Goal: Task Accomplishment & Management: Complete application form

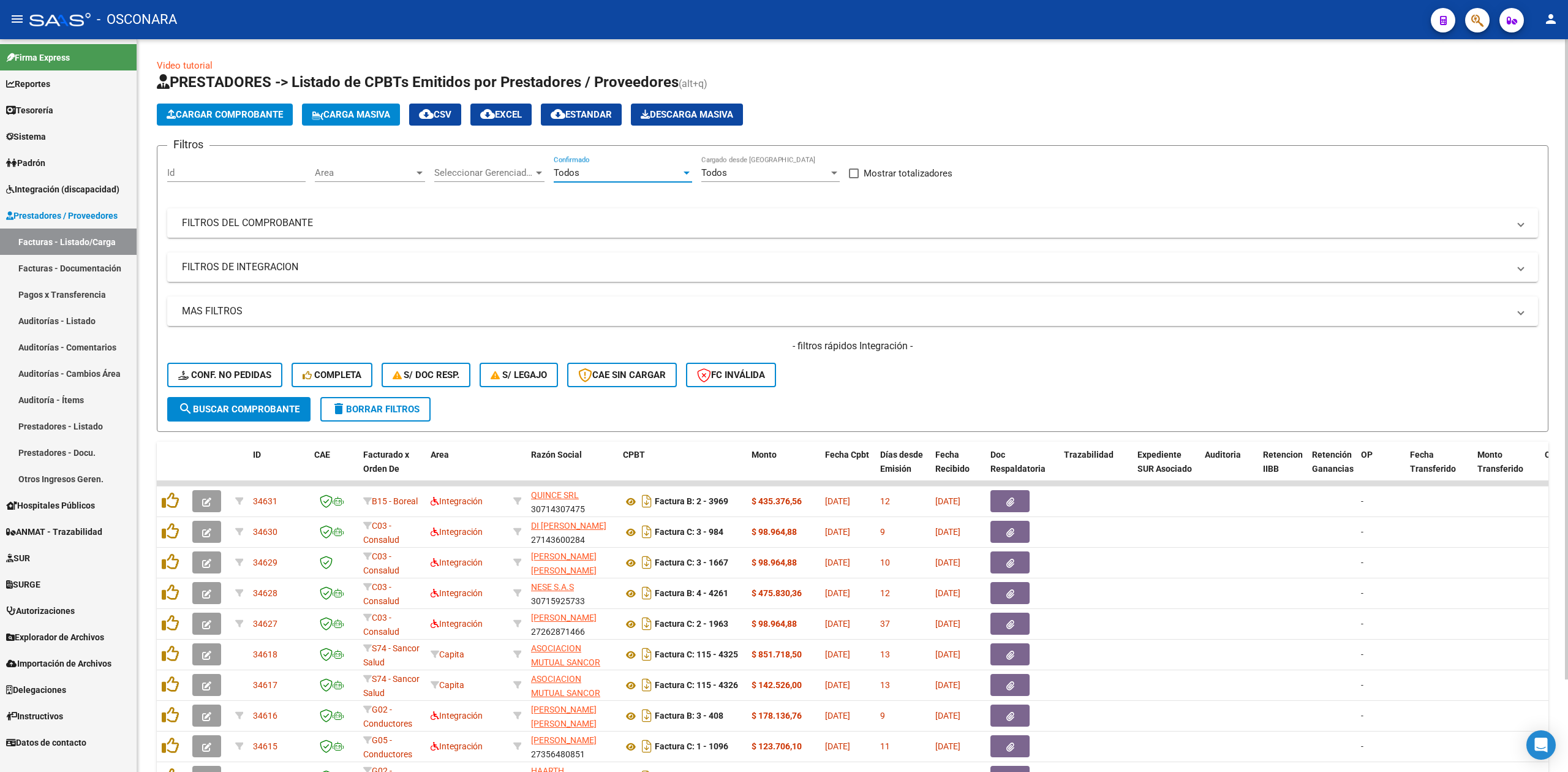
click at [899, 398] on form "Filtros Id Area Area Seleccionar Gerenciador Seleccionar Gerenciador Todos Conf…" at bounding box center [852, 289] width 1392 height 287
click at [741, 219] on mat-panel-title "FILTROS DEL COMPROBANTE" at bounding box center [845, 223] width 1327 height 13
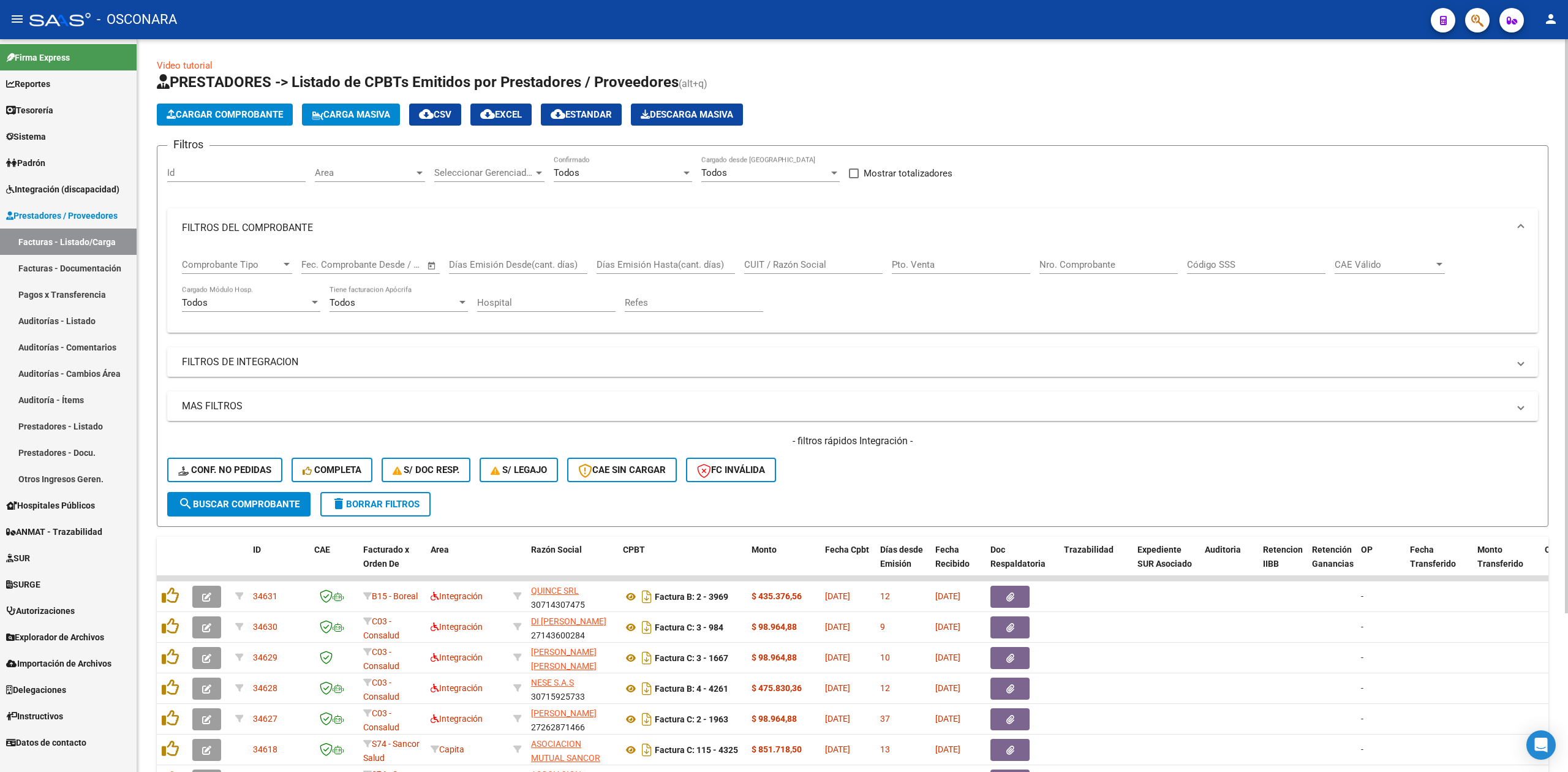
click at [810, 265] on input "CUIT / Razón Social" at bounding box center [813, 265] width 139 height 11
type input "un lugar"
click at [270, 501] on span "search Buscar Comprobante" at bounding box center [239, 504] width 121 height 11
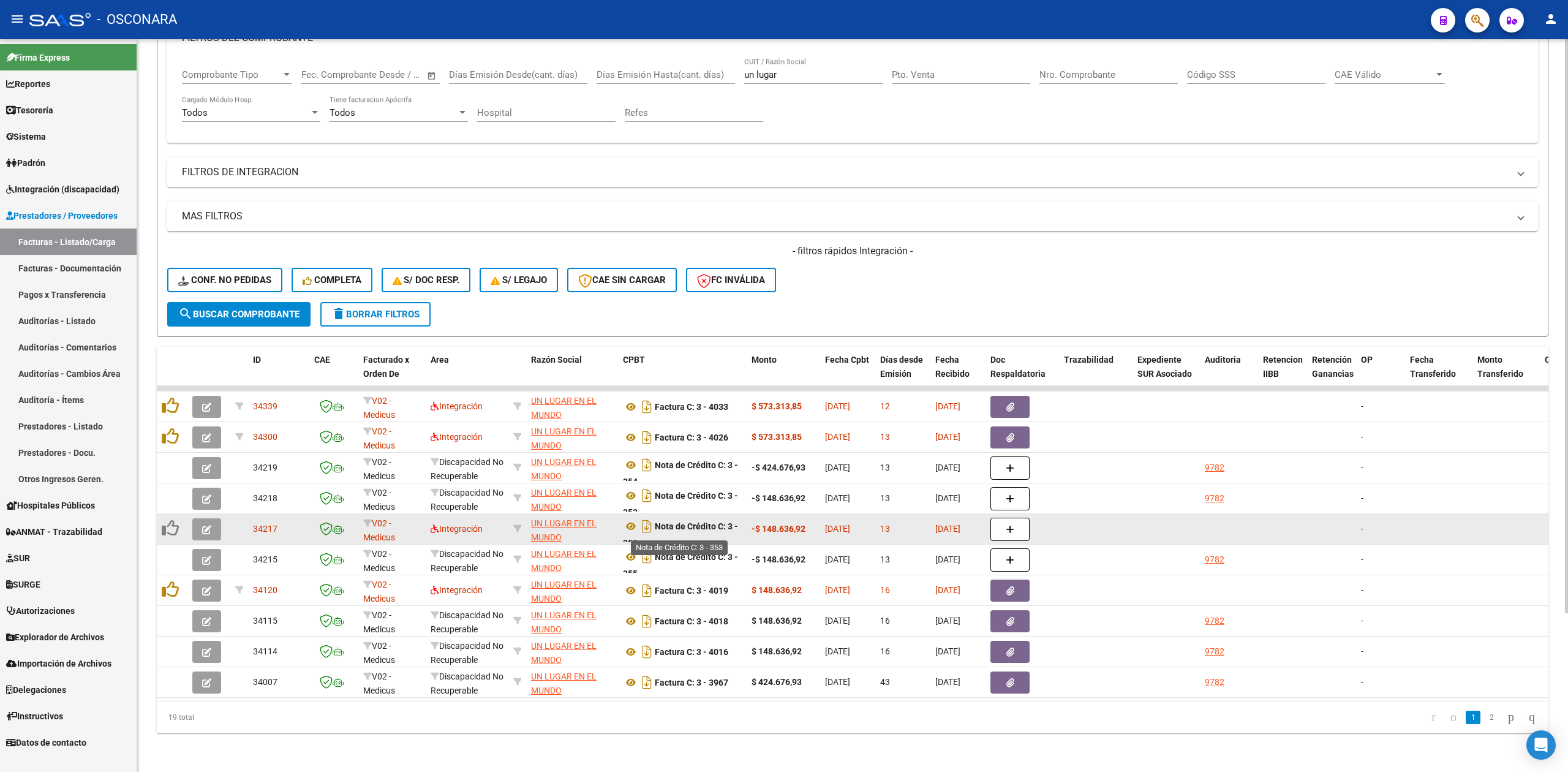
scroll to position [7, 0]
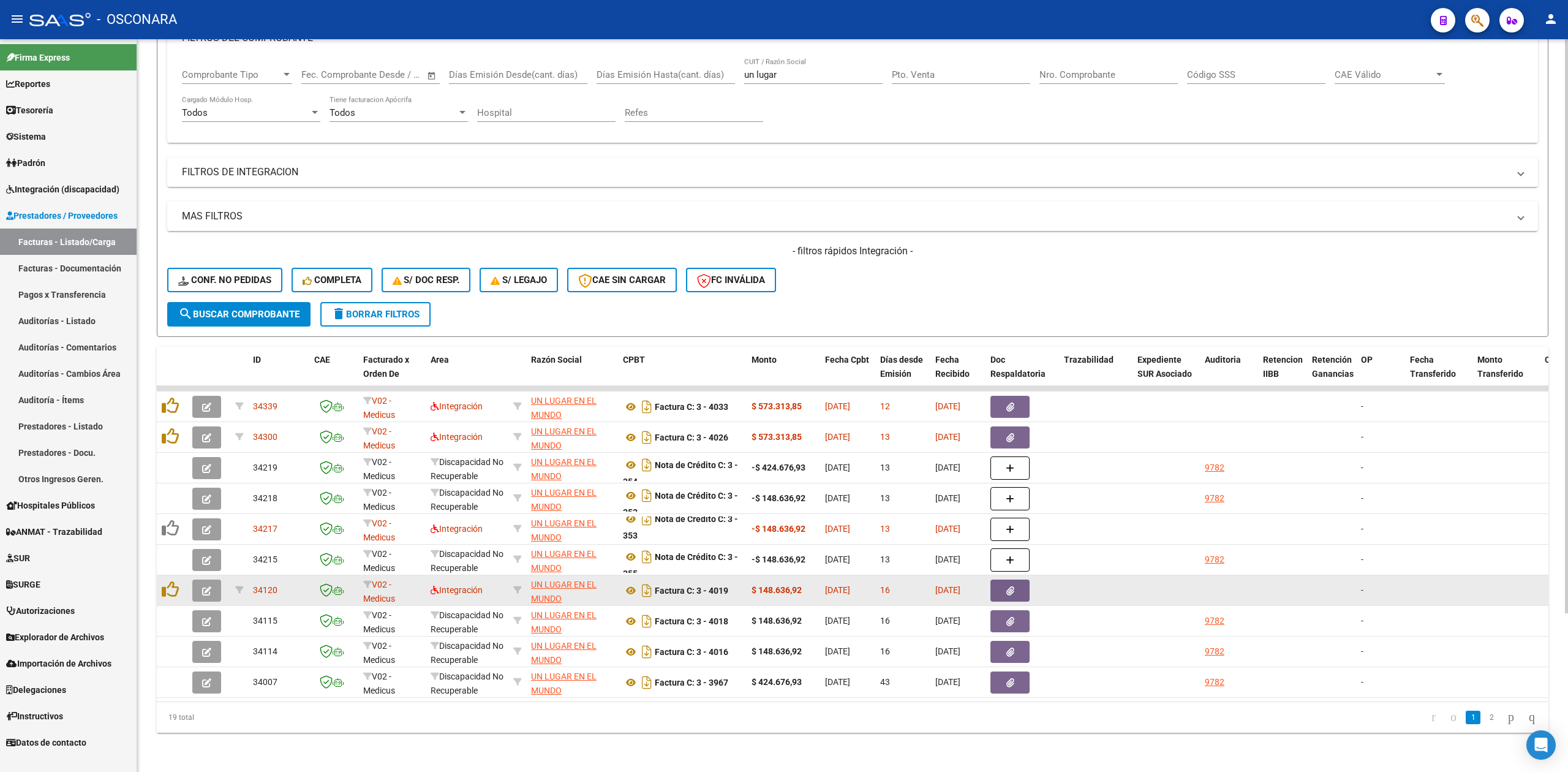
click at [1008, 586] on icon "button" at bounding box center [1010, 591] width 8 height 9
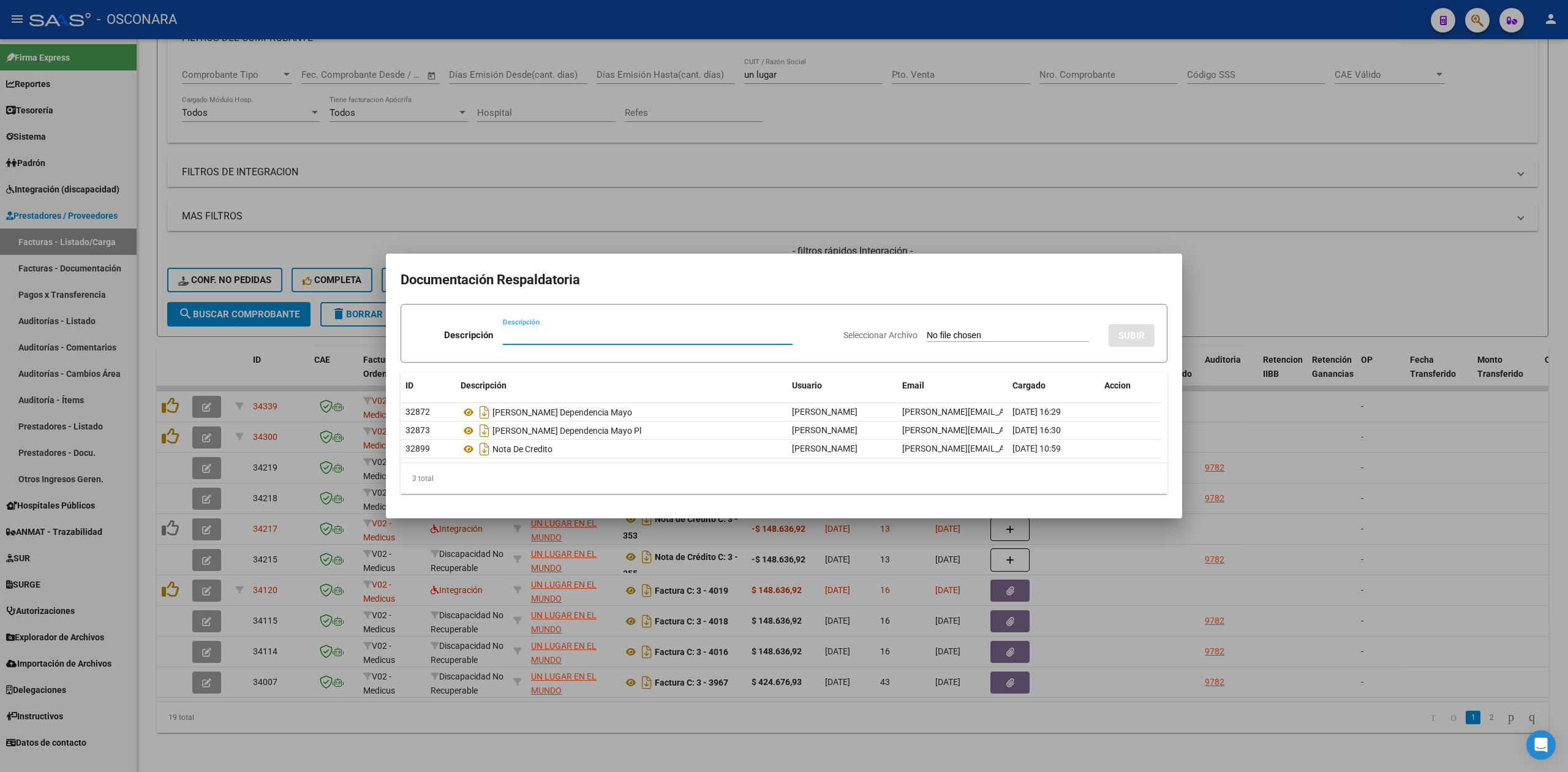
click at [952, 335] on input "Seleccionar Archivo" at bounding box center [1008, 336] width 162 height 11
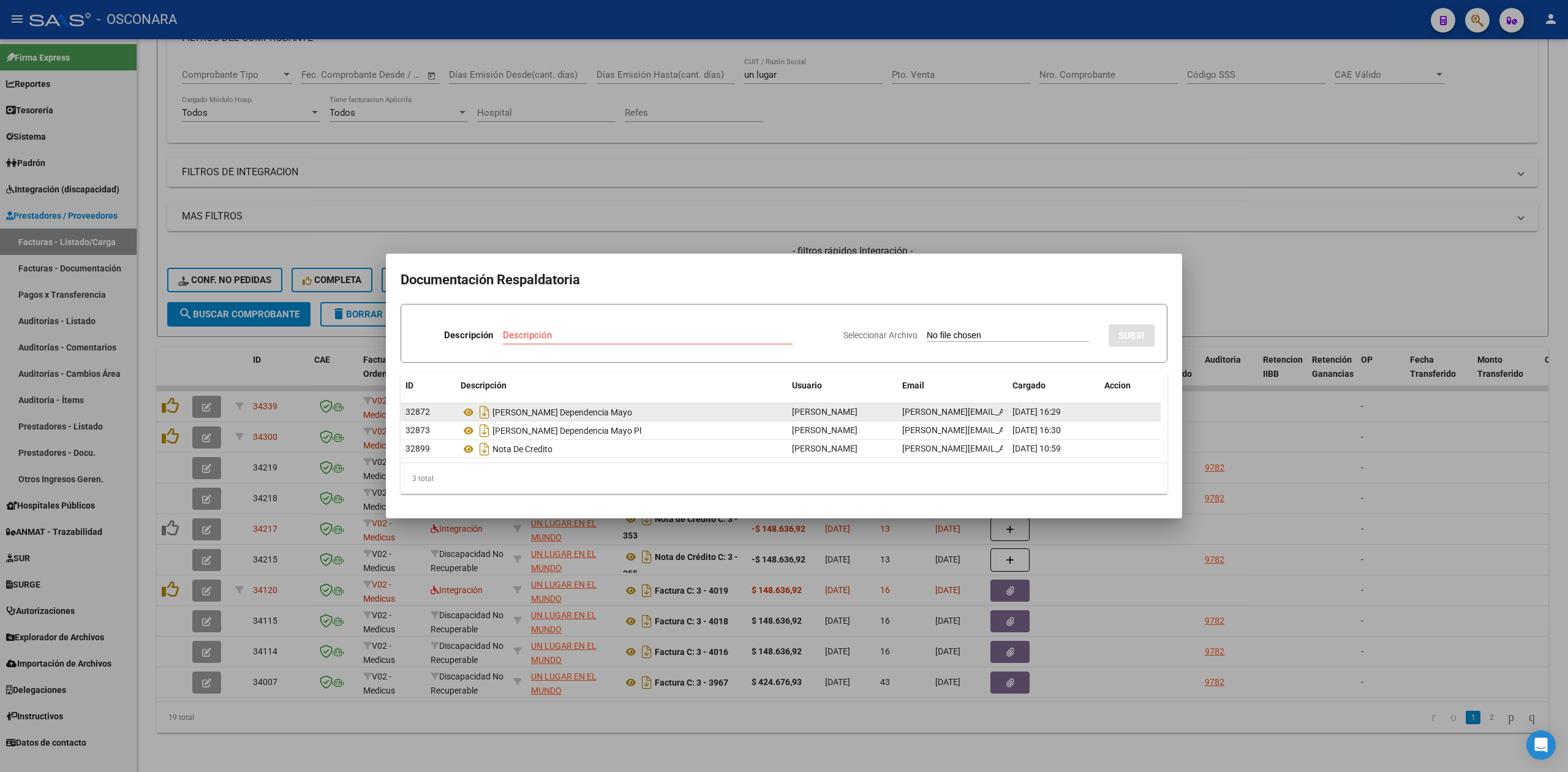
type input "C:\fakepath\[PERSON_NAME] nota.pdf"
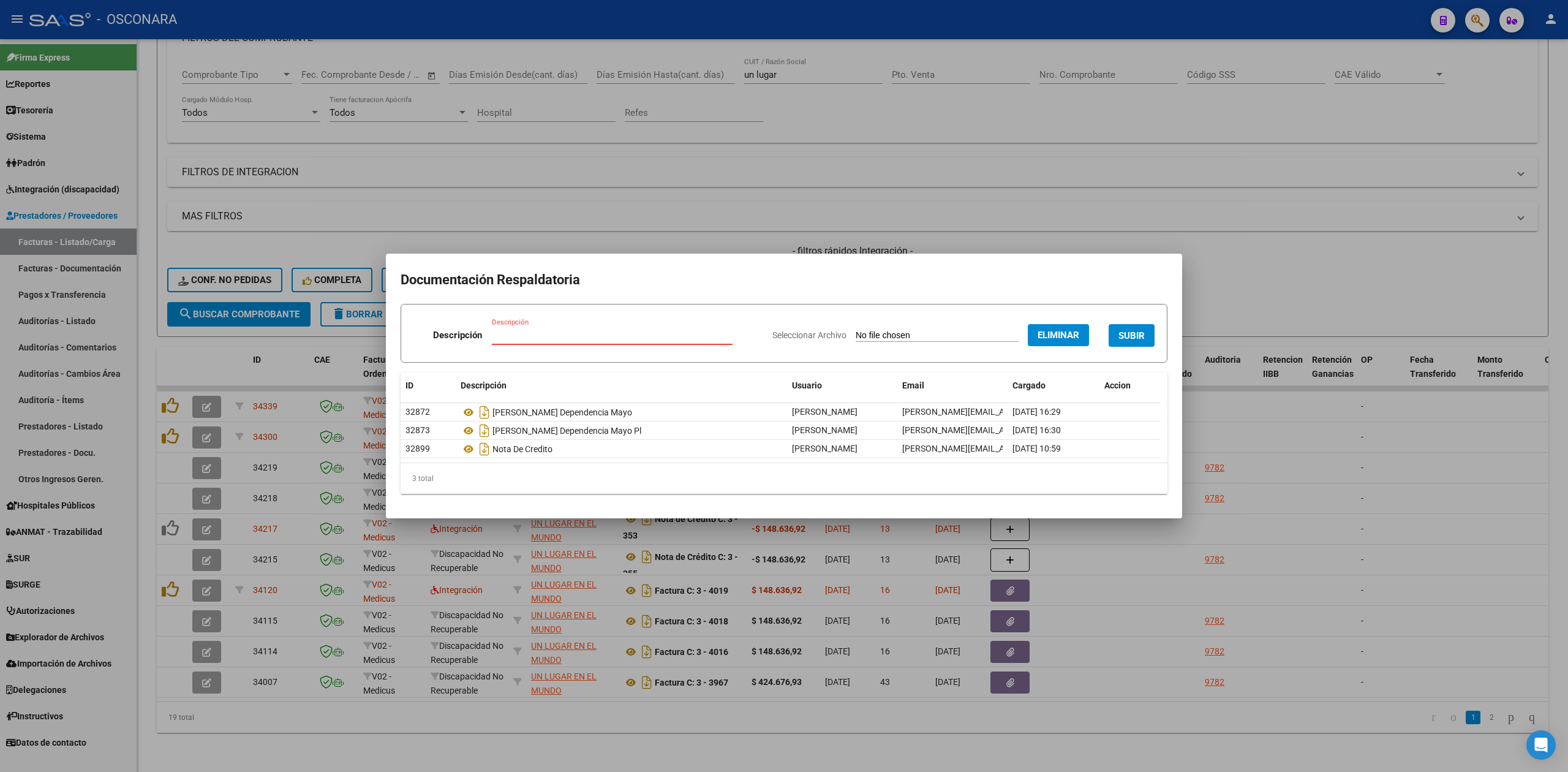
click at [581, 339] on input "Descripción" at bounding box center [612, 335] width 241 height 11
type input "nota aclaratoria sobre notas de credito"
click at [1119, 336] on span "SUBIR" at bounding box center [1131, 336] width 26 height 11
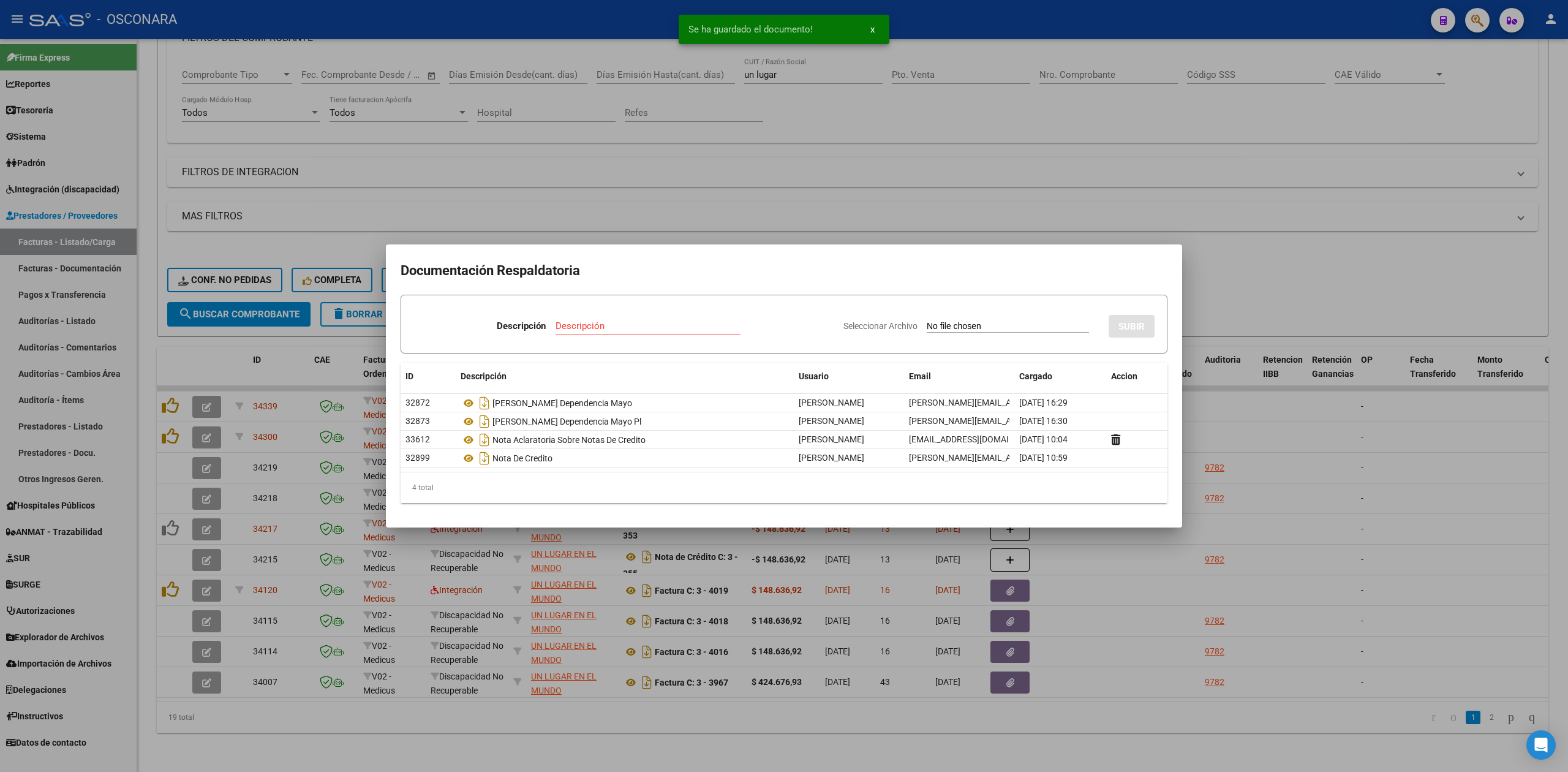
click at [1309, 271] on div at bounding box center [784, 386] width 1568 height 772
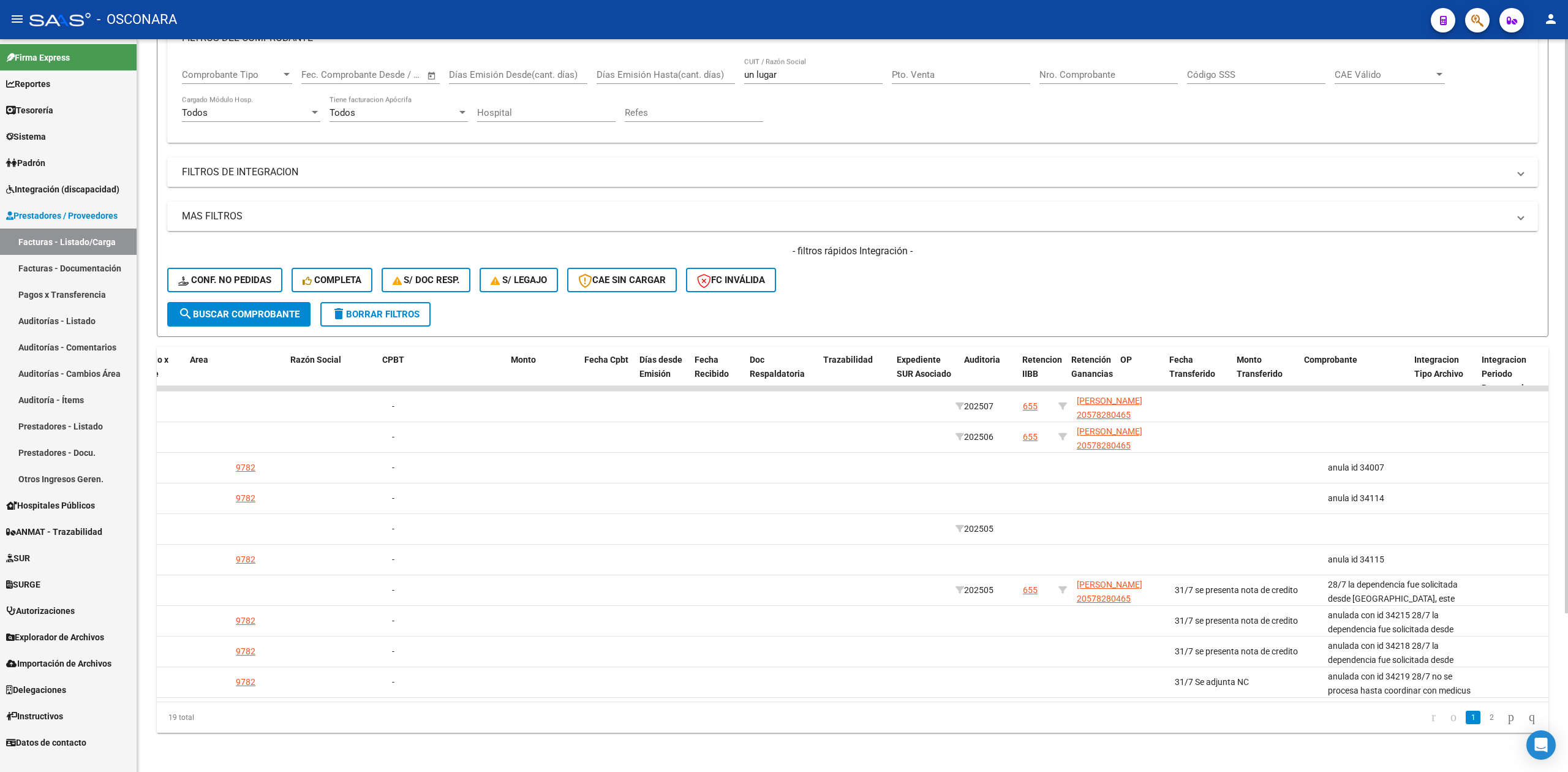
scroll to position [0, 0]
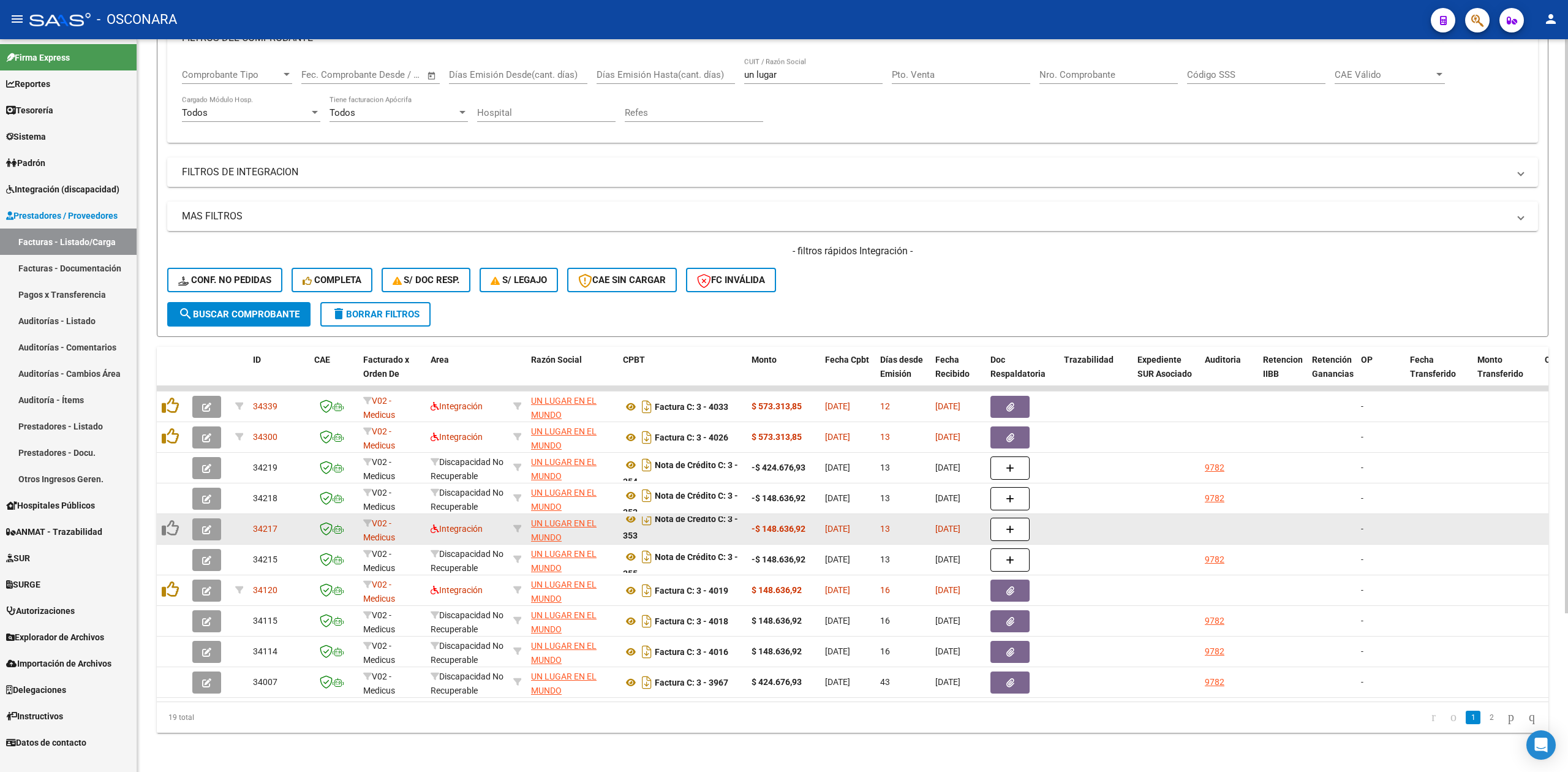
click at [204, 524] on span "button" at bounding box center [207, 530] width 9 height 11
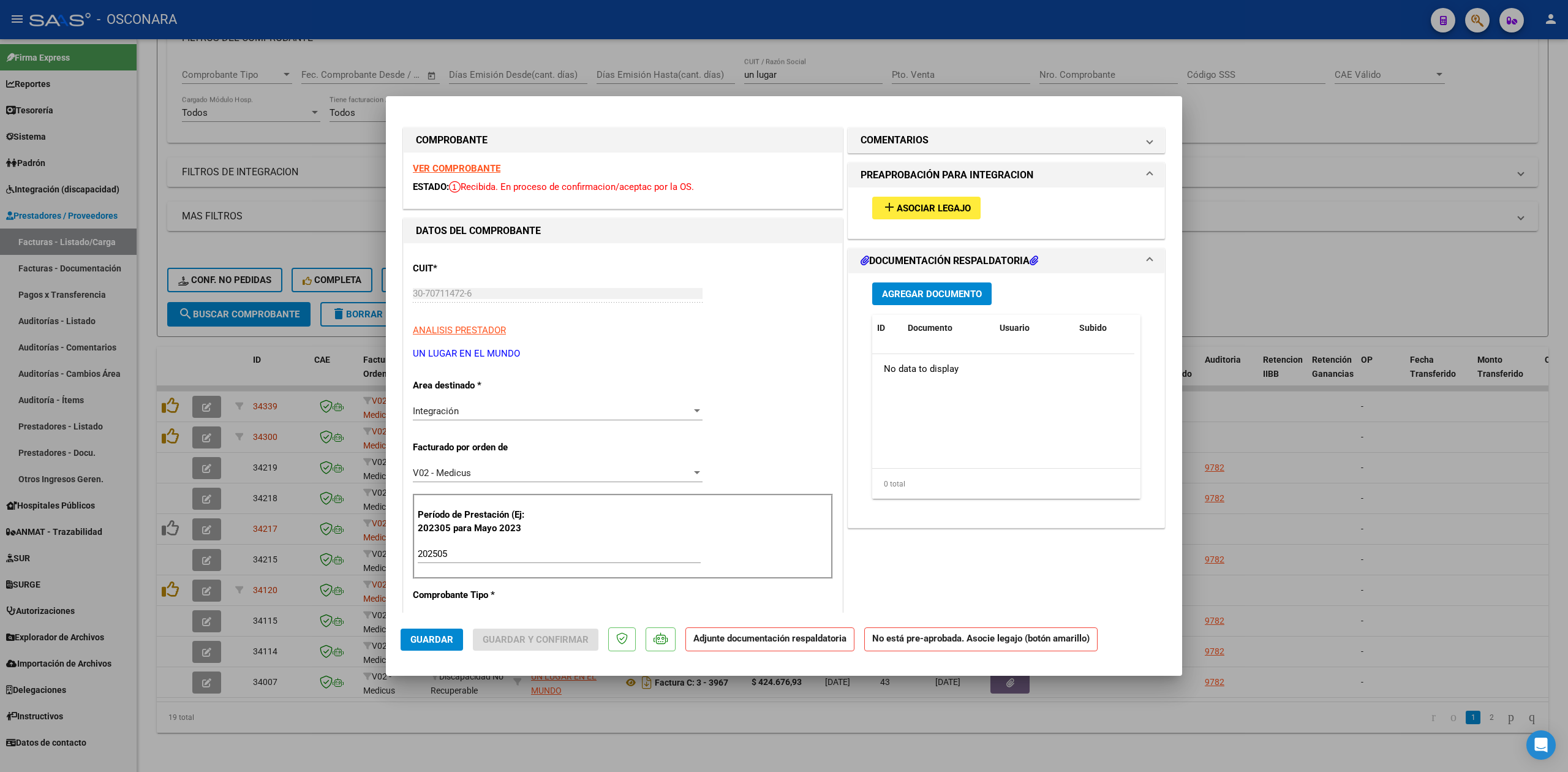
click at [954, 207] on span "Asociar Legajo" at bounding box center [934, 208] width 74 height 11
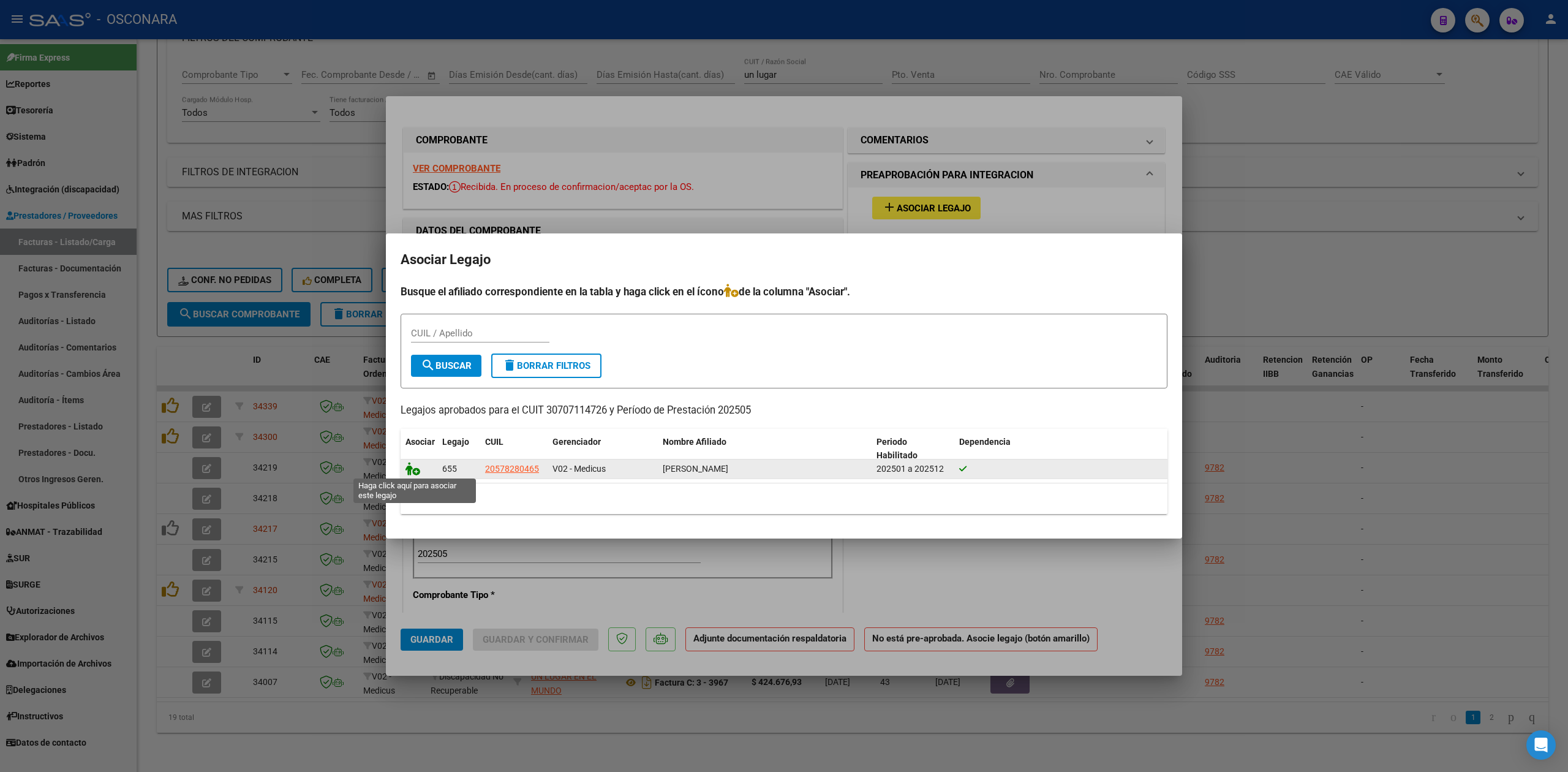
click at [412, 467] on icon at bounding box center [413, 469] width 15 height 13
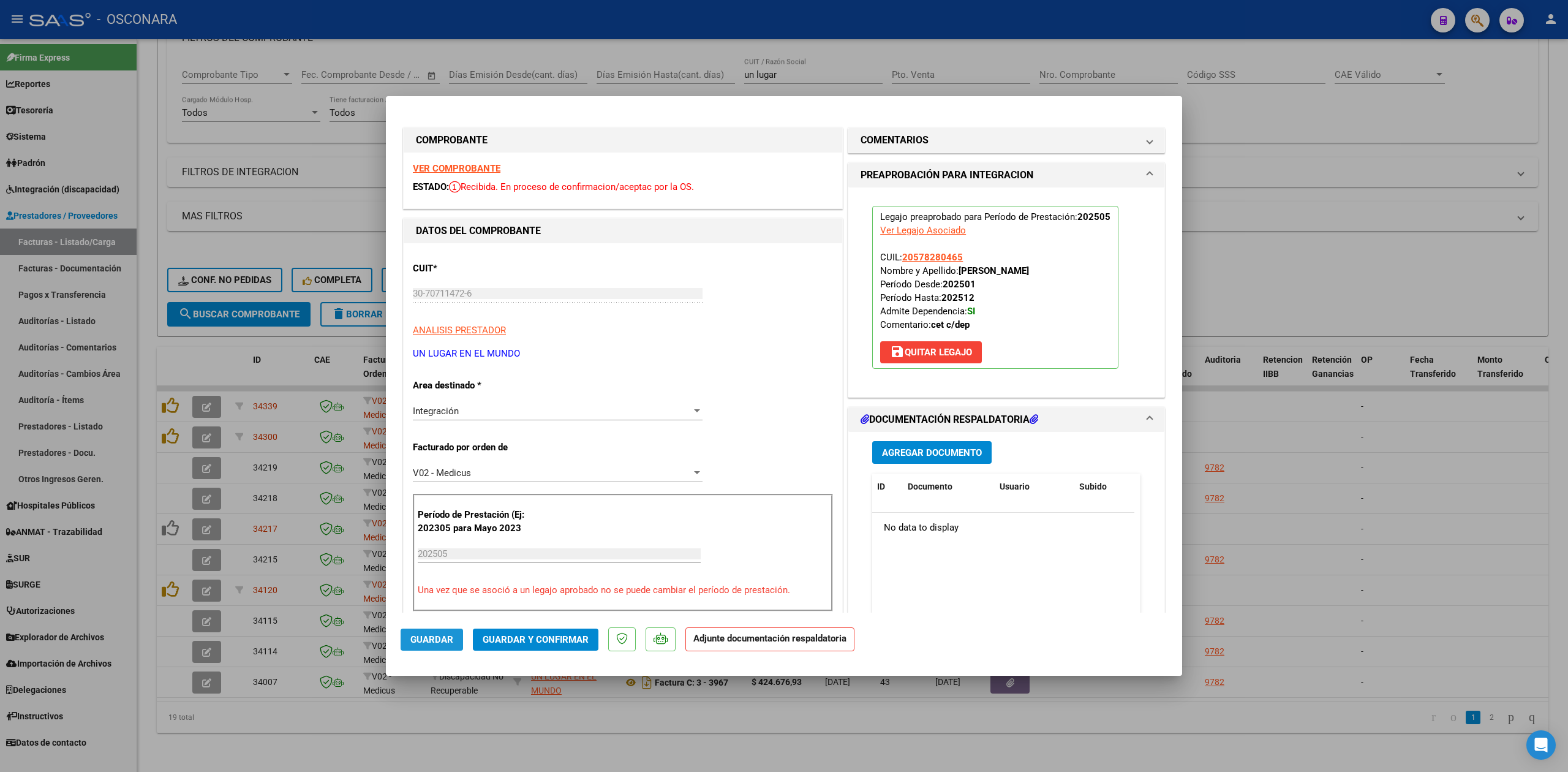
click at [439, 635] on span "Guardar" at bounding box center [432, 639] width 43 height 11
click at [479, 767] on div at bounding box center [784, 386] width 1568 height 772
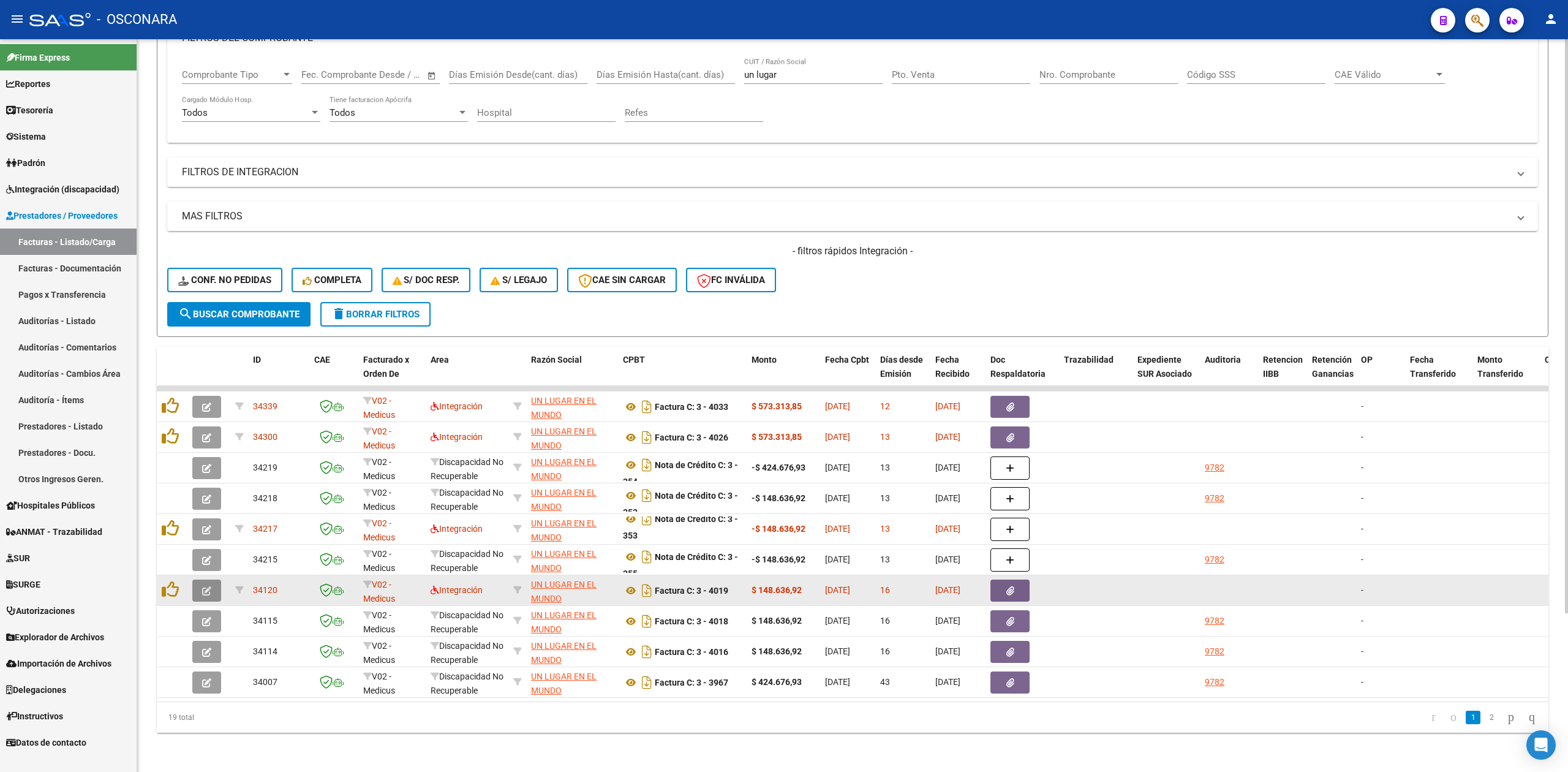
click at [209, 586] on icon "button" at bounding box center [207, 591] width 9 height 9
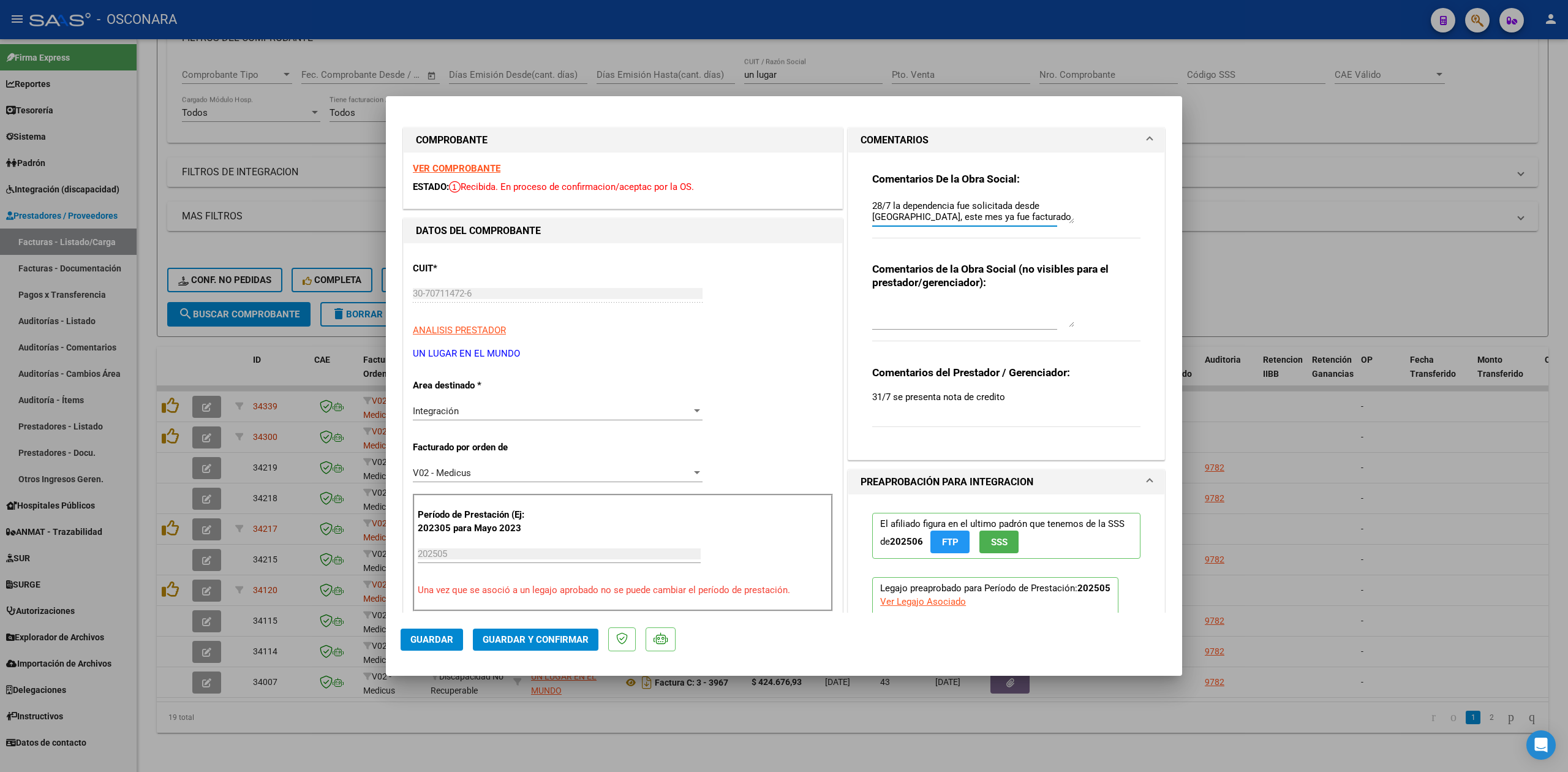
click at [872, 202] on textarea "28/7 la dependencia fue solicitada desde [GEOGRAPHIC_DATA], este mes ya fue fac…" at bounding box center [973, 211] width 202 height 24
type textarea "Anulada con id 34217 28/7 la dependencia fue solicitada desde [GEOGRAPHIC_DATA]…"
click at [436, 641] on span "Guardar" at bounding box center [432, 639] width 43 height 11
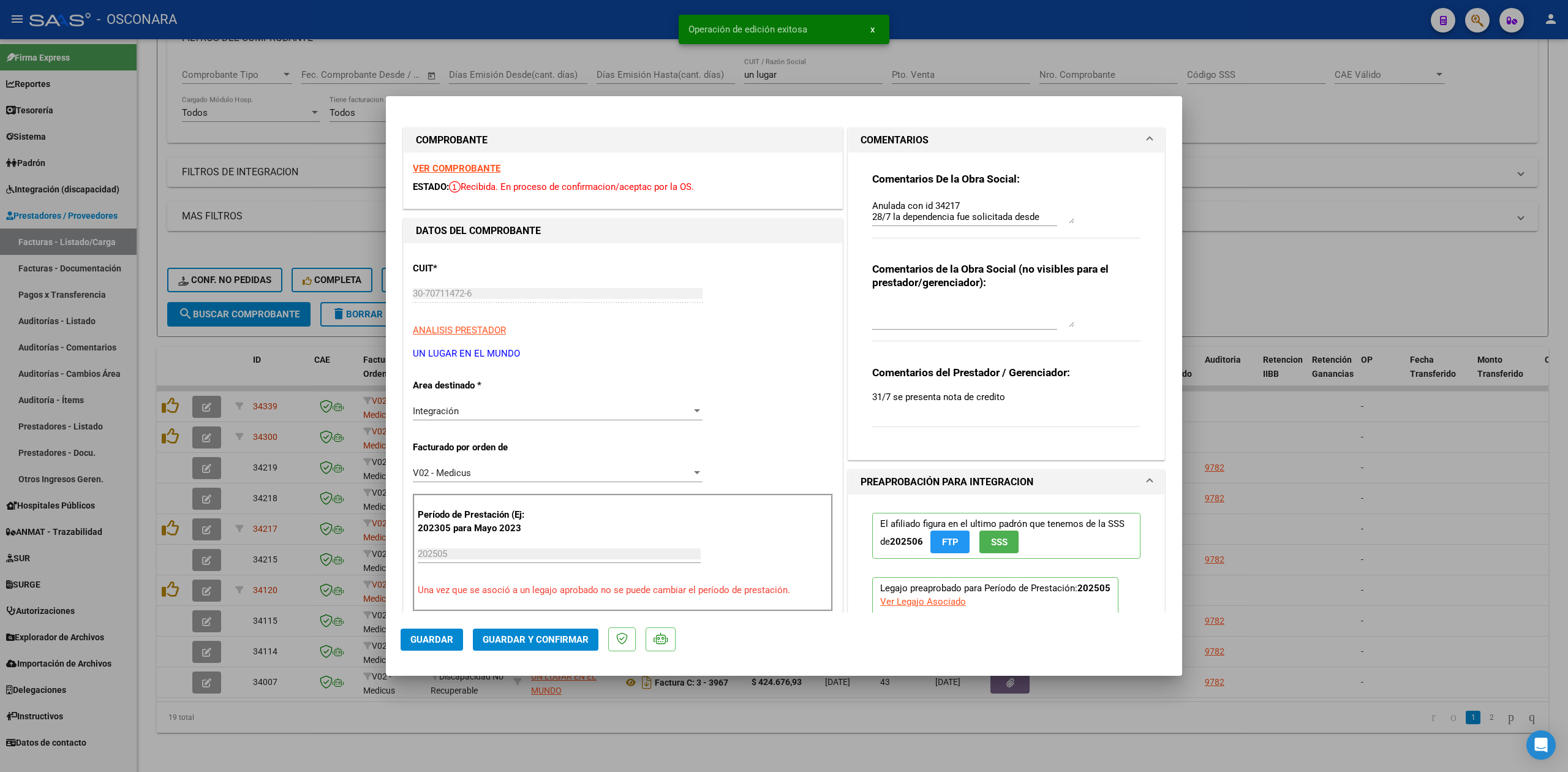
click at [364, 745] on div at bounding box center [784, 386] width 1568 height 772
type input "$ 0,00"
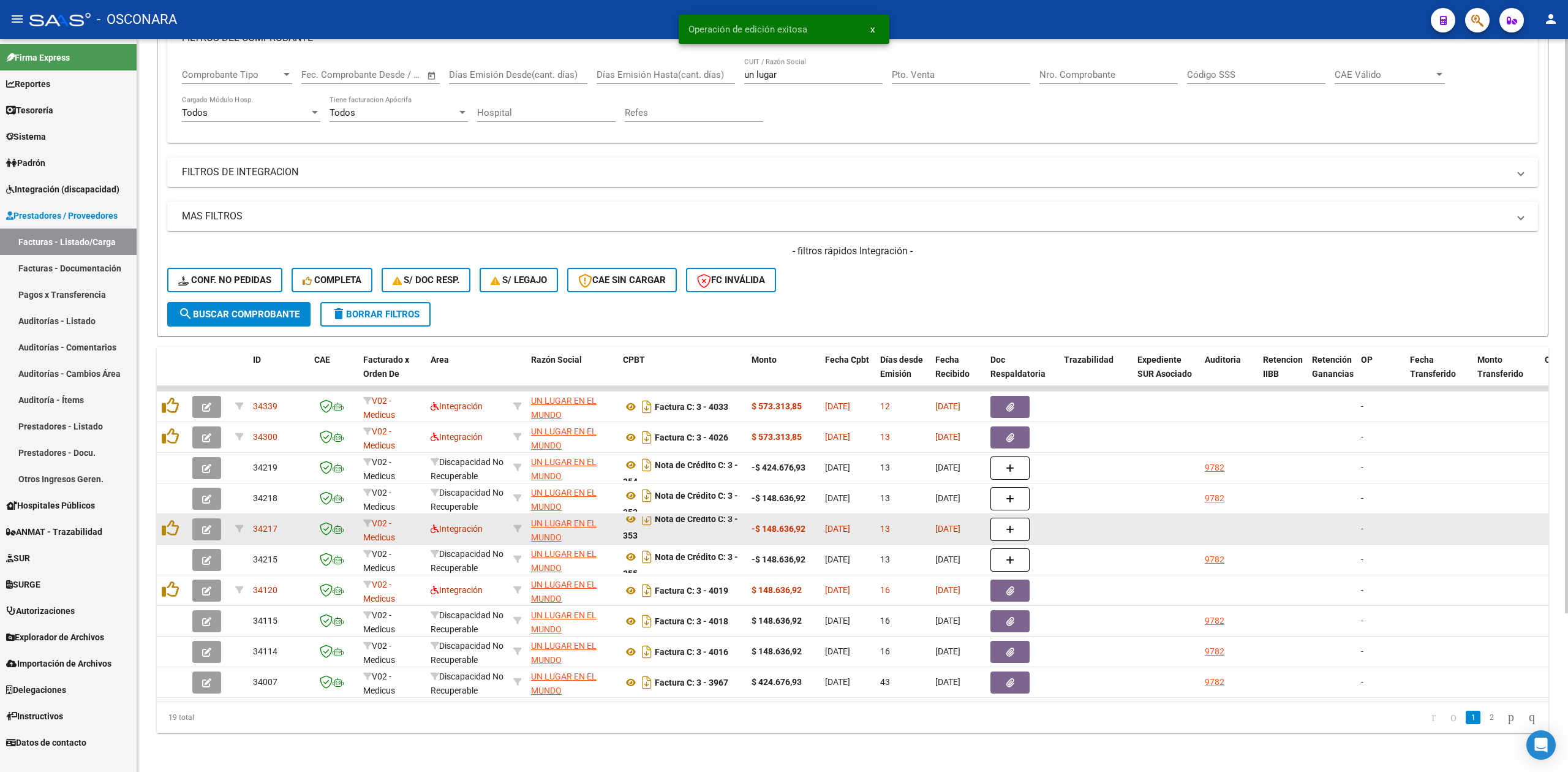
click at [204, 525] on icon "button" at bounding box center [207, 530] width 9 height 9
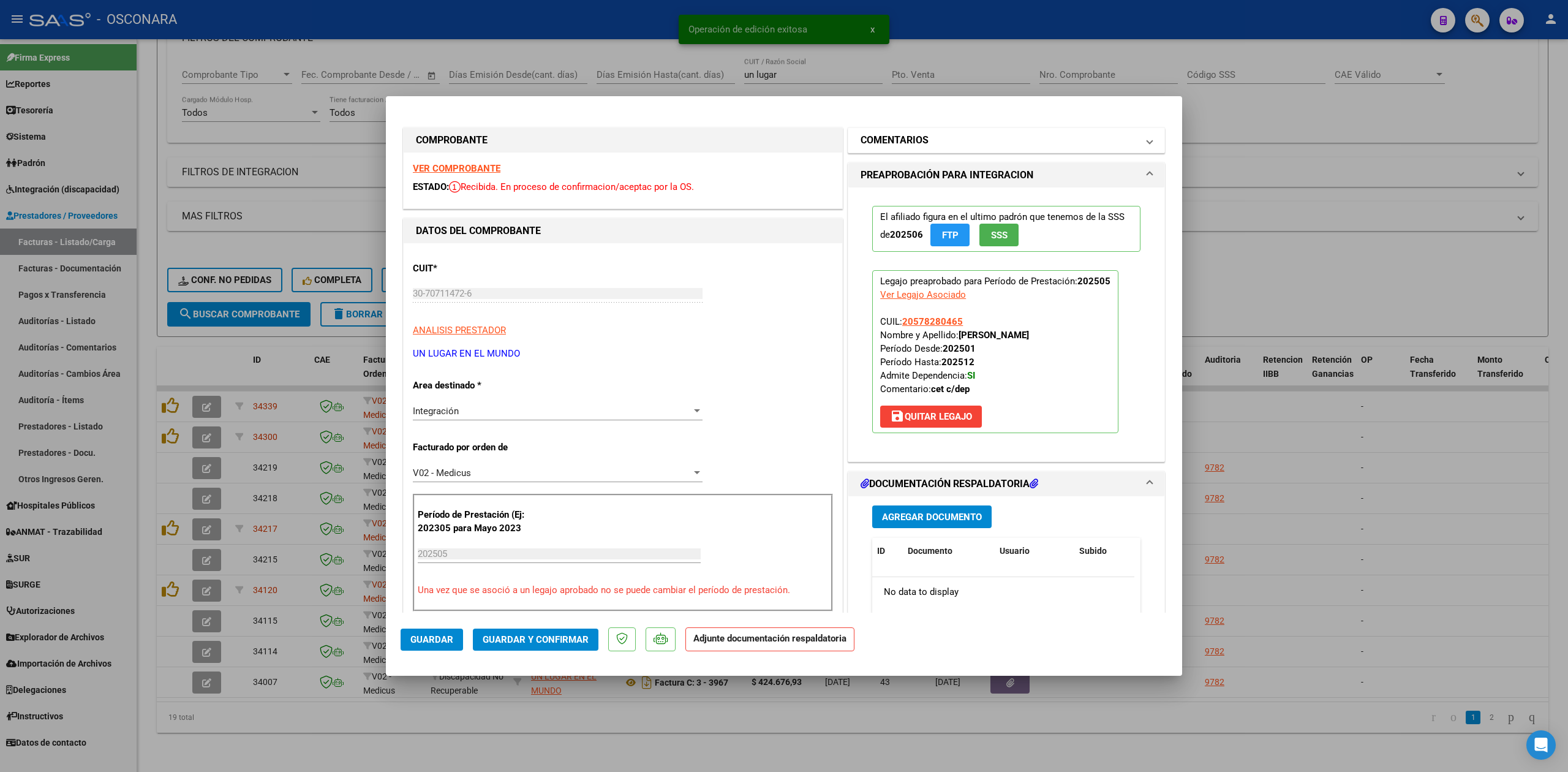
click at [900, 143] on h1 "COMENTARIOS" at bounding box center [894, 141] width 68 height 15
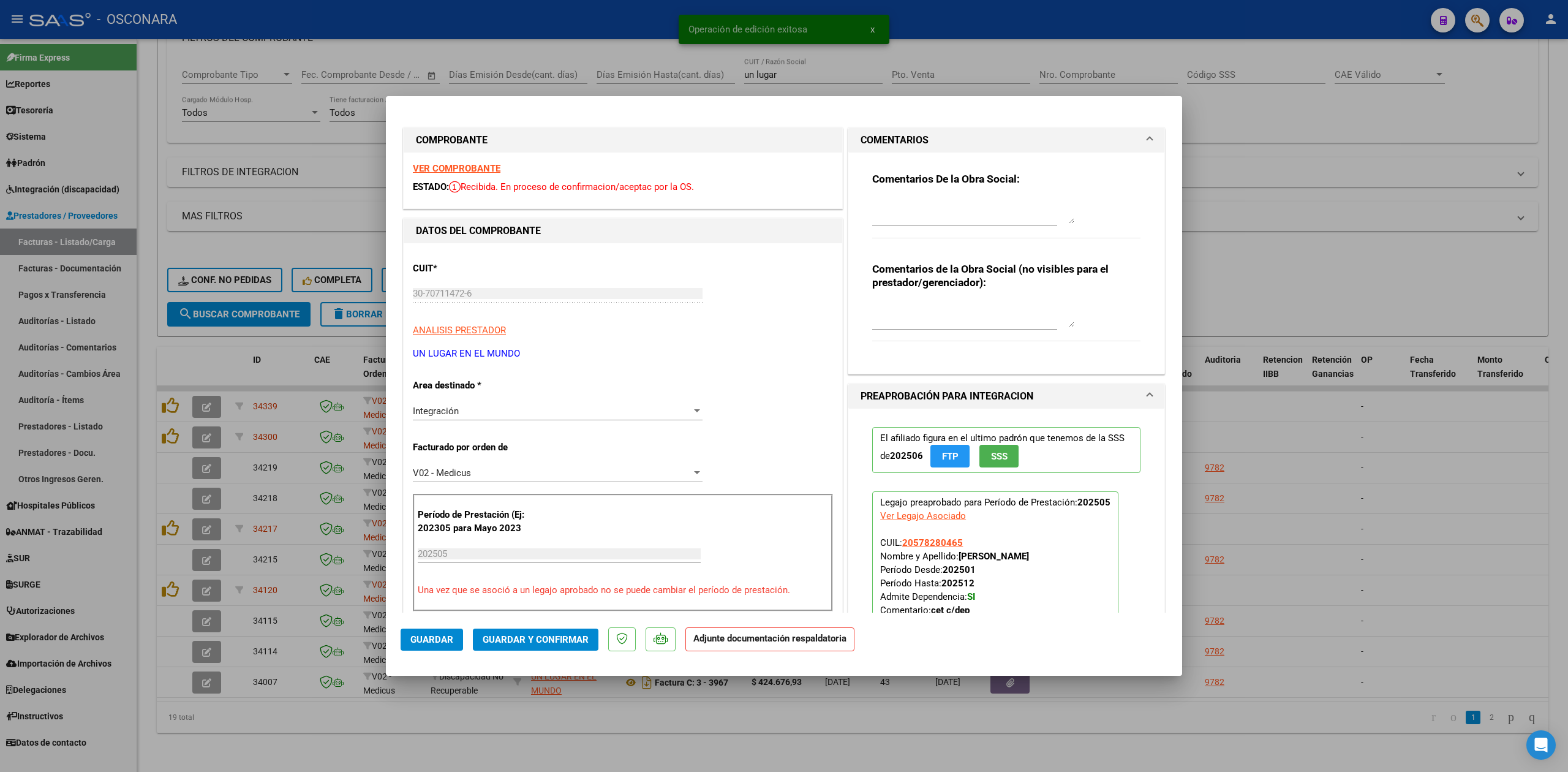
click at [899, 212] on textarea at bounding box center [973, 211] width 202 height 24
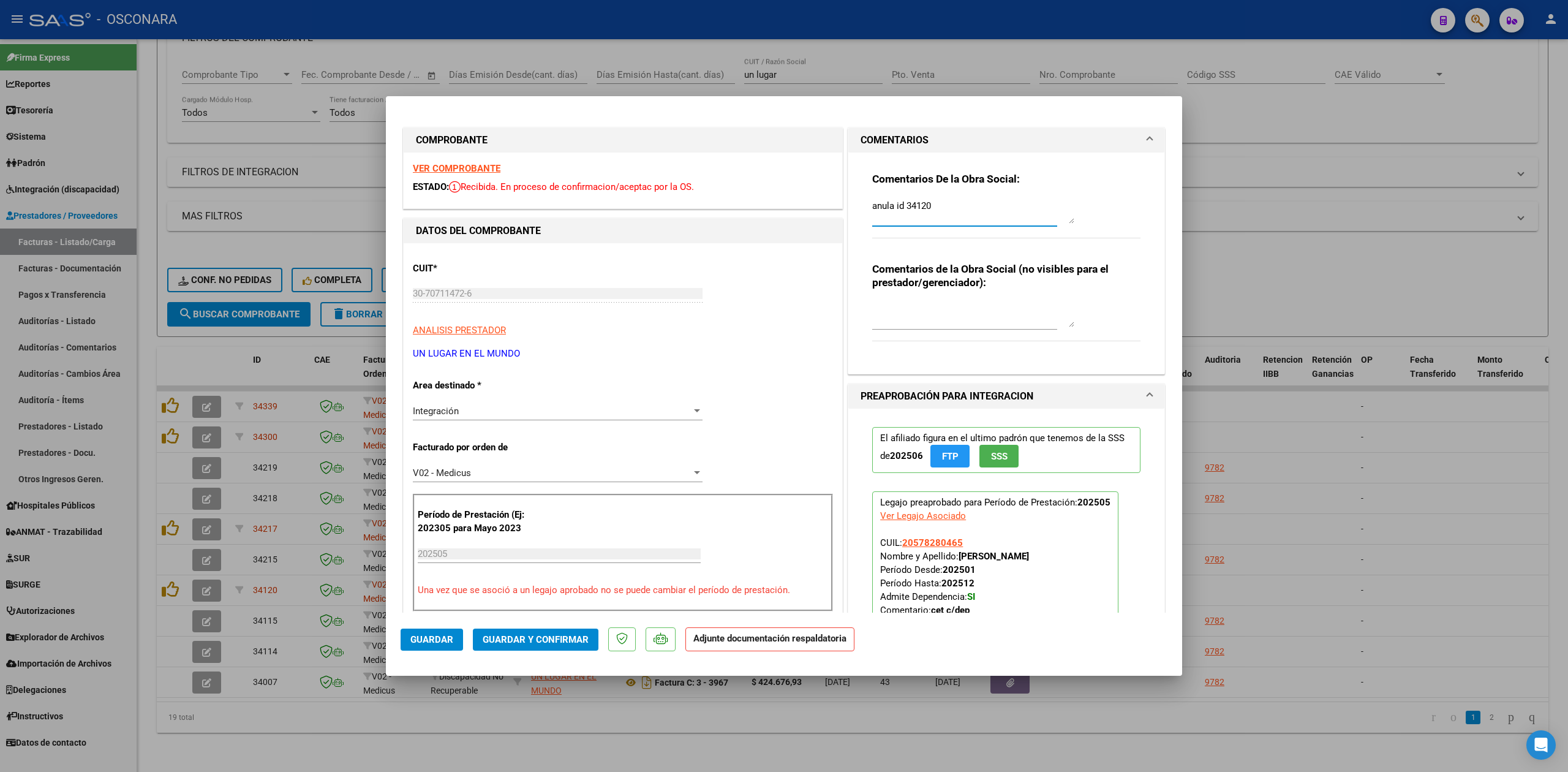
type textarea "anula id 34120"
click at [431, 635] on span "Guardar" at bounding box center [432, 639] width 43 height 11
click at [481, 749] on div at bounding box center [784, 386] width 1568 height 772
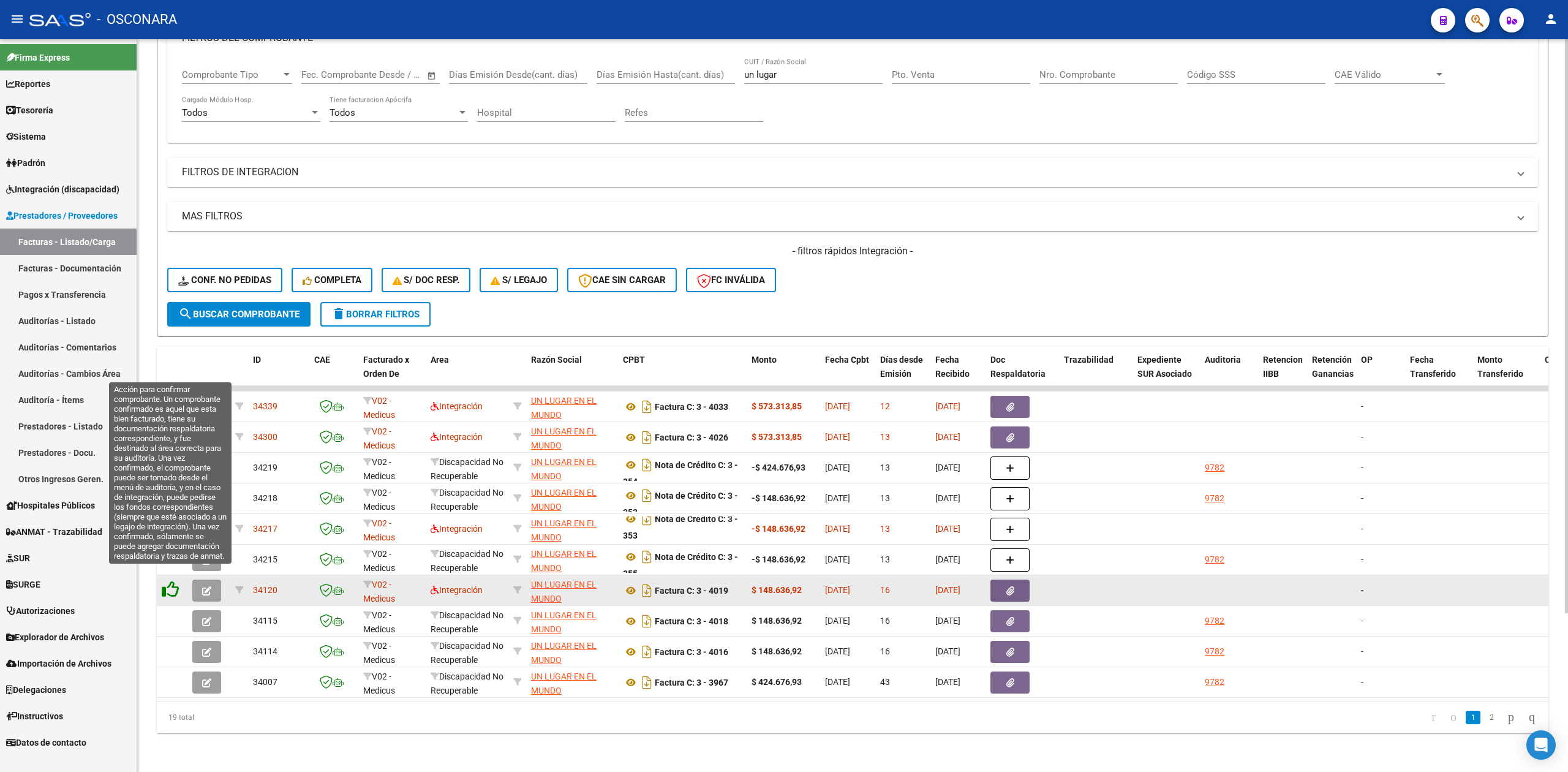
click at [172, 581] on icon at bounding box center [170, 589] width 17 height 17
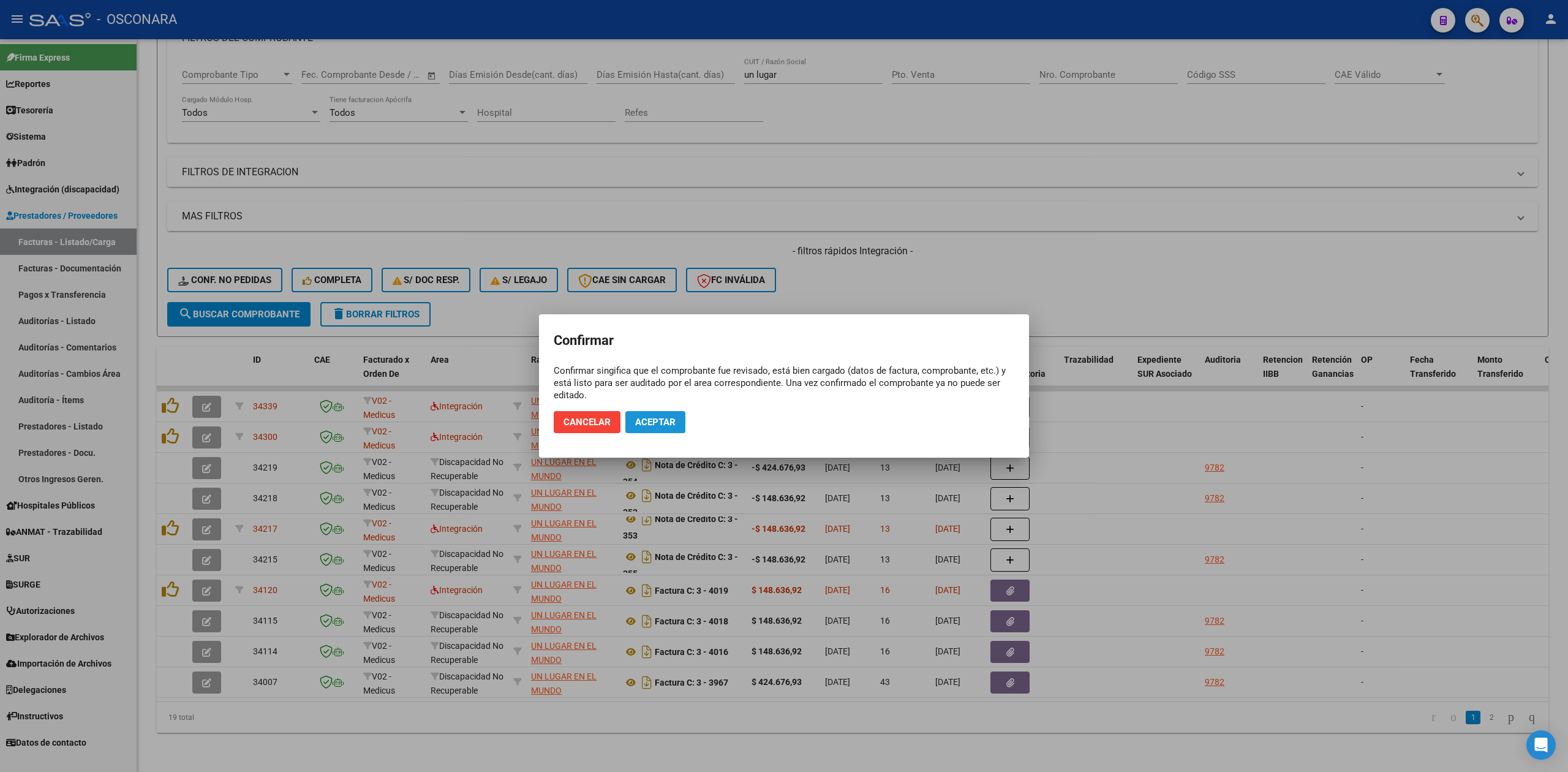
click at [667, 417] on span "Aceptar" at bounding box center [655, 422] width 40 height 11
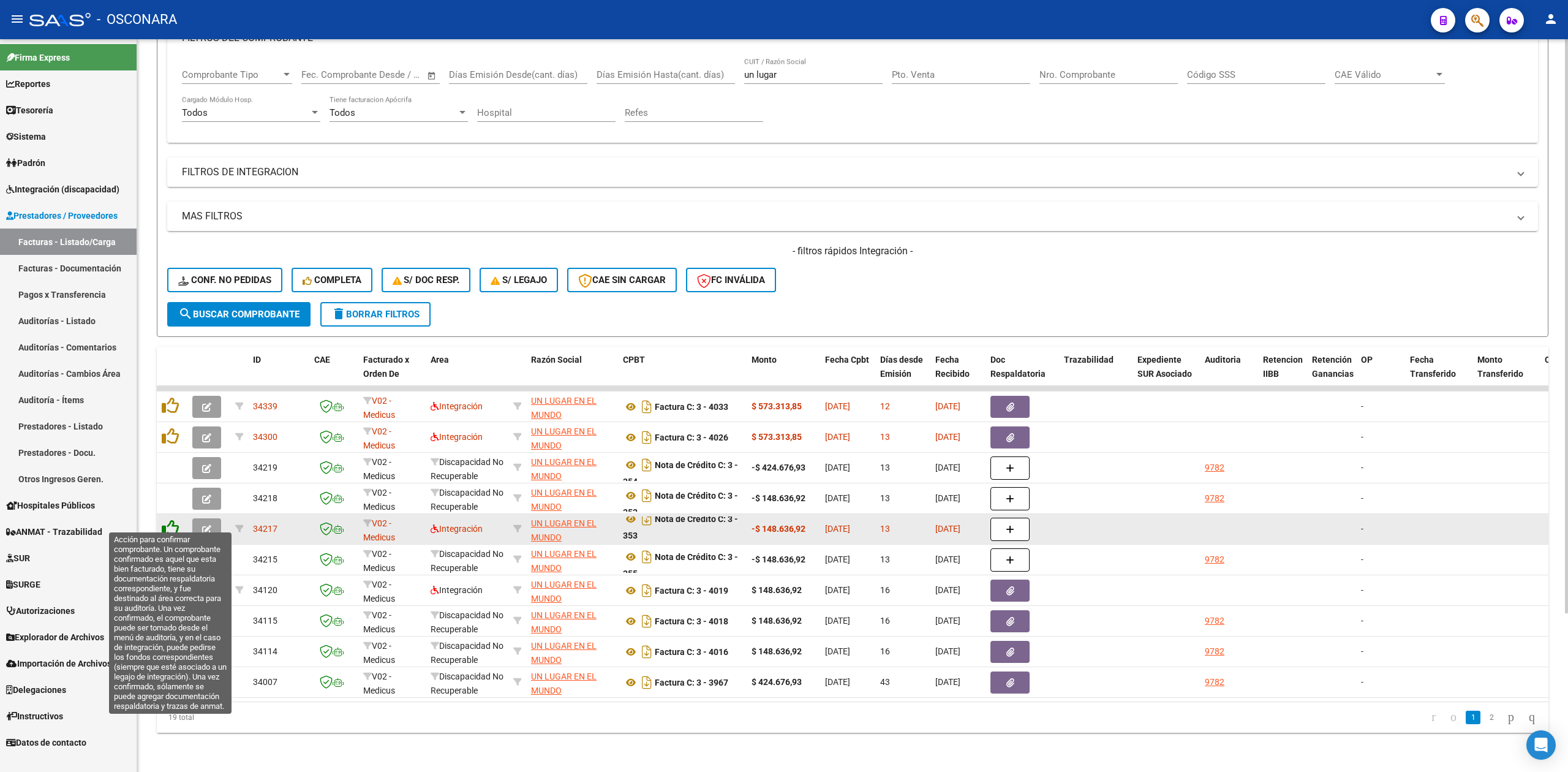
click at [167, 520] on icon at bounding box center [170, 528] width 17 height 17
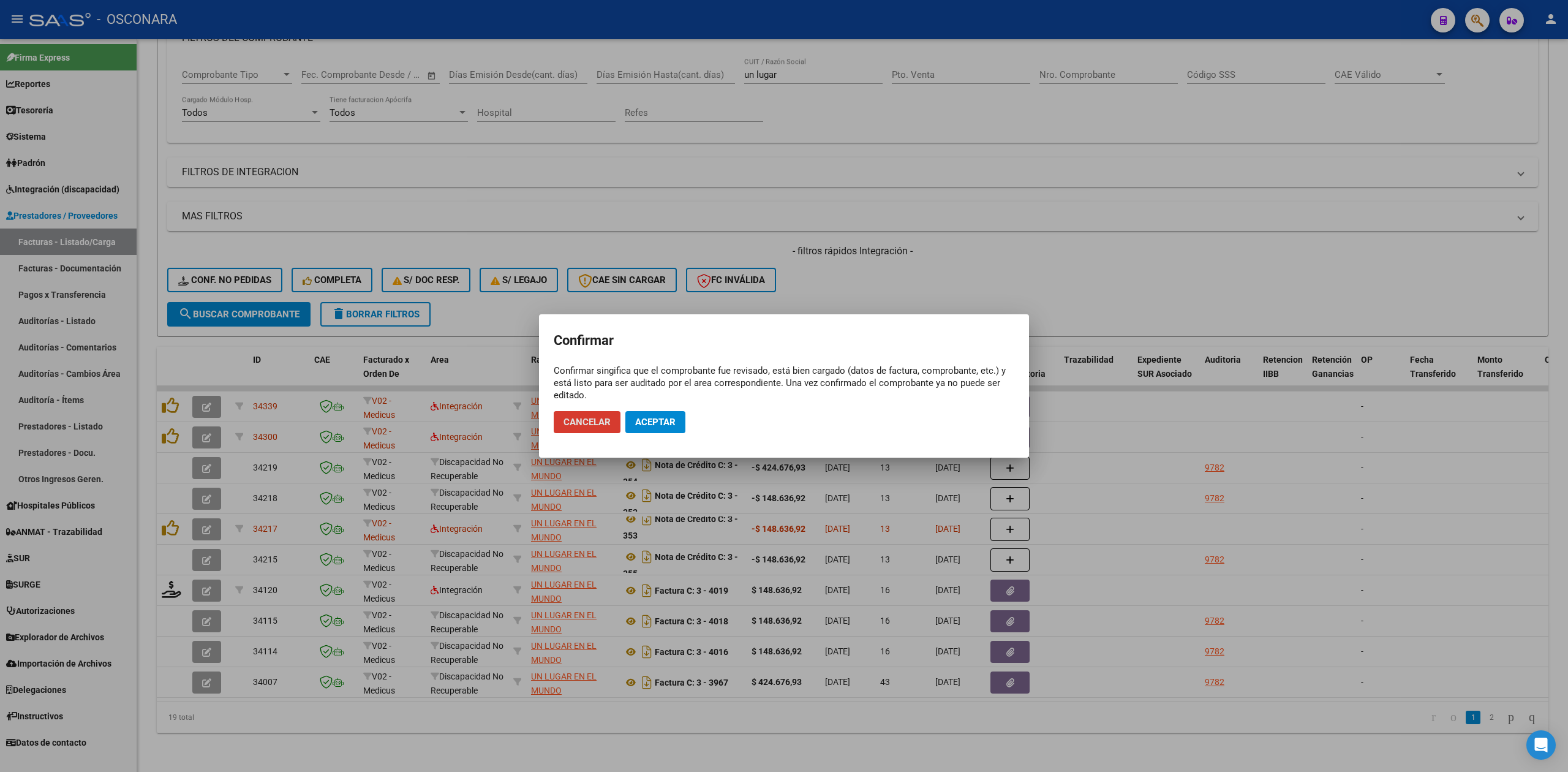
click at [620, 424] on button "Cancelar" at bounding box center [587, 422] width 67 height 22
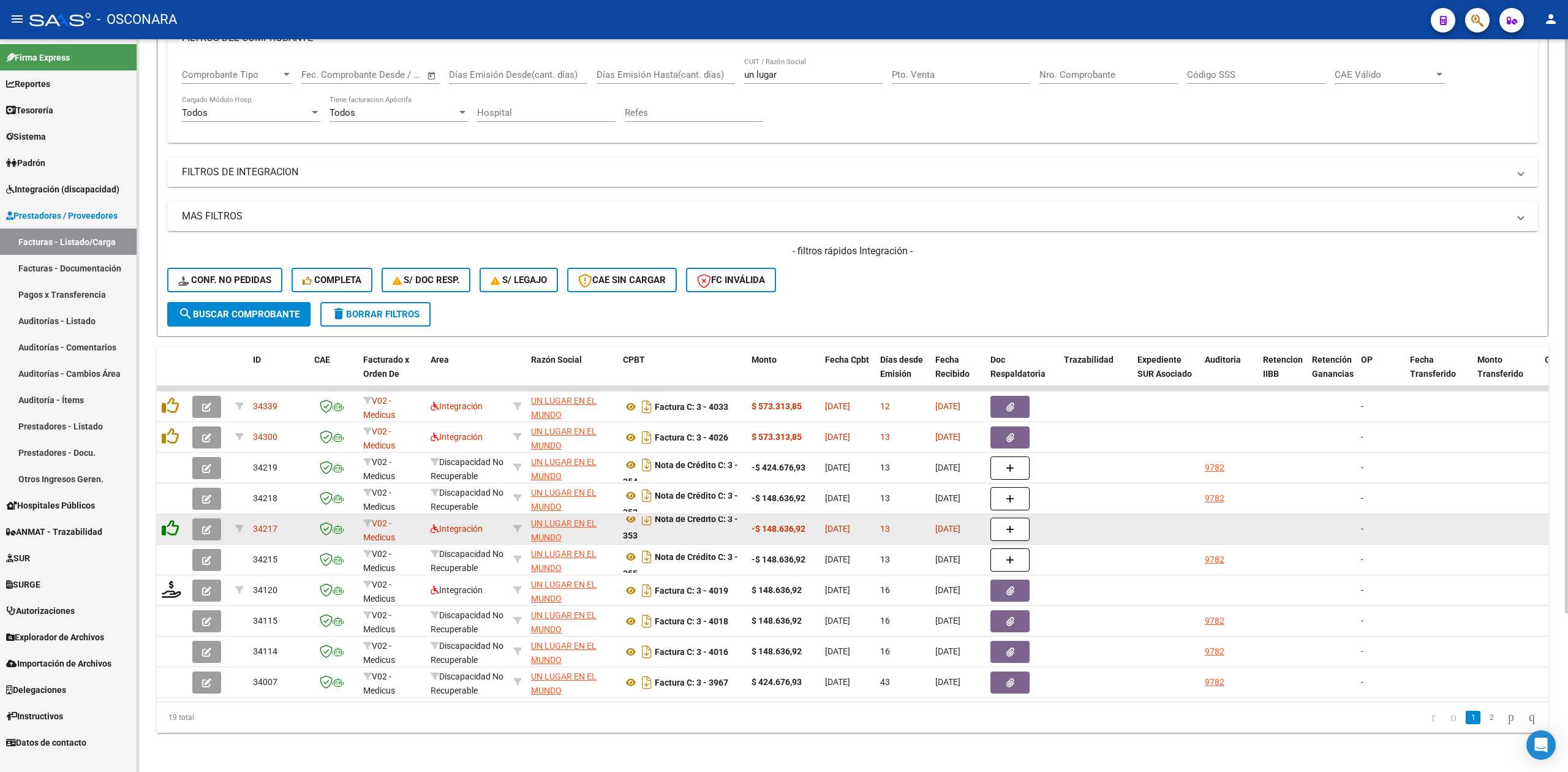
click at [174, 520] on icon at bounding box center [170, 528] width 17 height 17
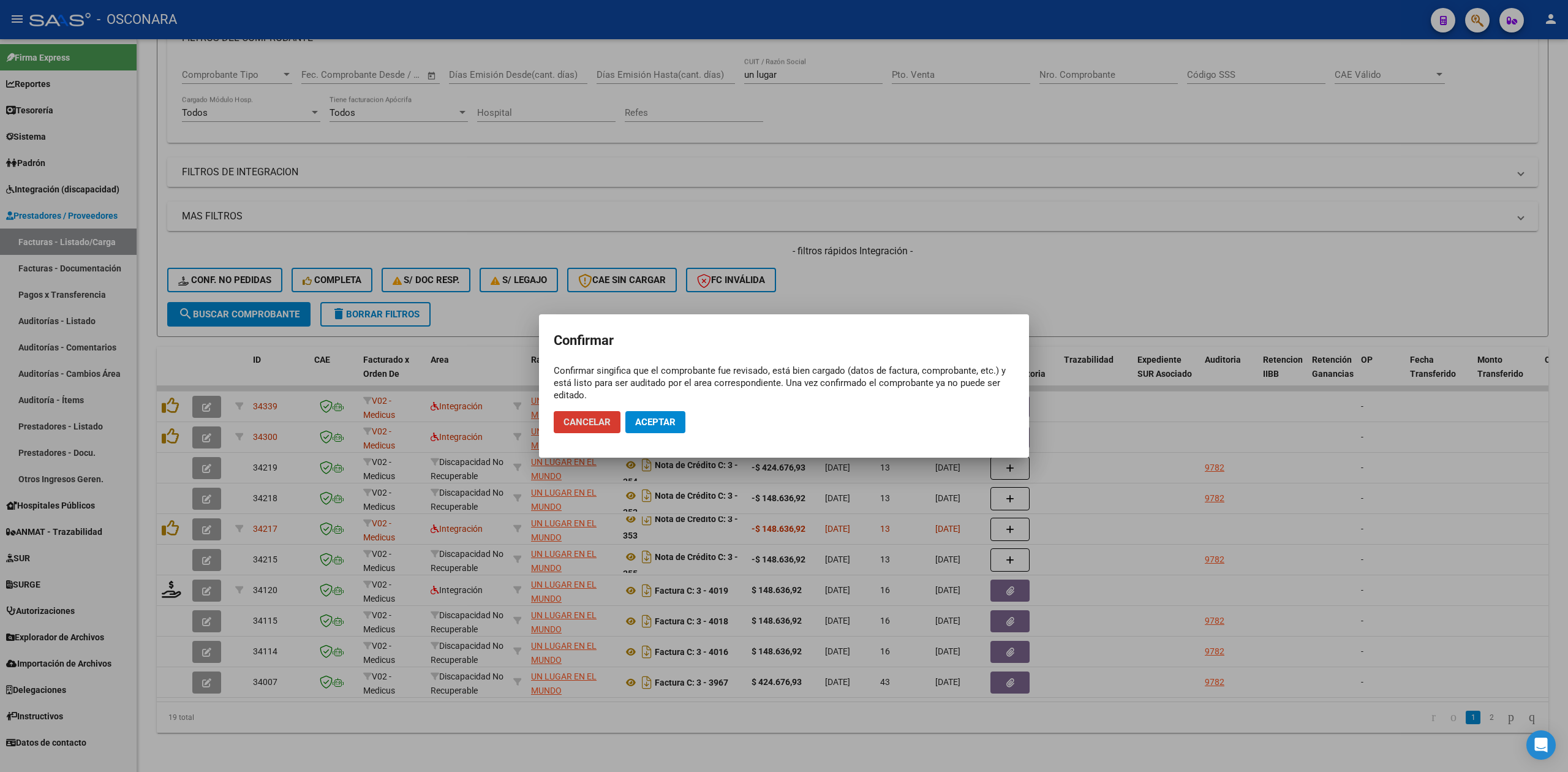
click at [644, 417] on span "Aceptar" at bounding box center [655, 422] width 40 height 11
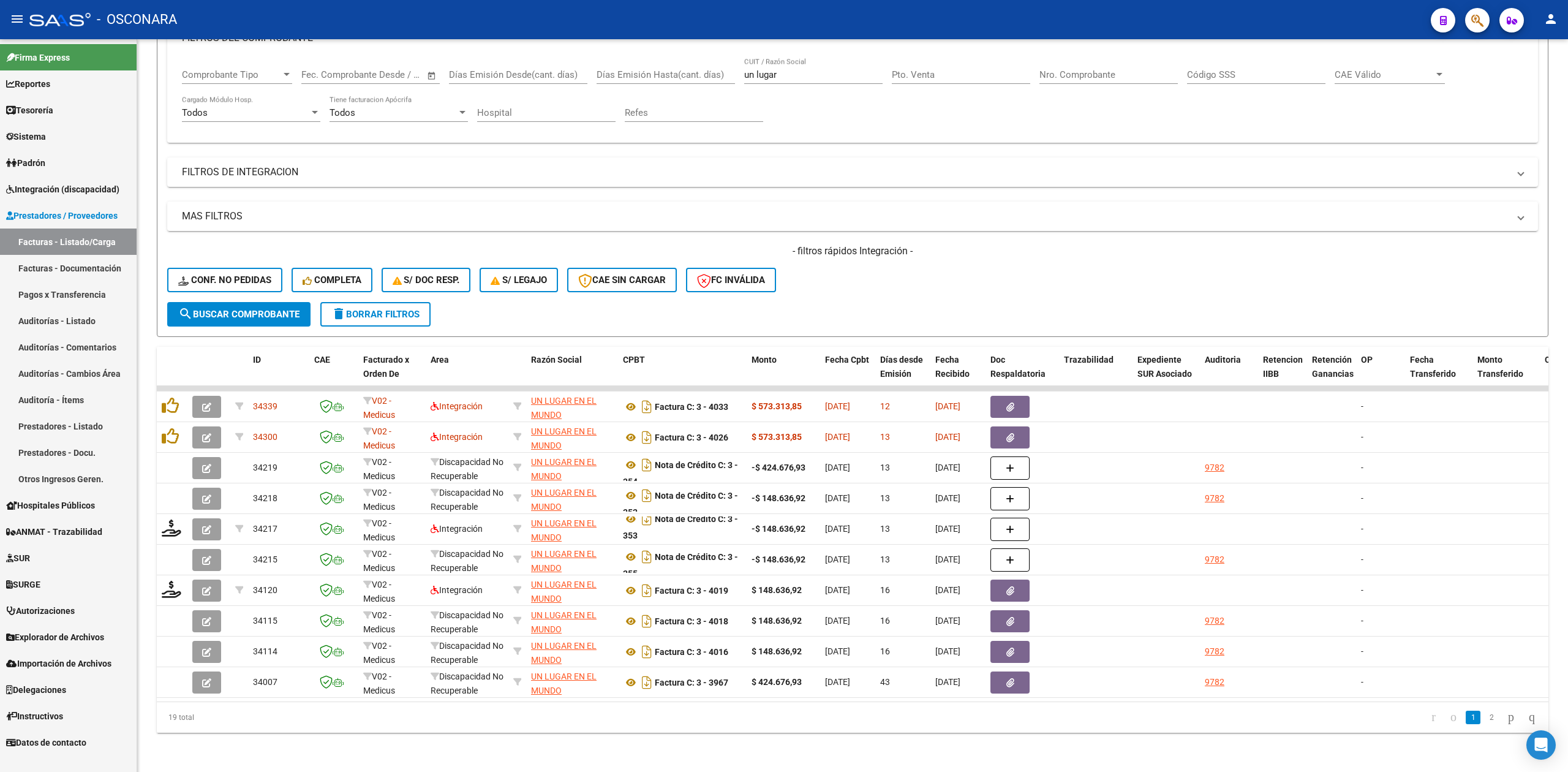
click at [72, 317] on link "Auditorías - Listado" at bounding box center [68, 320] width 137 height 26
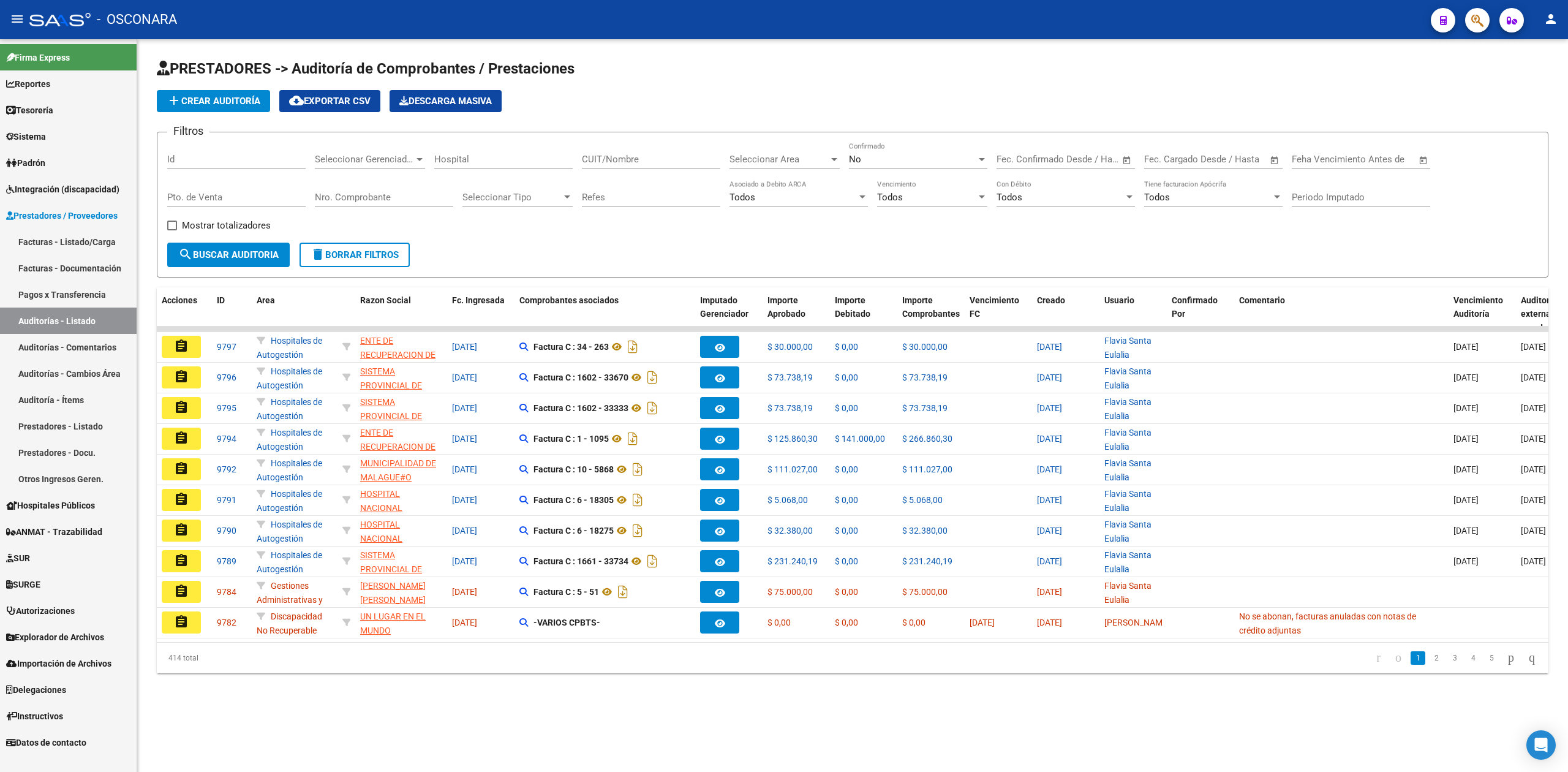
click at [233, 99] on span "add Crear Auditoría" at bounding box center [213, 101] width 94 height 11
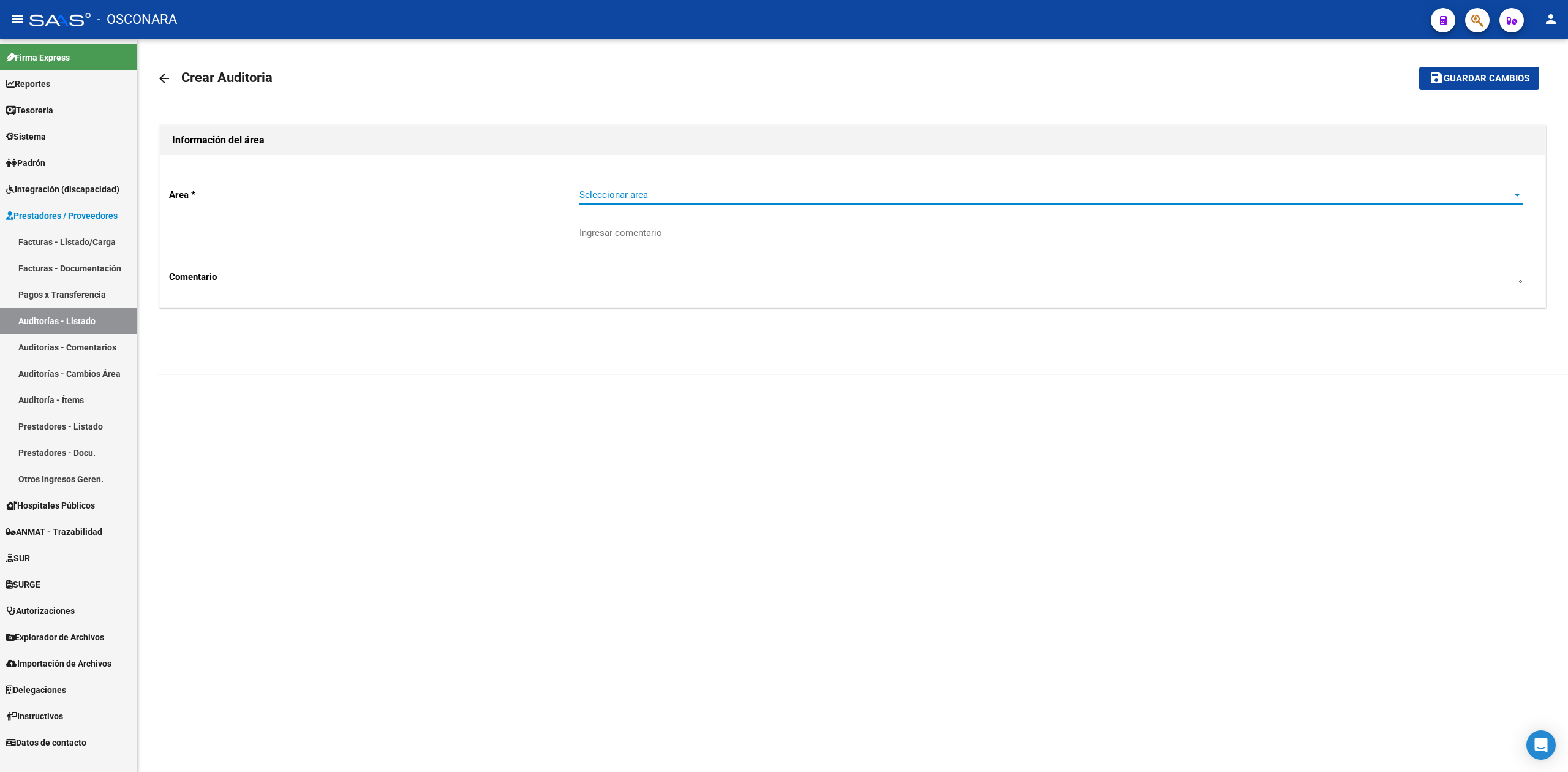
click at [601, 196] on span "Seleccionar area" at bounding box center [1045, 195] width 932 height 11
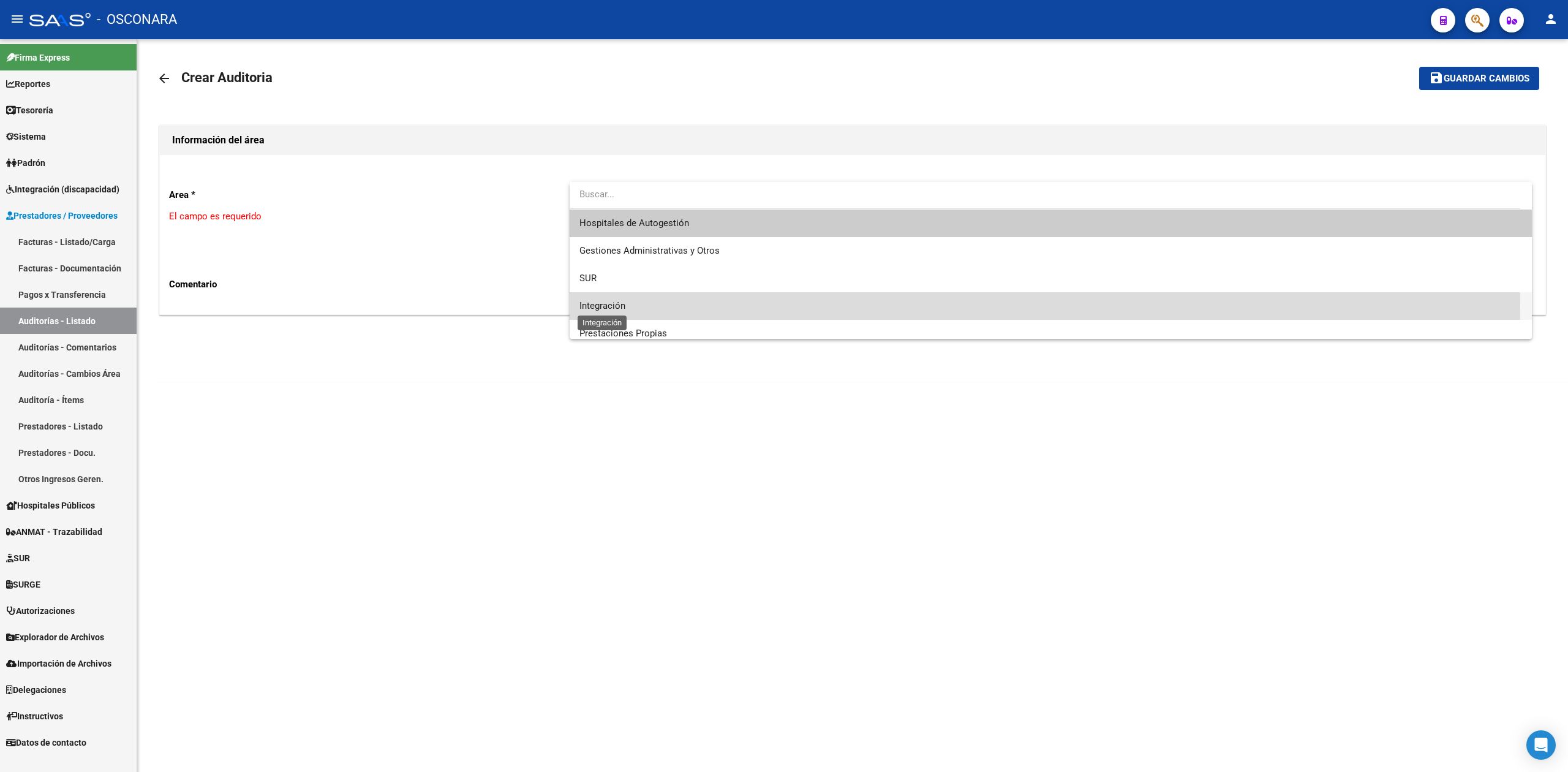
click at [609, 305] on span "Integración" at bounding box center [602, 306] width 46 height 11
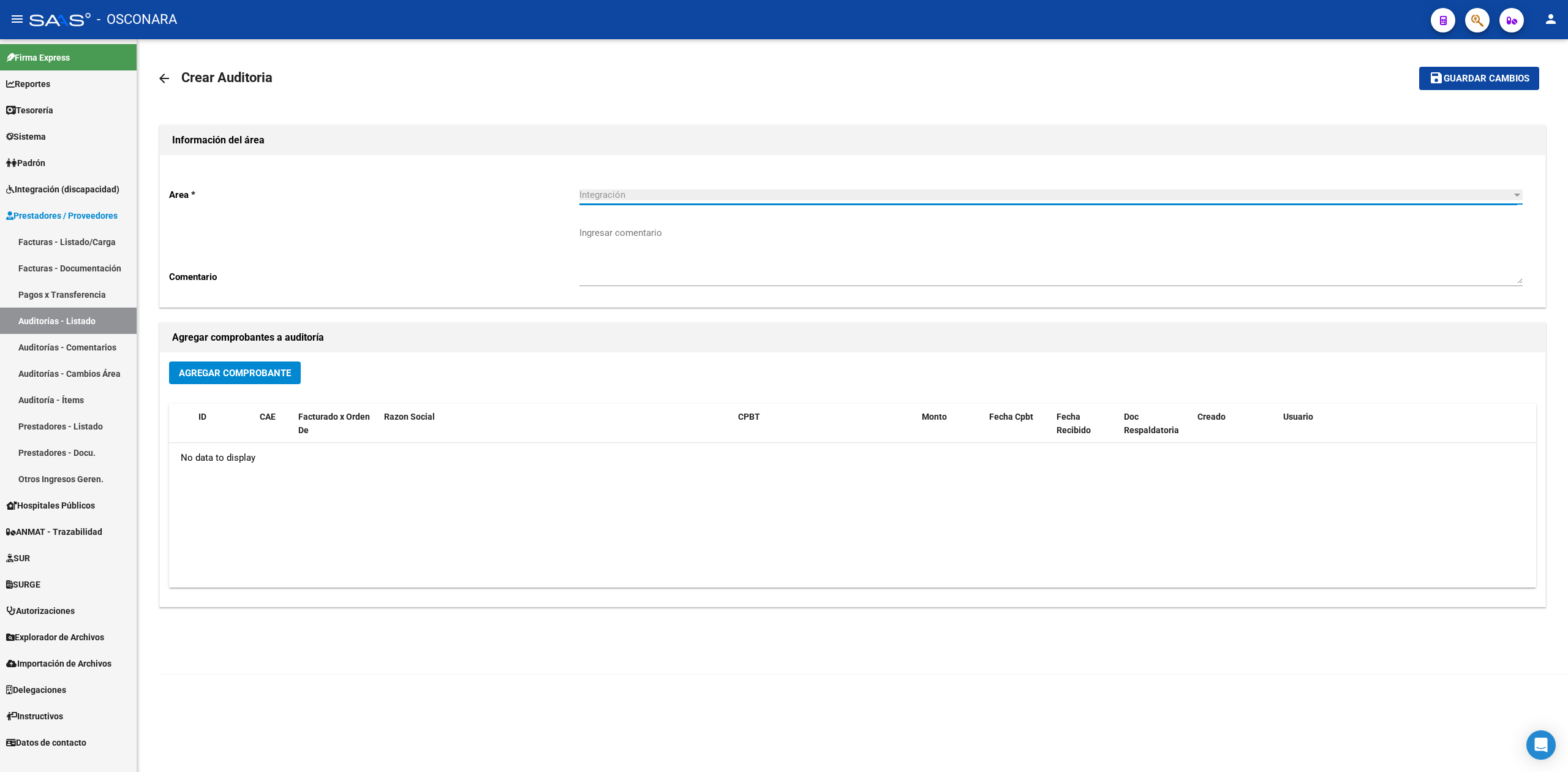
click at [281, 371] on span "Agregar Comprobante" at bounding box center [235, 373] width 112 height 11
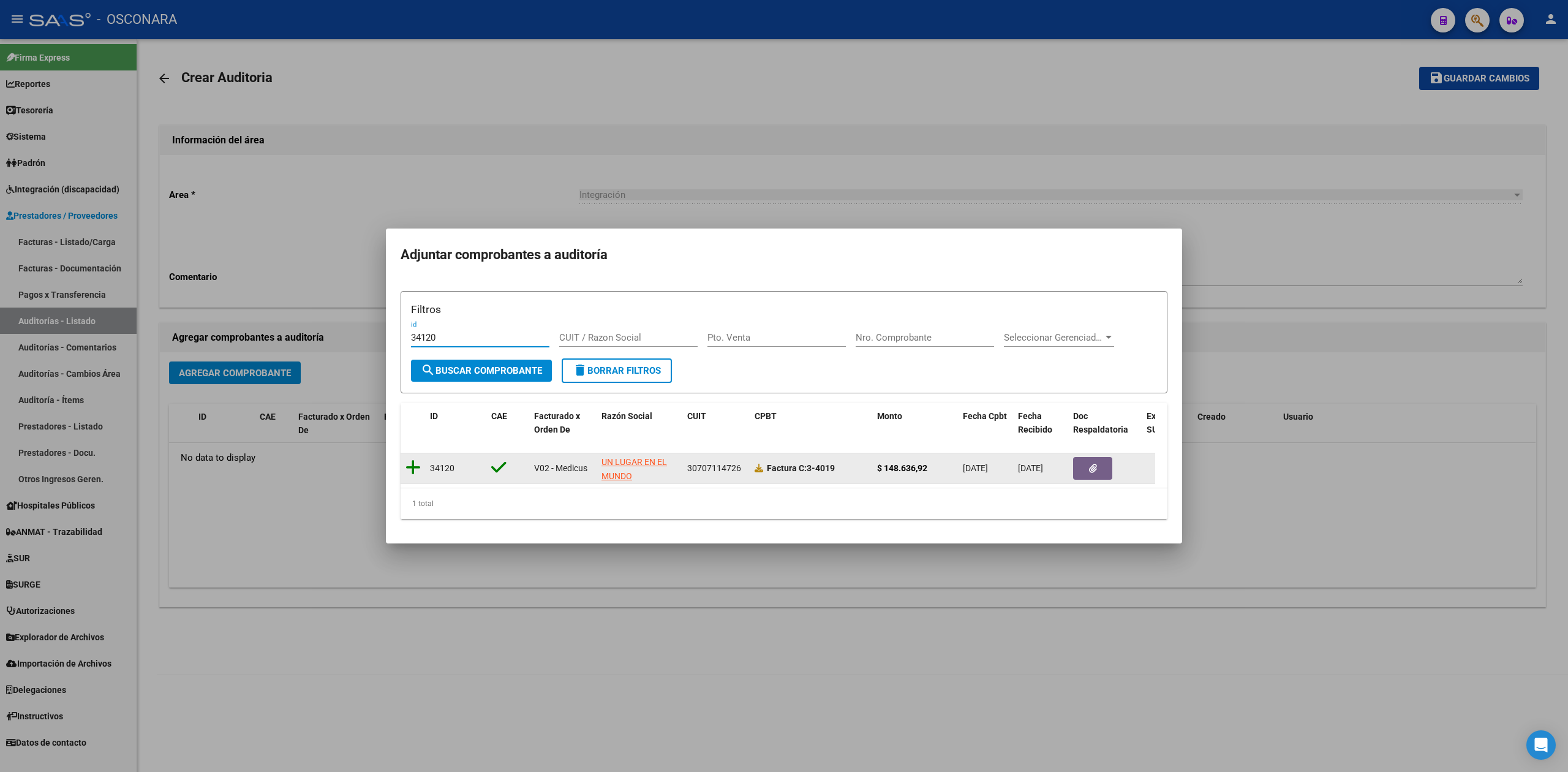
type input "34120"
click at [412, 459] on icon at bounding box center [413, 467] width 15 height 17
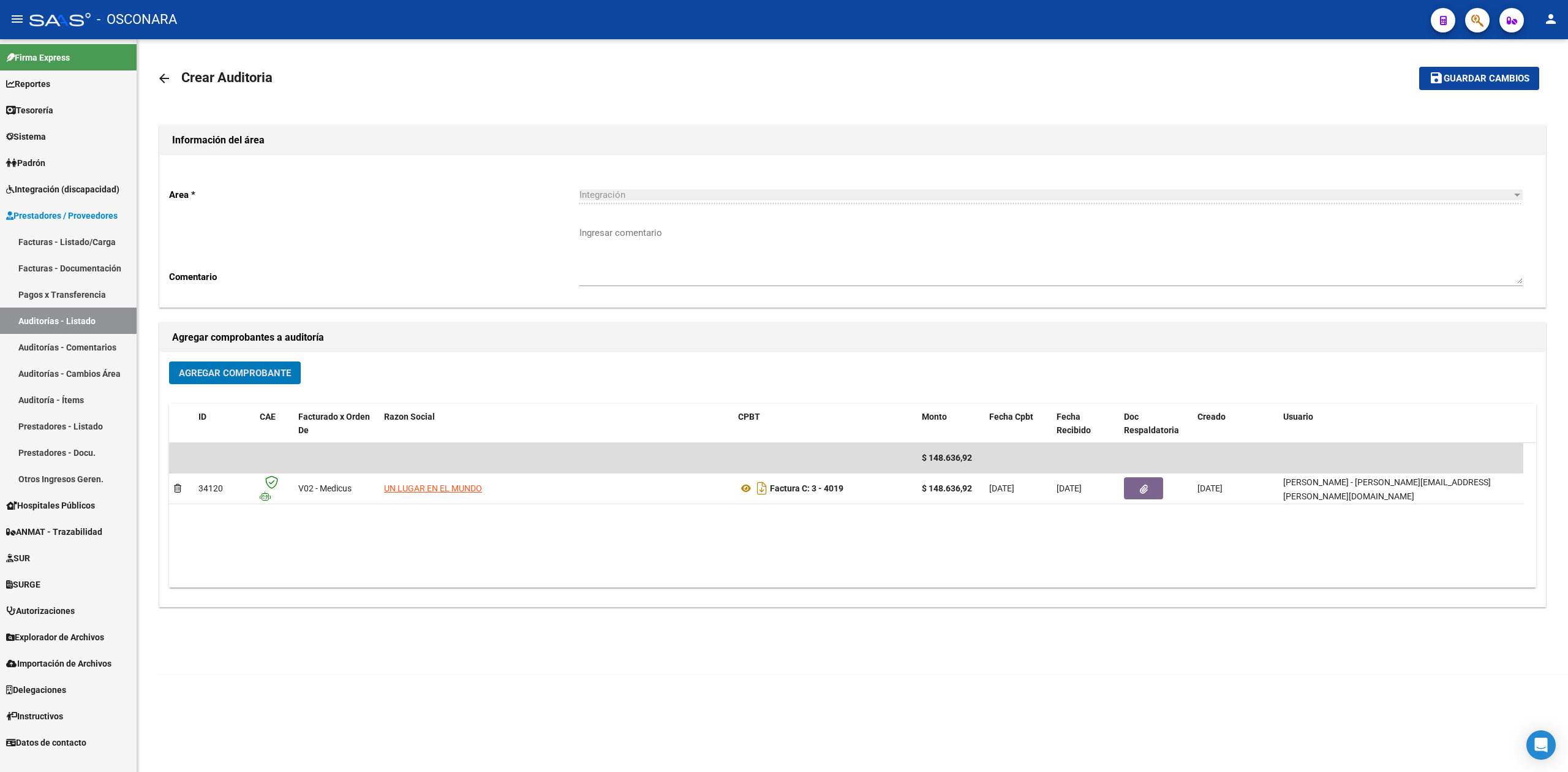
click at [237, 380] on button "Agregar Comprobante" at bounding box center [235, 373] width 132 height 23
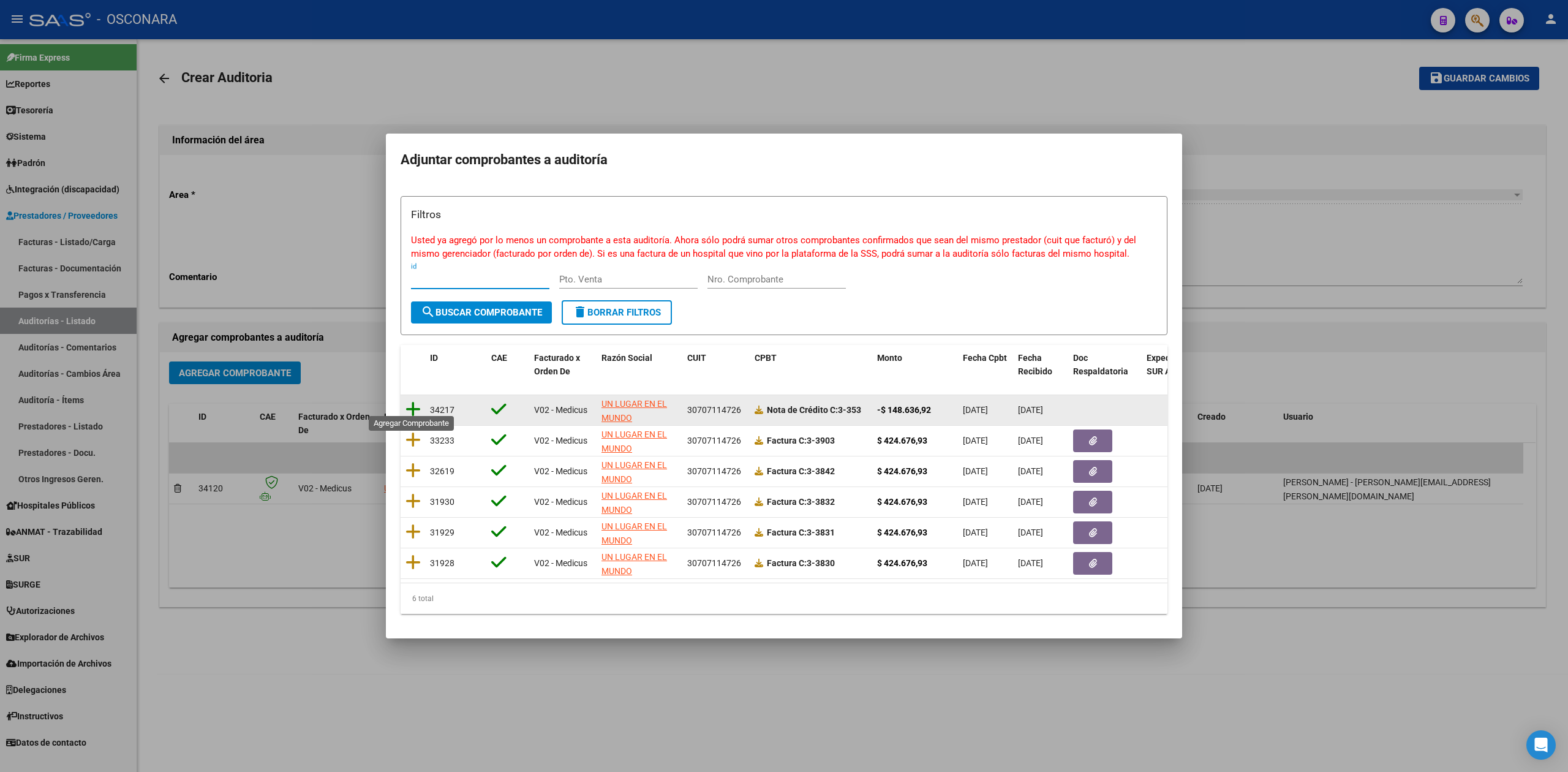
click at [416, 401] on icon at bounding box center [413, 409] width 15 height 17
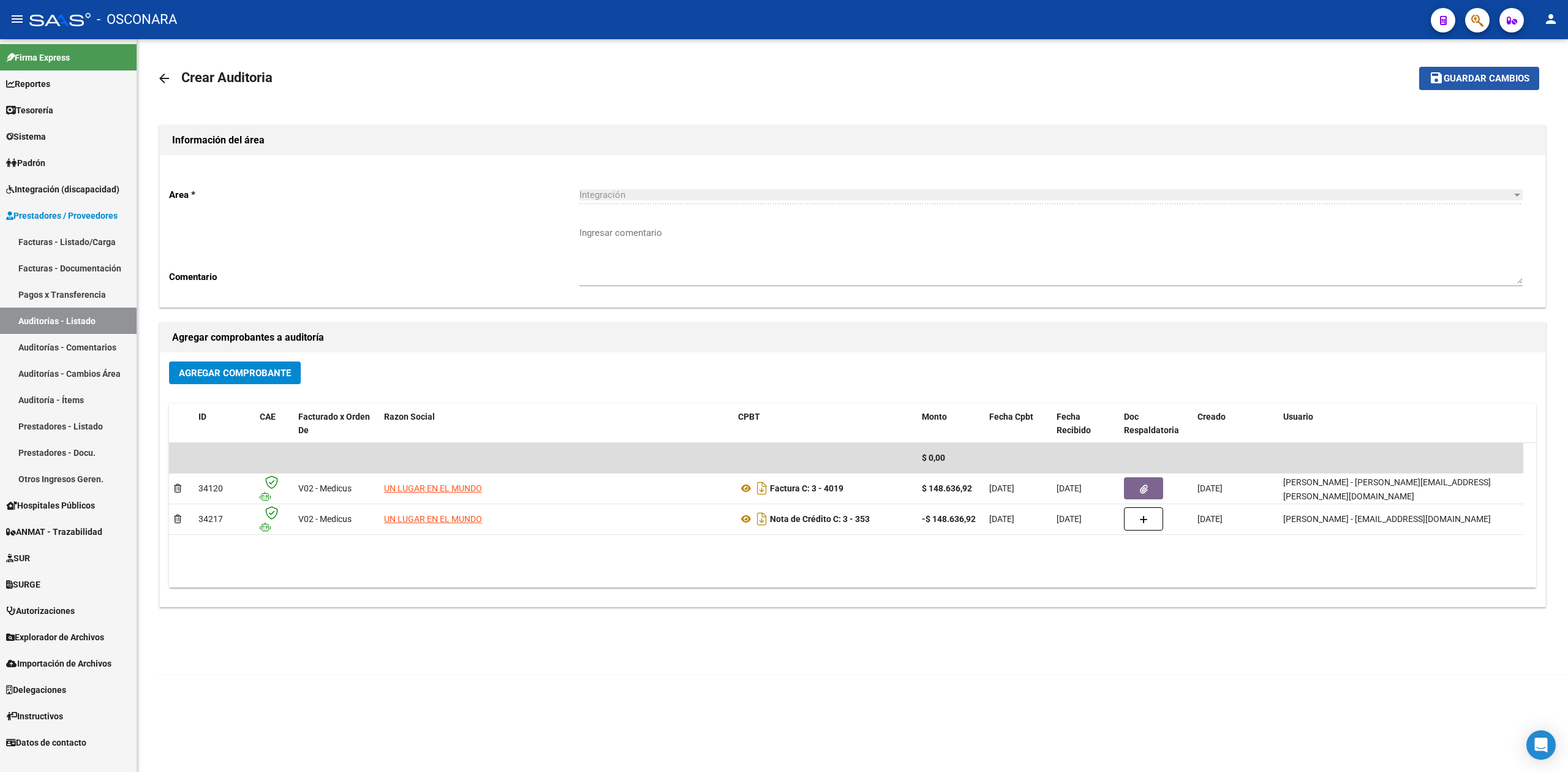
click at [1516, 77] on span "Guardar cambios" at bounding box center [1486, 79] width 85 height 11
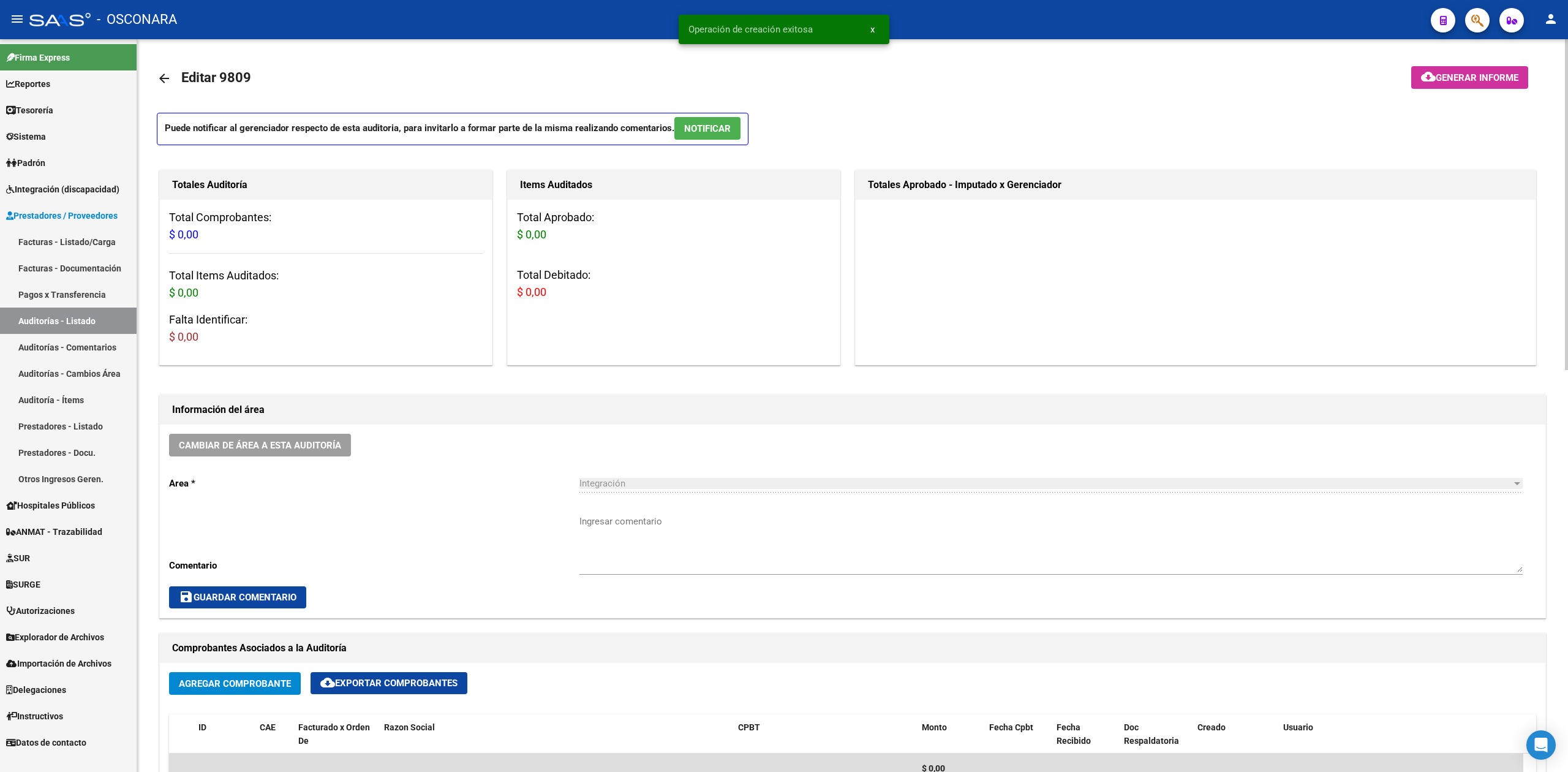
click at [596, 539] on textarea "Ingresar comentario" at bounding box center [1051, 544] width 943 height 58
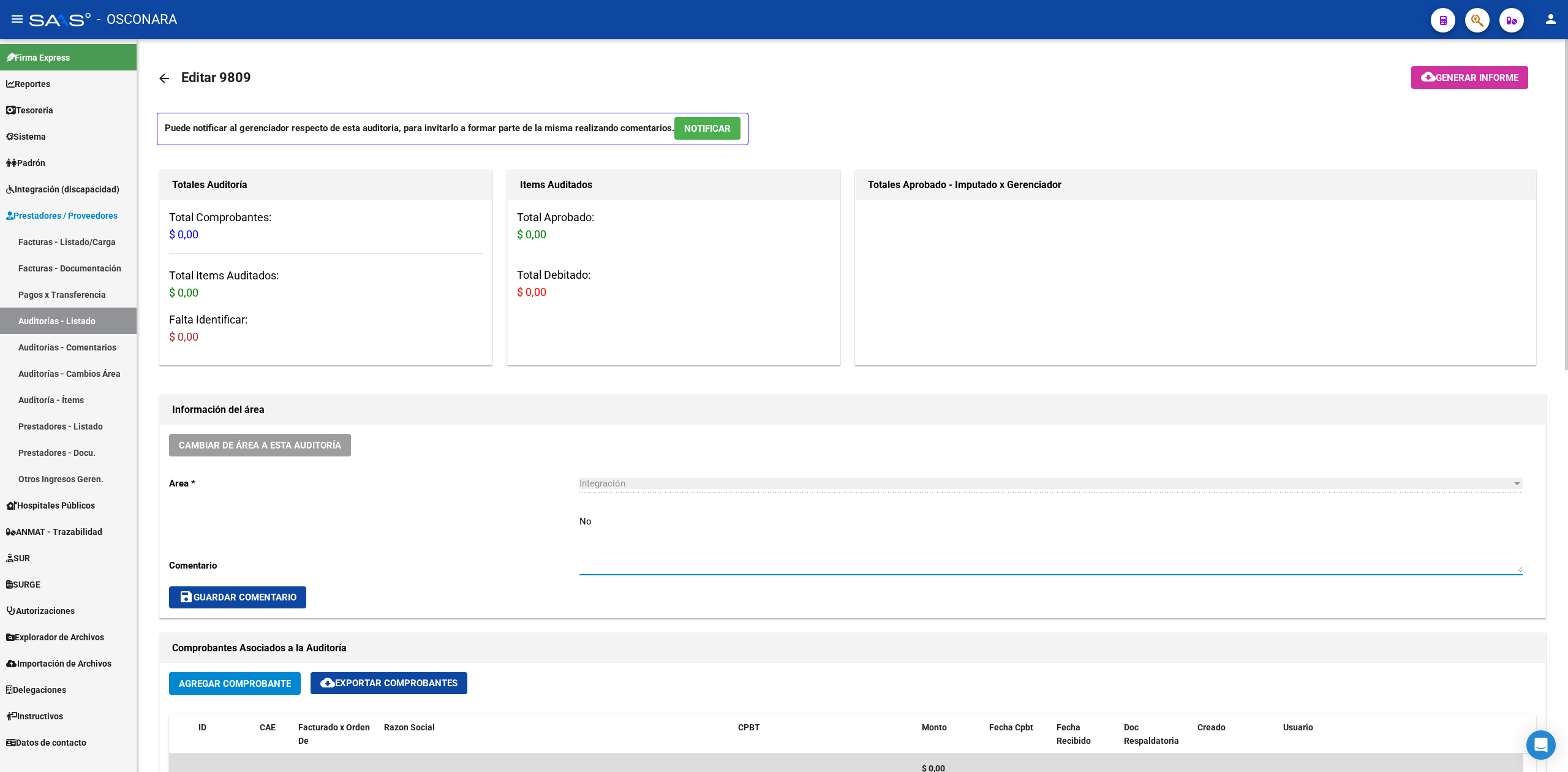
type textarea "N"
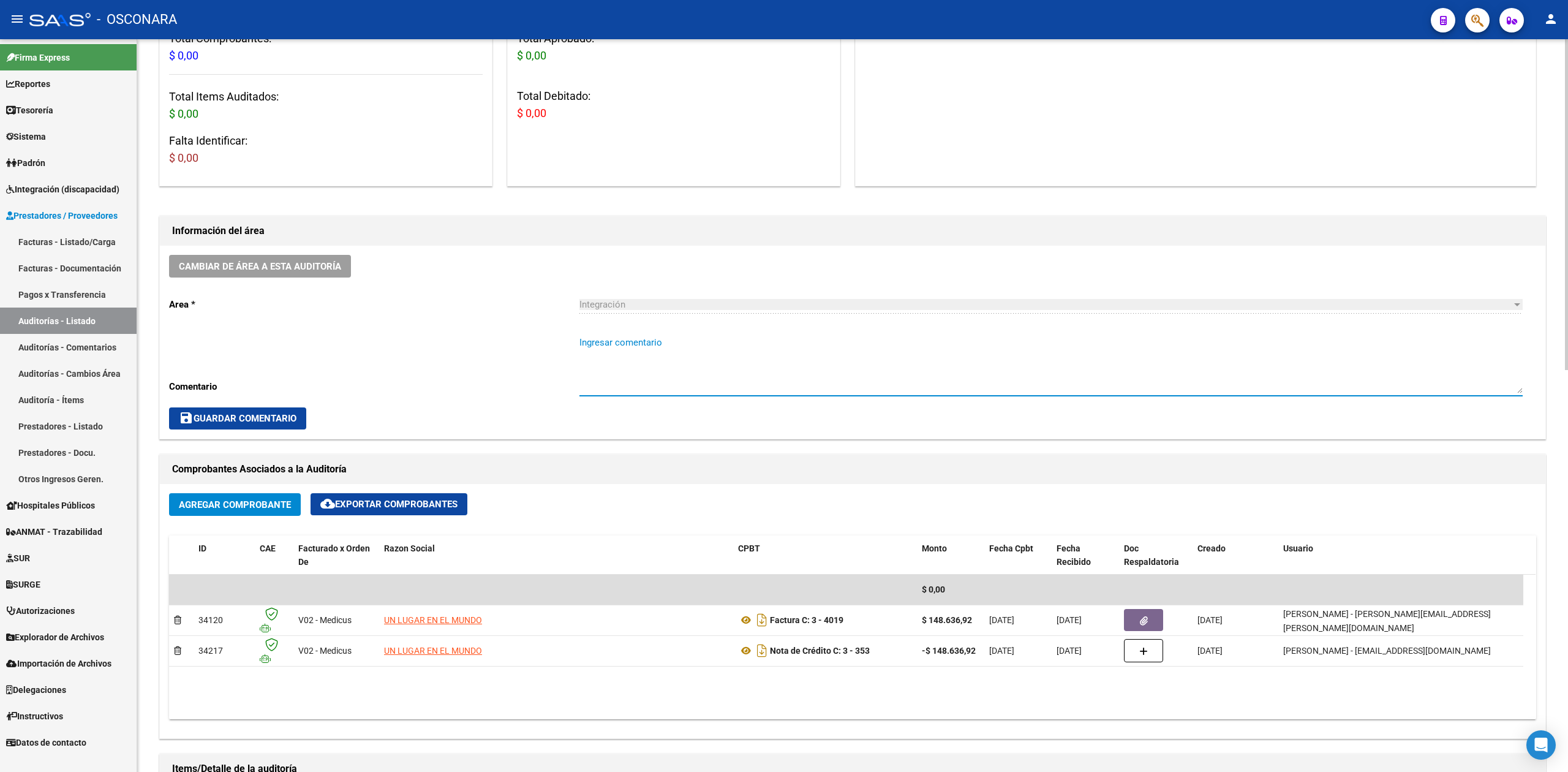
scroll to position [245, 0]
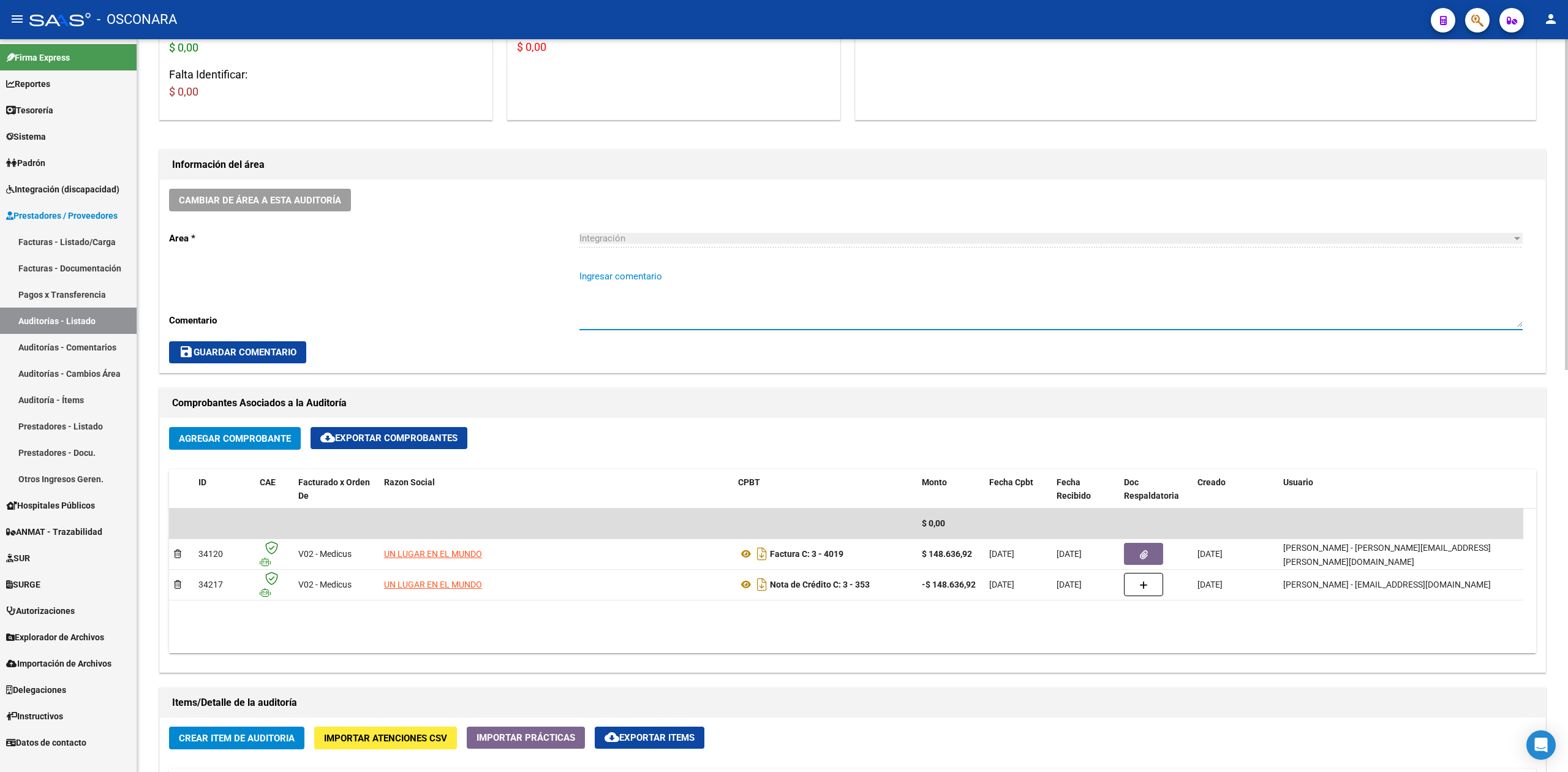
click at [606, 285] on textarea "Ingresar comentario" at bounding box center [1051, 299] width 943 height 58
type textarea "N"
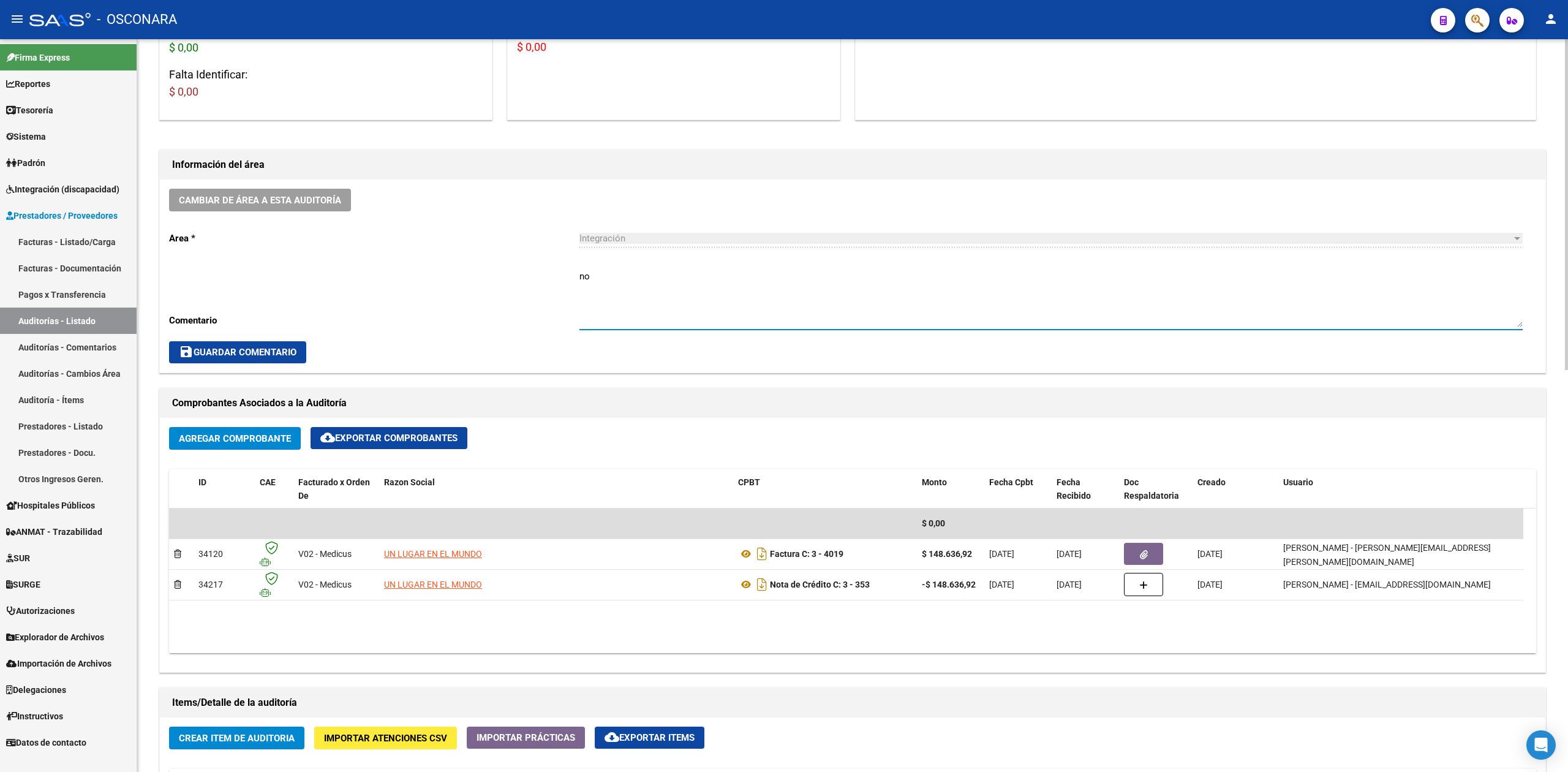
type textarea "n"
type textarea "N"
click at [244, 353] on span "save Guardar Comentario" at bounding box center [237, 352] width 118 height 11
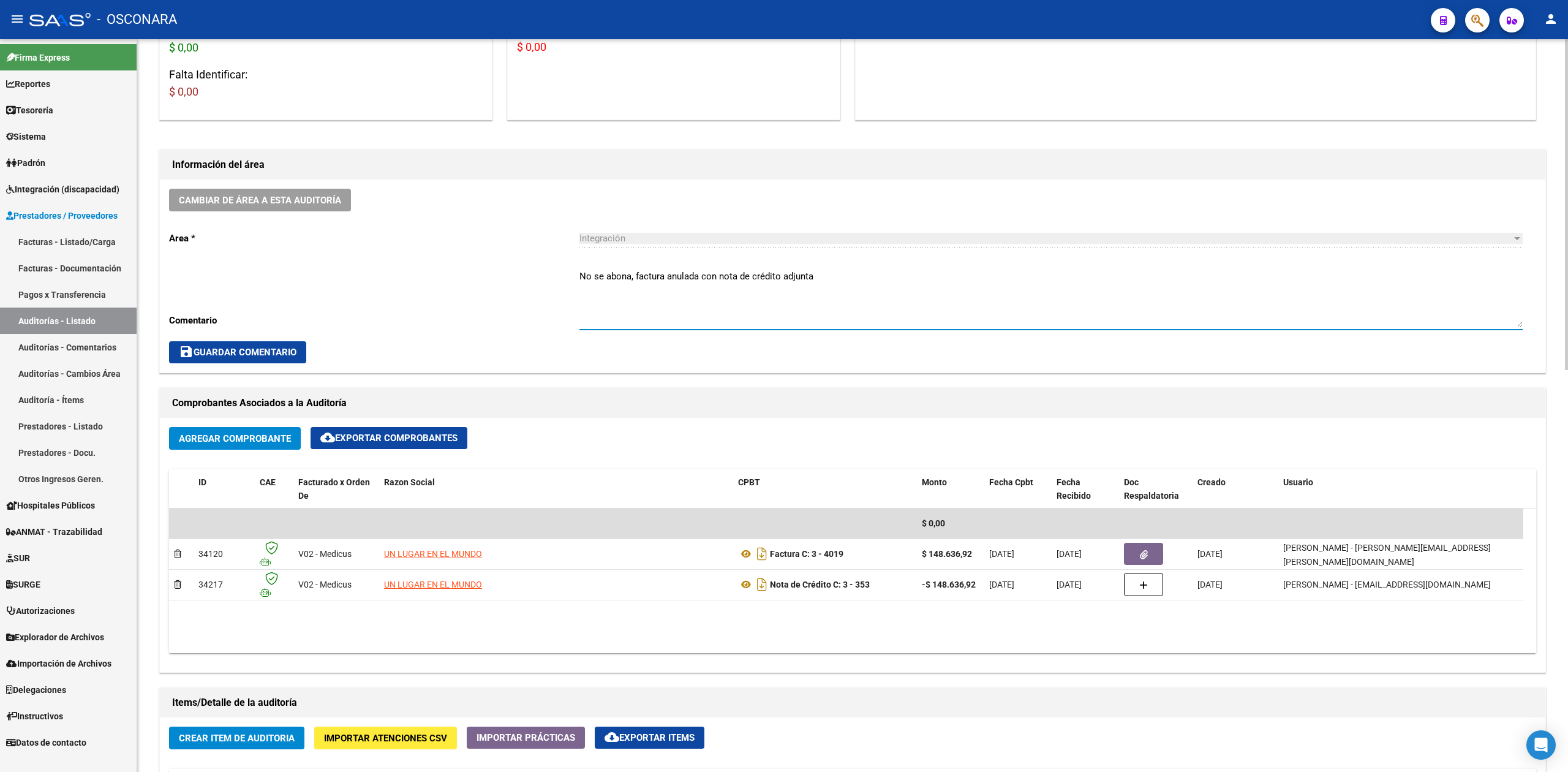
type textarea "No se abona, factura anulada con nota de crédito adjunta"
click at [741, 391] on div "Comprobantes Asociados a la Auditoría" at bounding box center [853, 403] width 1386 height 30
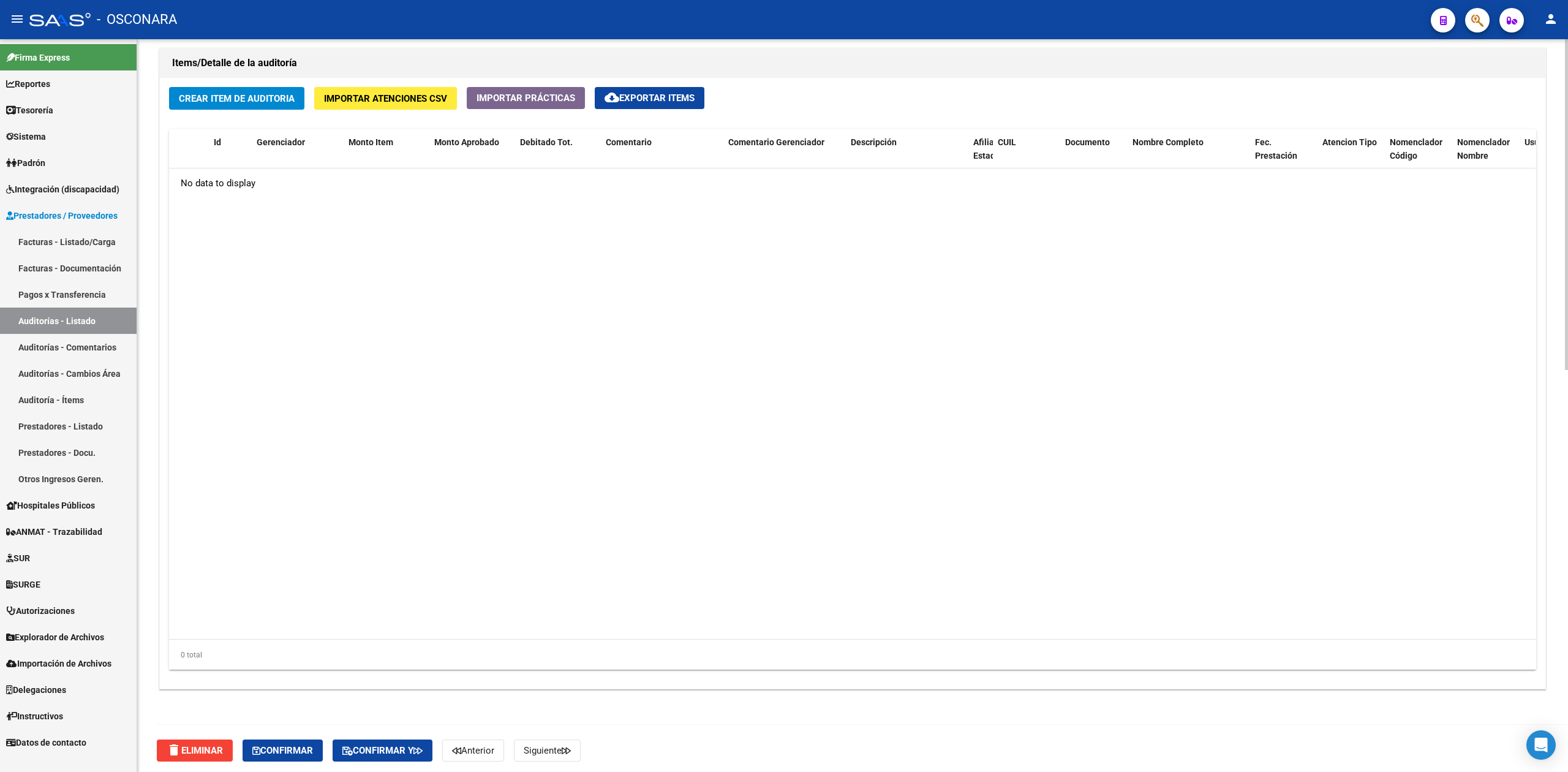
scroll to position [890, 0]
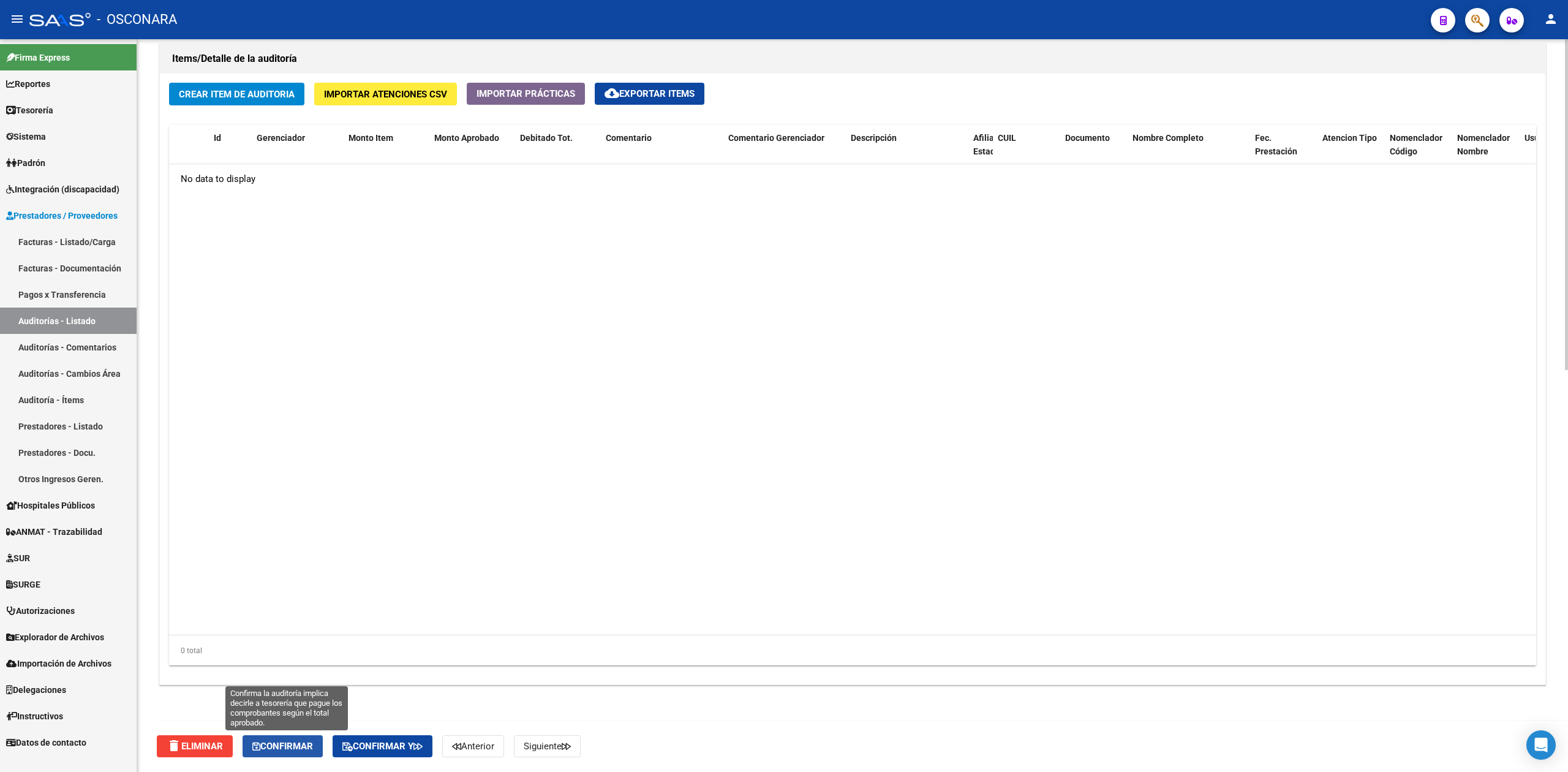
click at [307, 741] on span "Confirmar" at bounding box center [283, 746] width 61 height 11
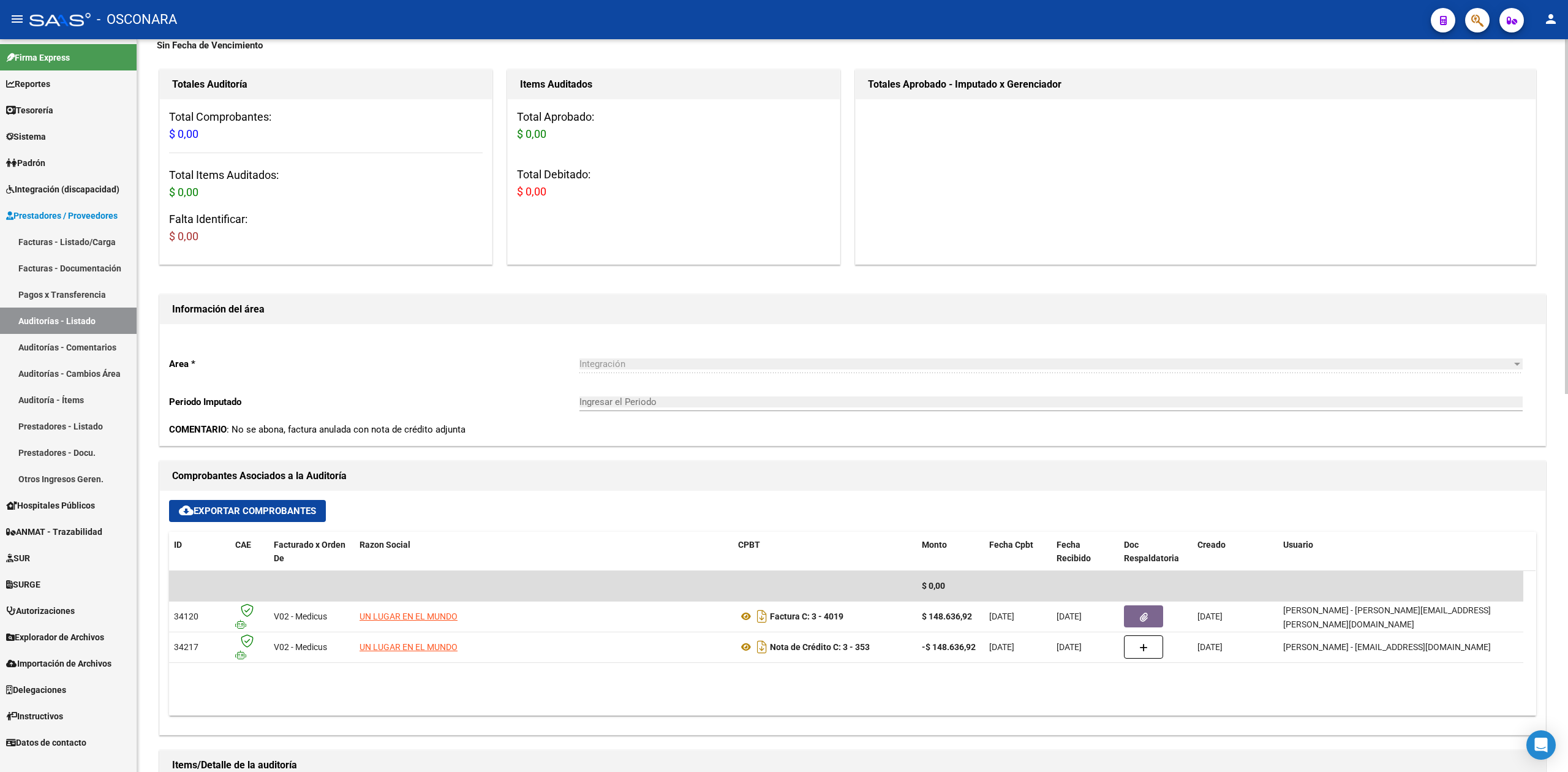
scroll to position [0, 0]
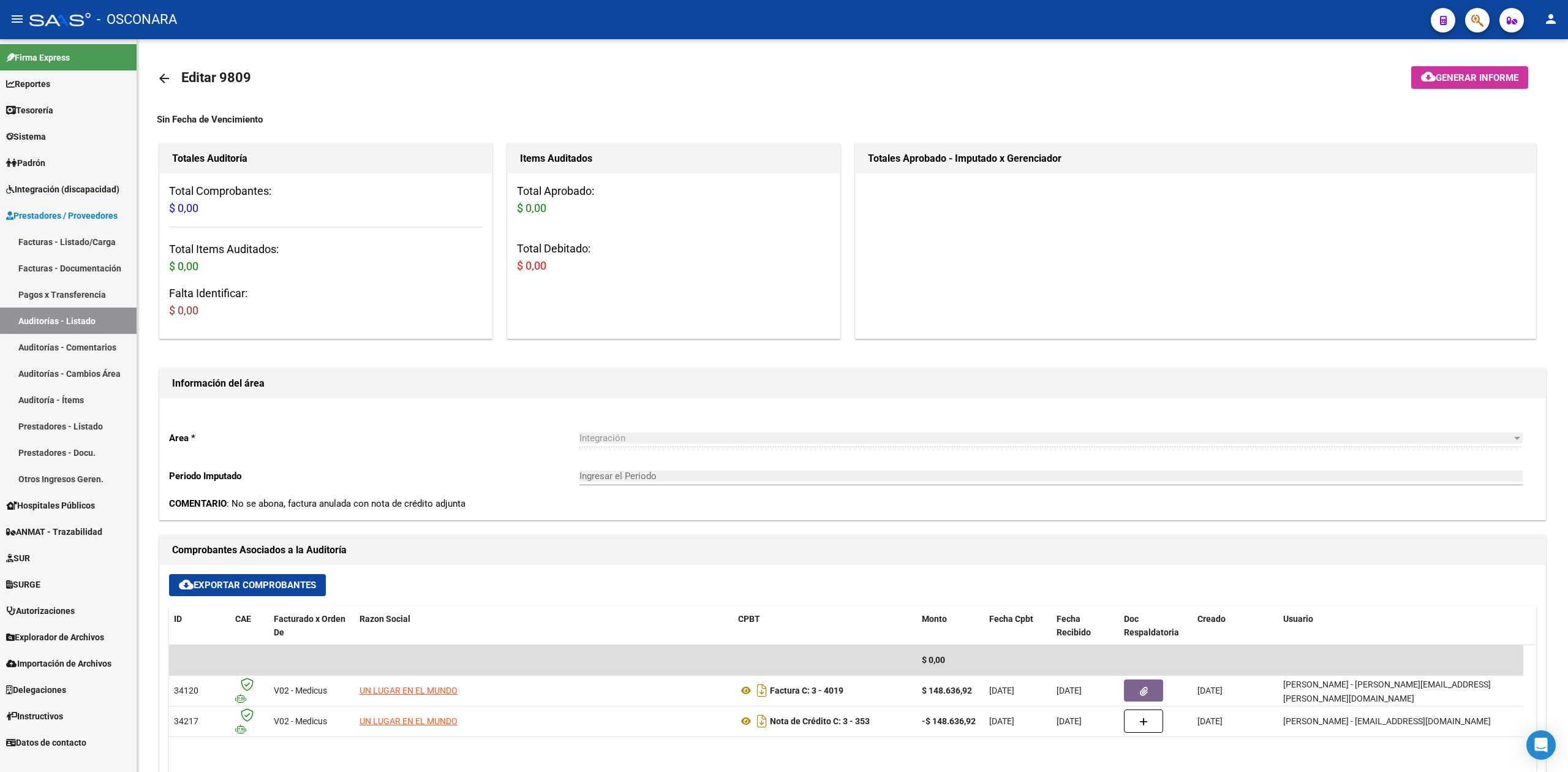
type input "202508"
click at [66, 233] on link "Facturas - Listado/Carga" at bounding box center [68, 242] width 137 height 26
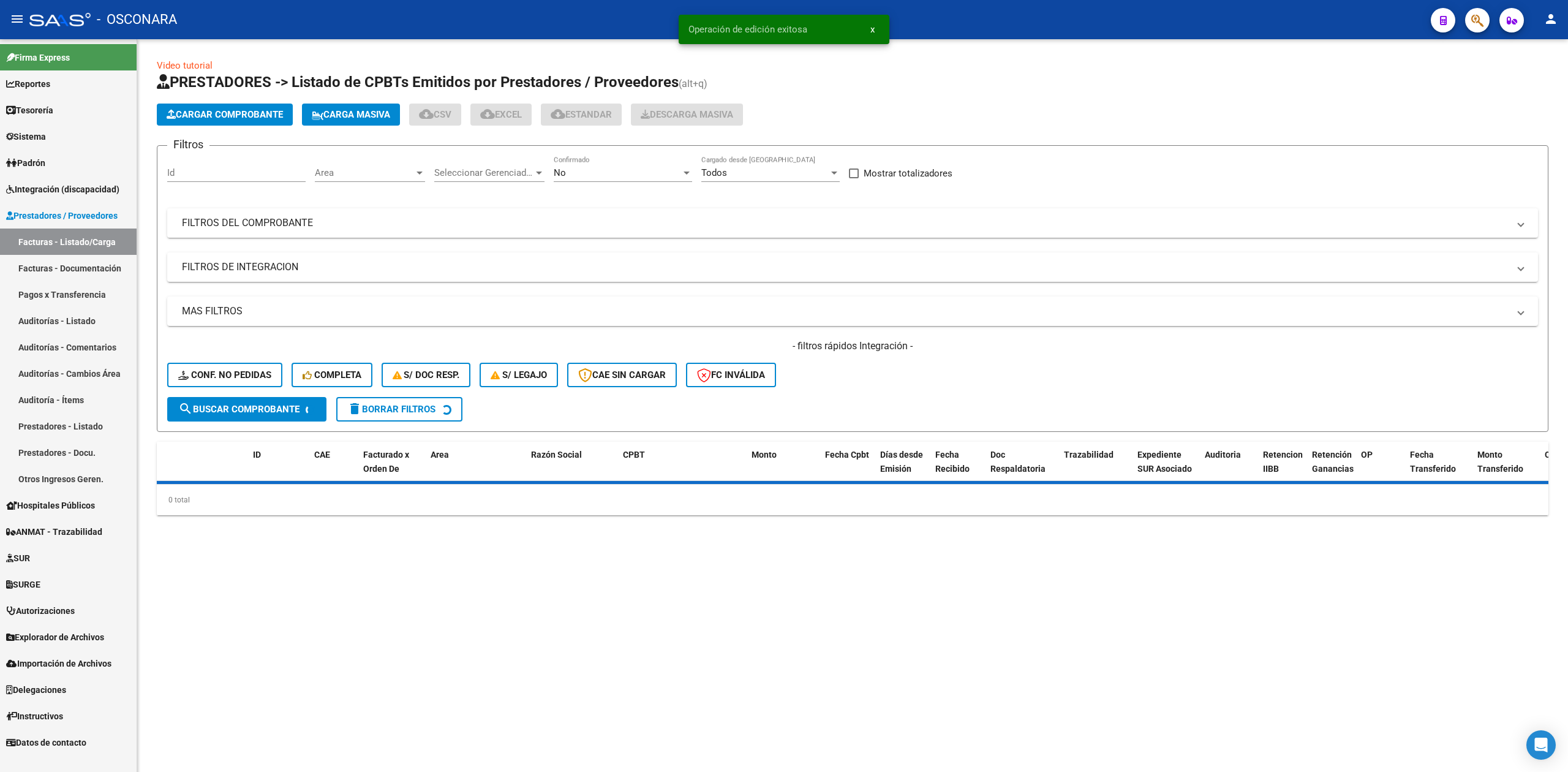
click at [581, 170] on div "No" at bounding box center [617, 173] width 127 height 11
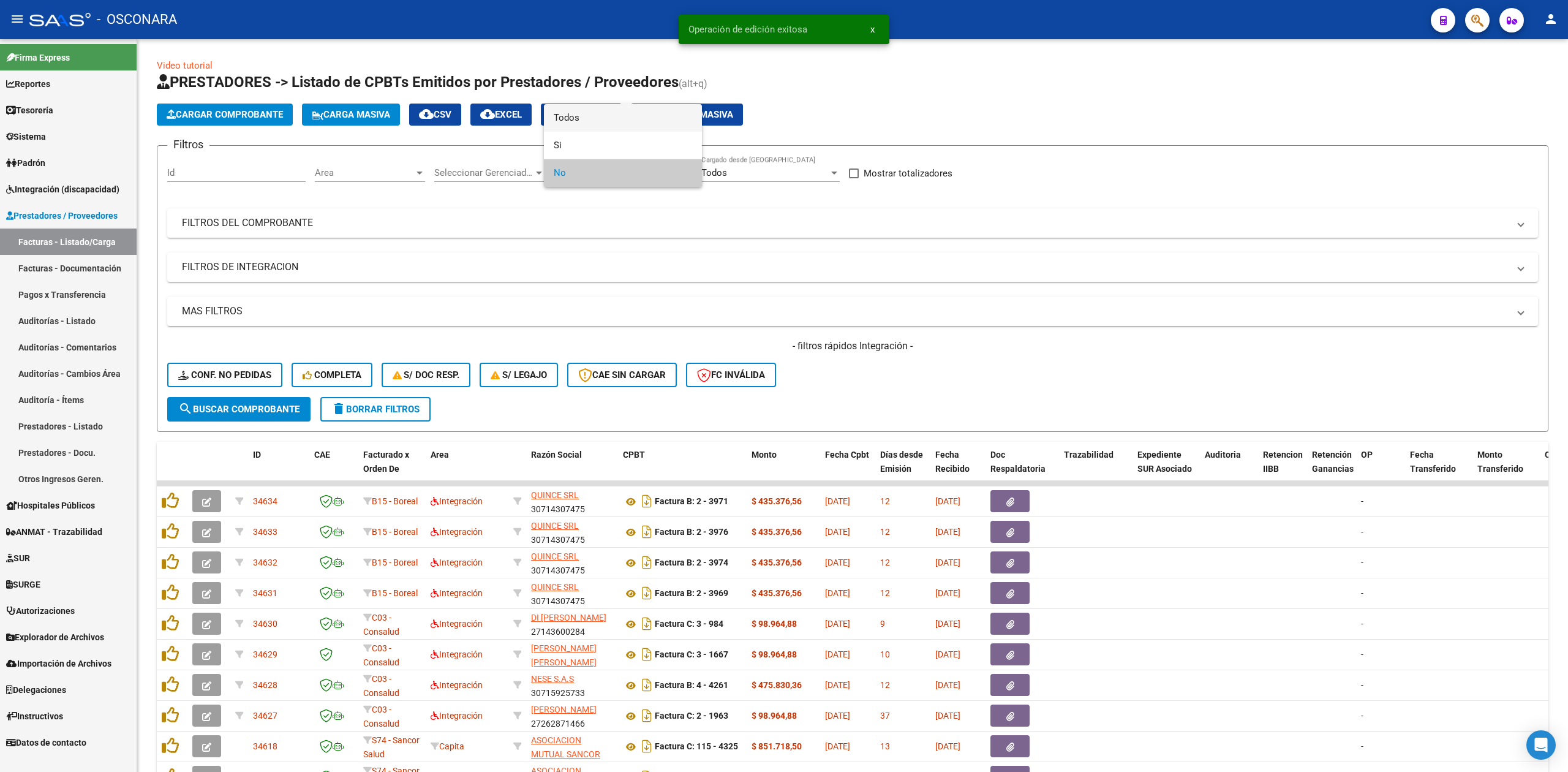
click at [581, 116] on span "Todos" at bounding box center [623, 118] width 139 height 28
click at [649, 221] on mat-panel-title "FILTROS DEL COMPROBANTE" at bounding box center [845, 223] width 1327 height 13
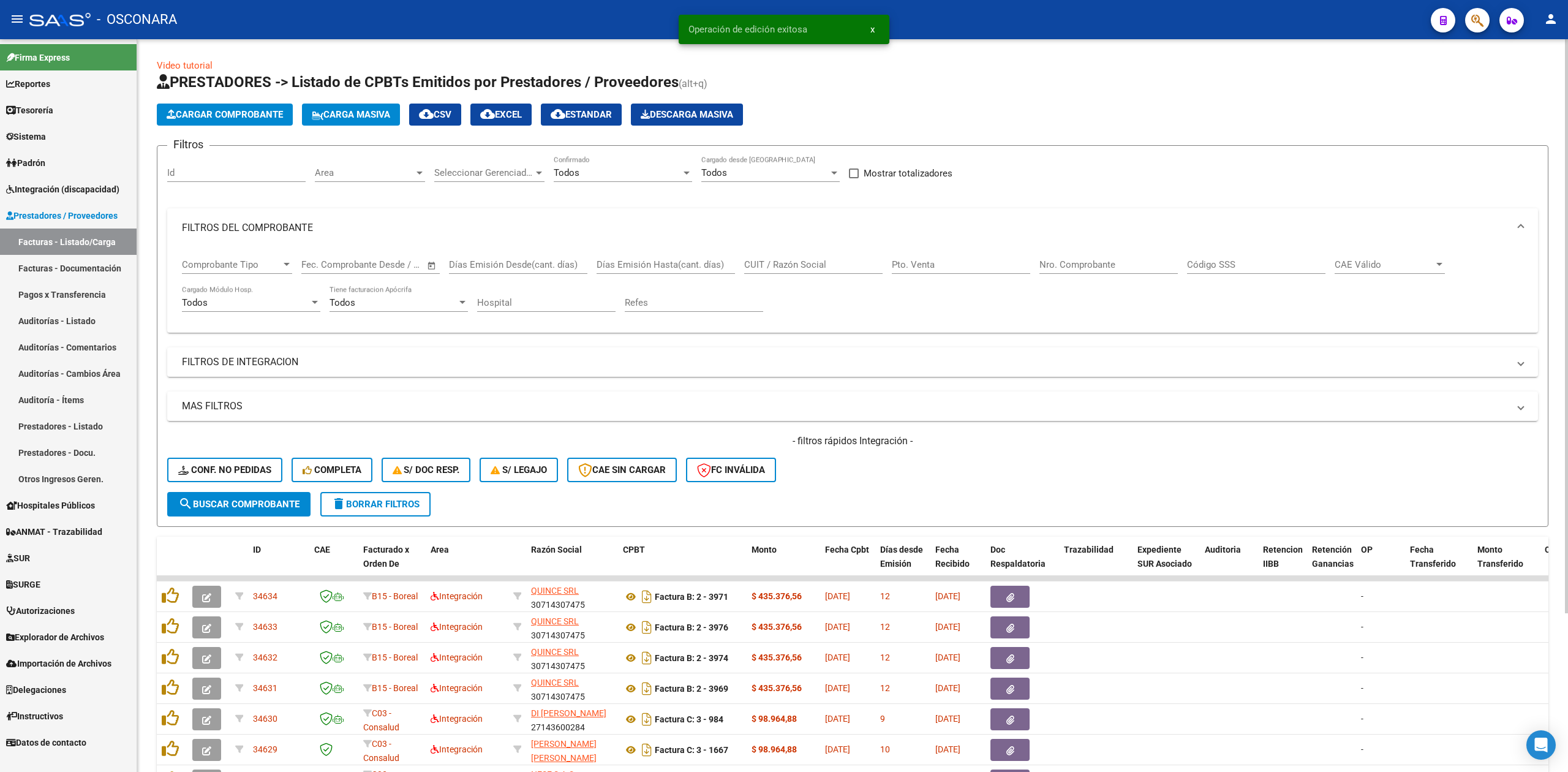
click at [777, 265] on input "CUIT / Razón Social" at bounding box center [813, 265] width 139 height 11
type input "un lugar en"
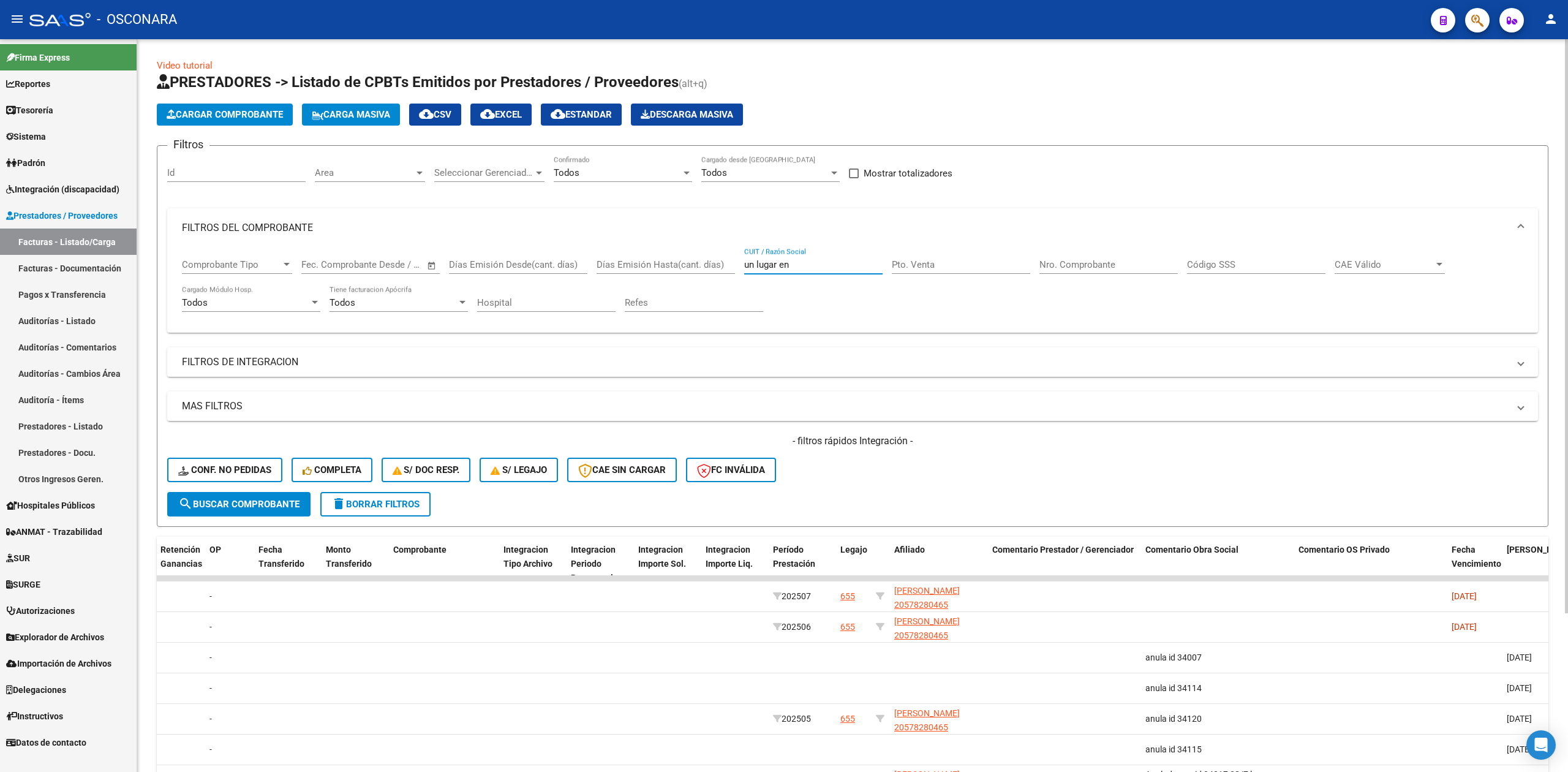
drag, startPoint x: 804, startPoint y: 263, endPoint x: 741, endPoint y: 233, distance: 69.8
click at [726, 265] on div "Comprobante Tipo Comprobante Tipo Start date – End date Fec. Comprobante Desde …" at bounding box center [852, 285] width 1341 height 76
click at [250, 231] on mat-panel-title "FILTROS DEL COMPROBANTE" at bounding box center [845, 228] width 1327 height 13
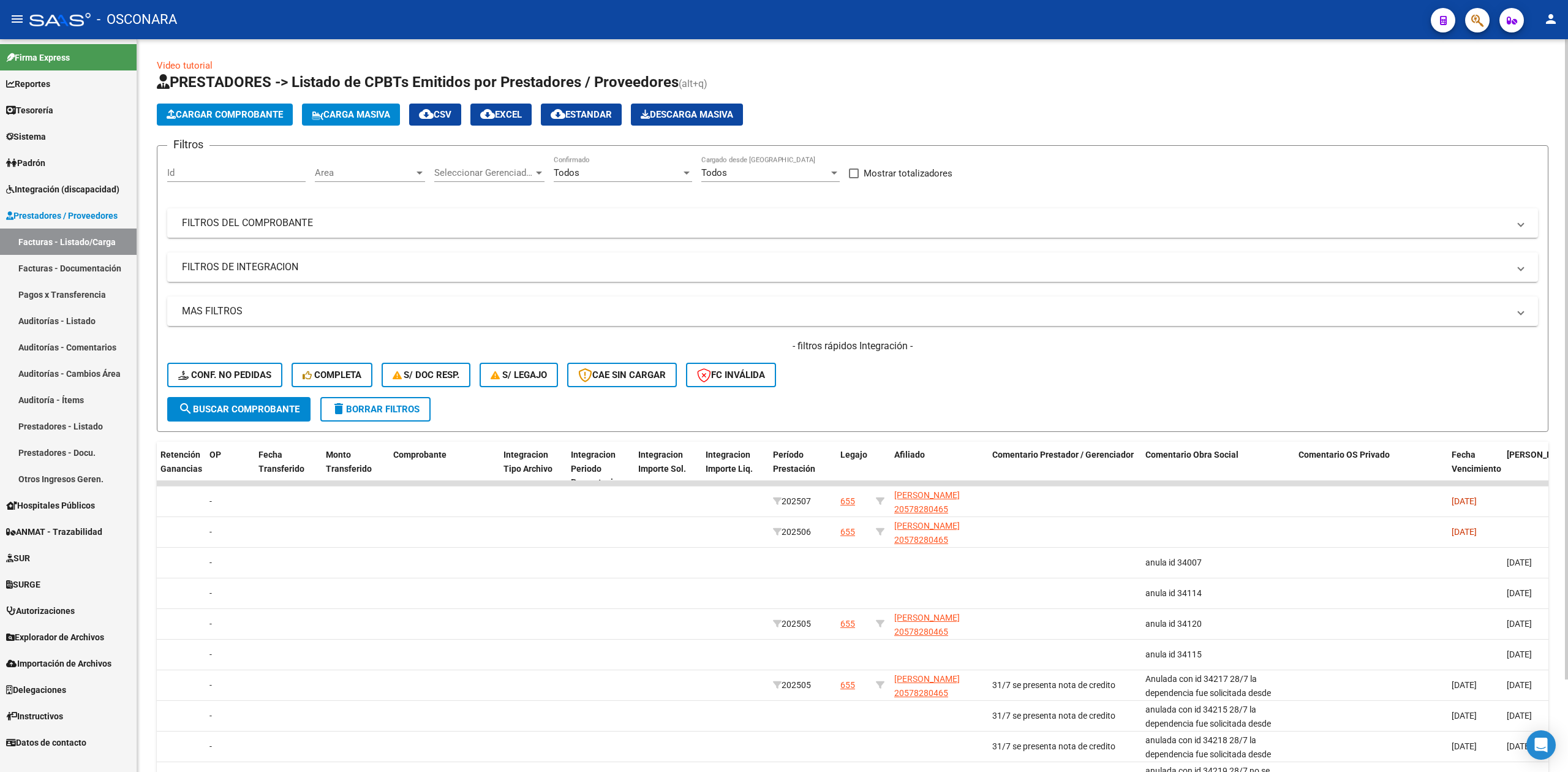
click at [909, 385] on div "- filtros rápidos Integración - Conf. no pedidas Completa S/ Doc Resp. S/ legaj…" at bounding box center [853, 368] width 1371 height 58
click at [264, 269] on mat-panel-title "FILTROS DE INTEGRACION" at bounding box center [845, 267] width 1327 height 13
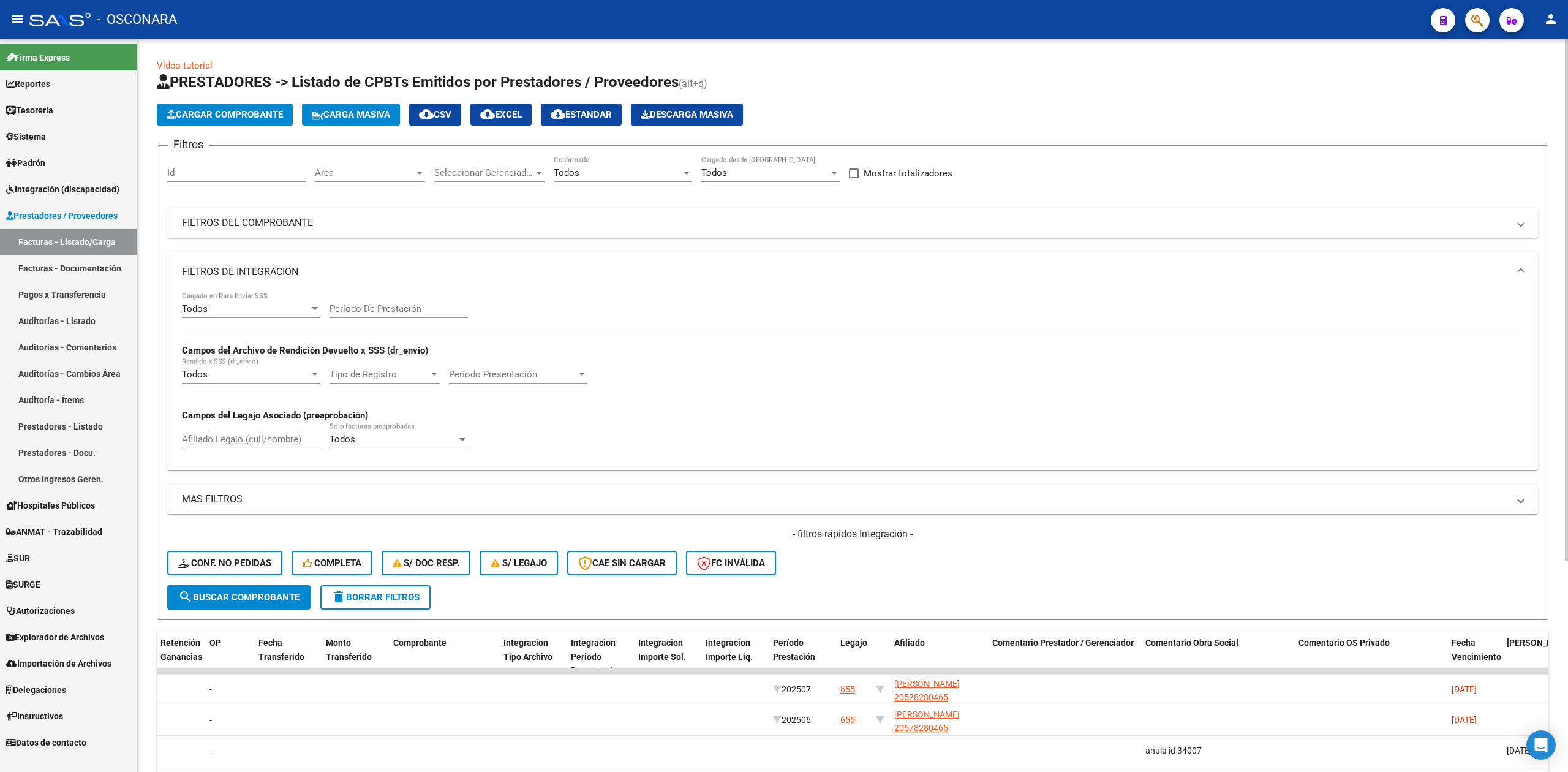
click at [267, 445] on input "Afiliado Legajo (cuil/nombre)" at bounding box center [251, 440] width 139 height 11
type input "[PERSON_NAME]"
click at [977, 532] on h4 "- filtros rápidos Integración -" at bounding box center [853, 534] width 1371 height 13
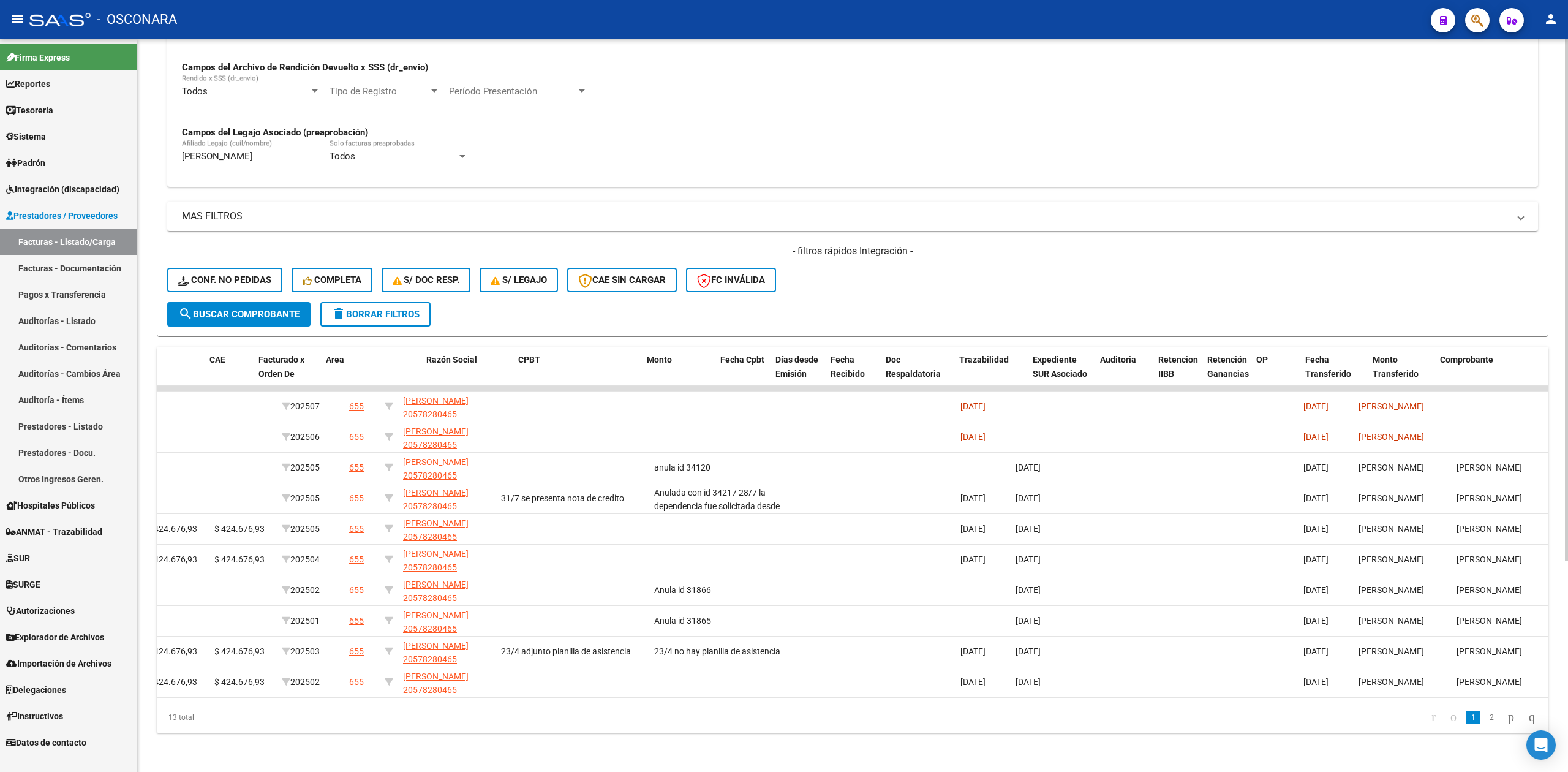
scroll to position [0, 52]
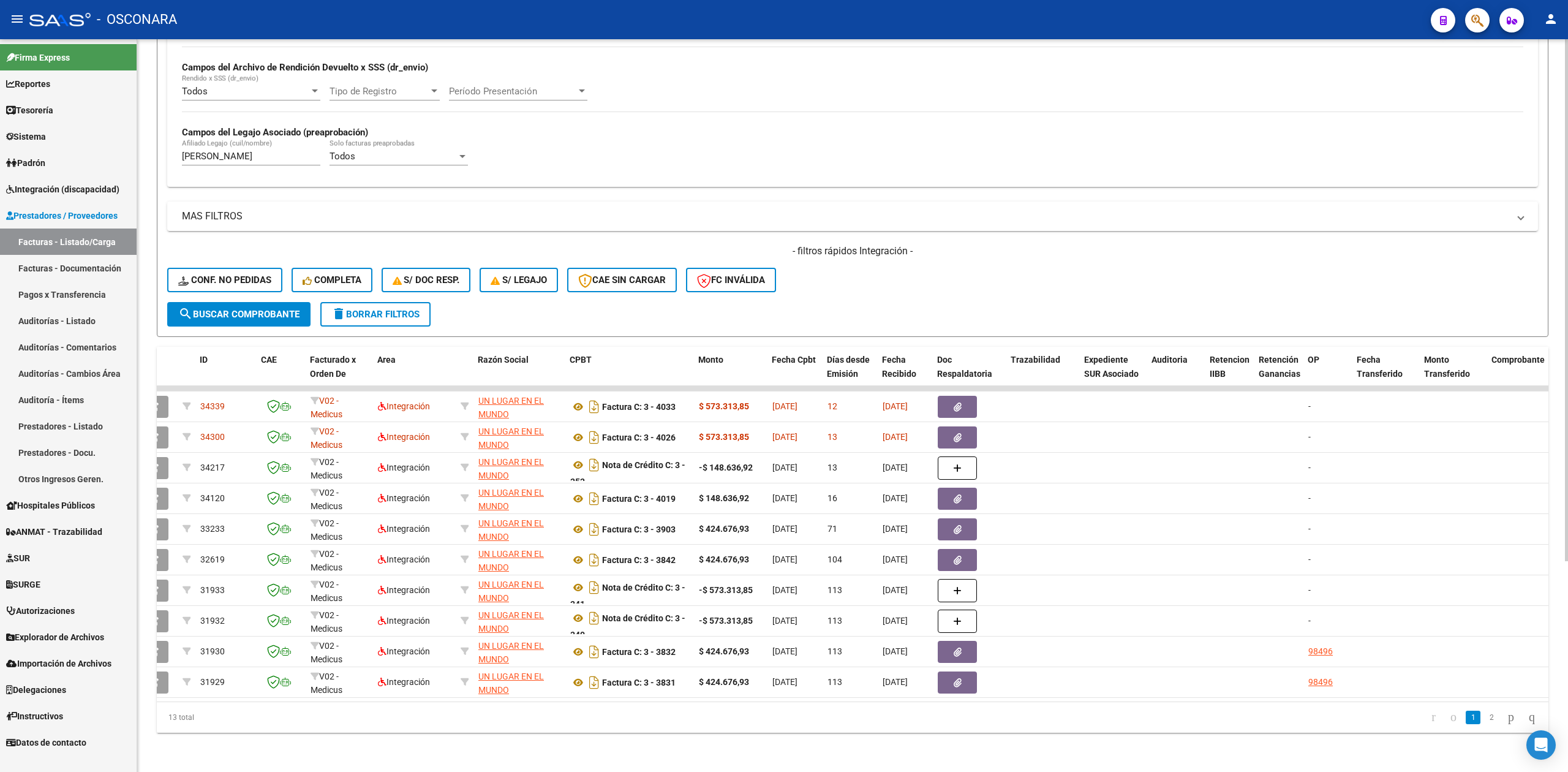
click at [871, 258] on div "- filtros rápidos Integración - Conf. no pedidas Completa S/ Doc Resp. S/ legaj…" at bounding box center [853, 273] width 1371 height 58
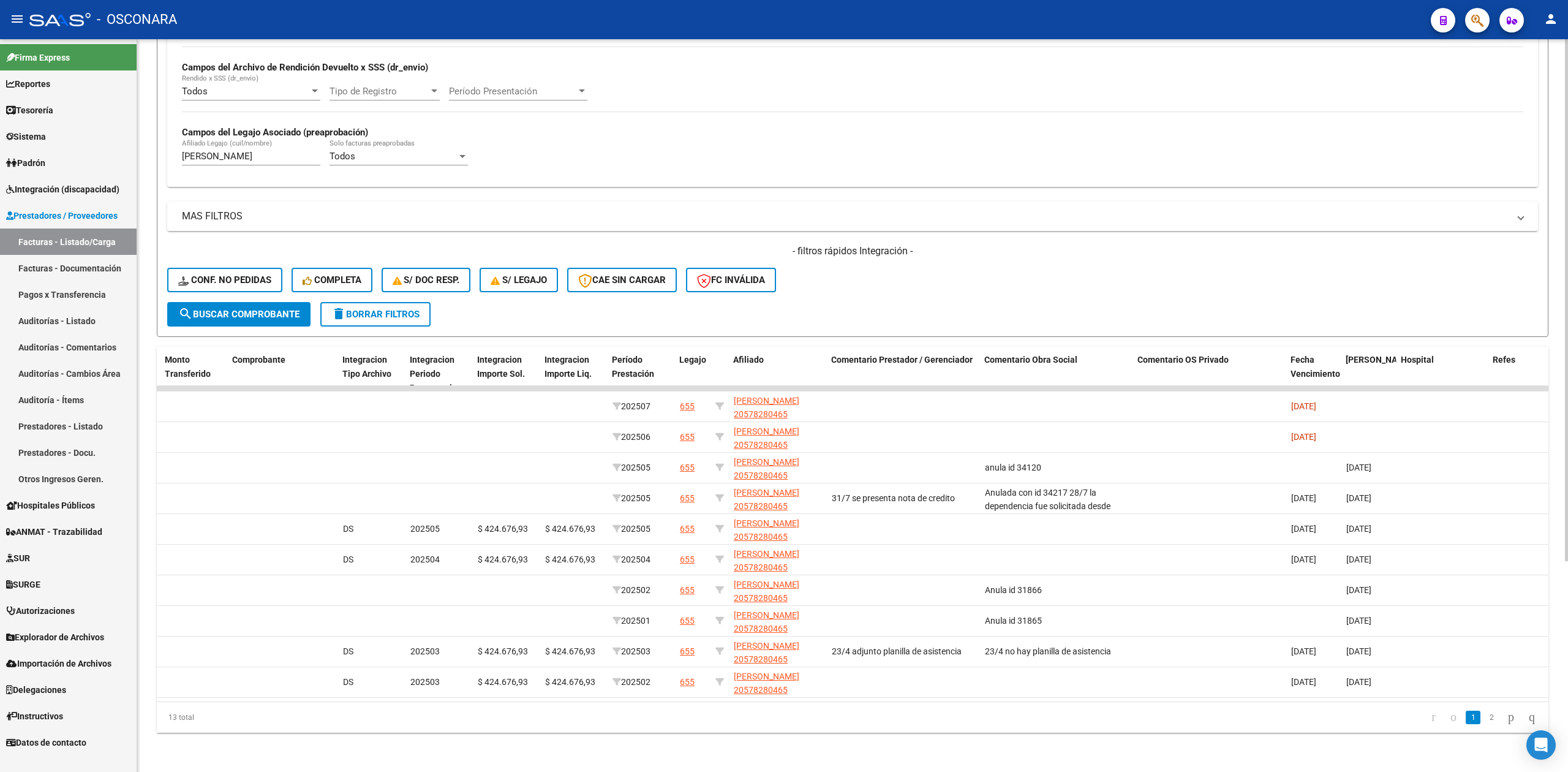
scroll to position [0, 0]
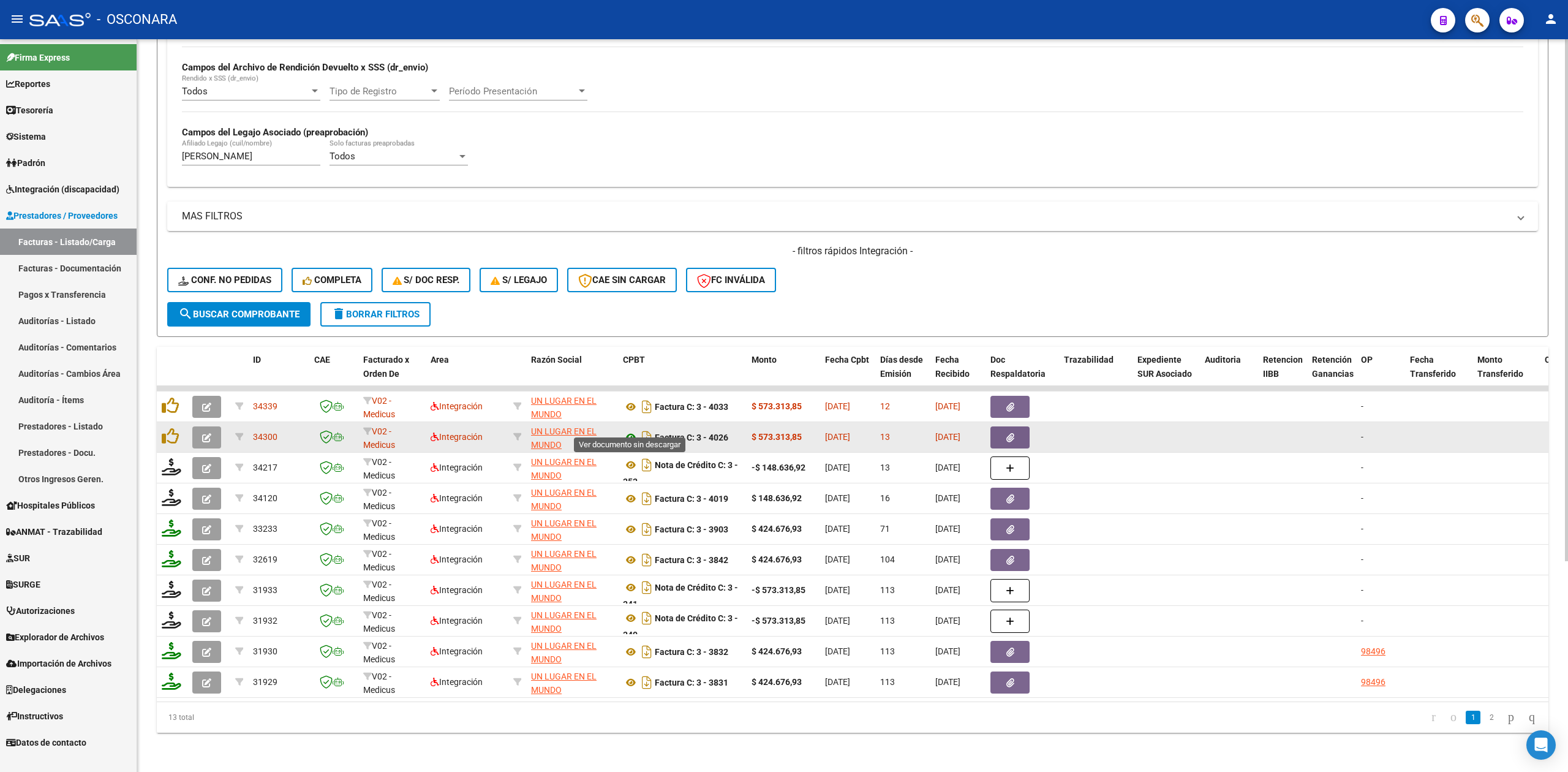
click at [632, 430] on icon at bounding box center [631, 437] width 16 height 15
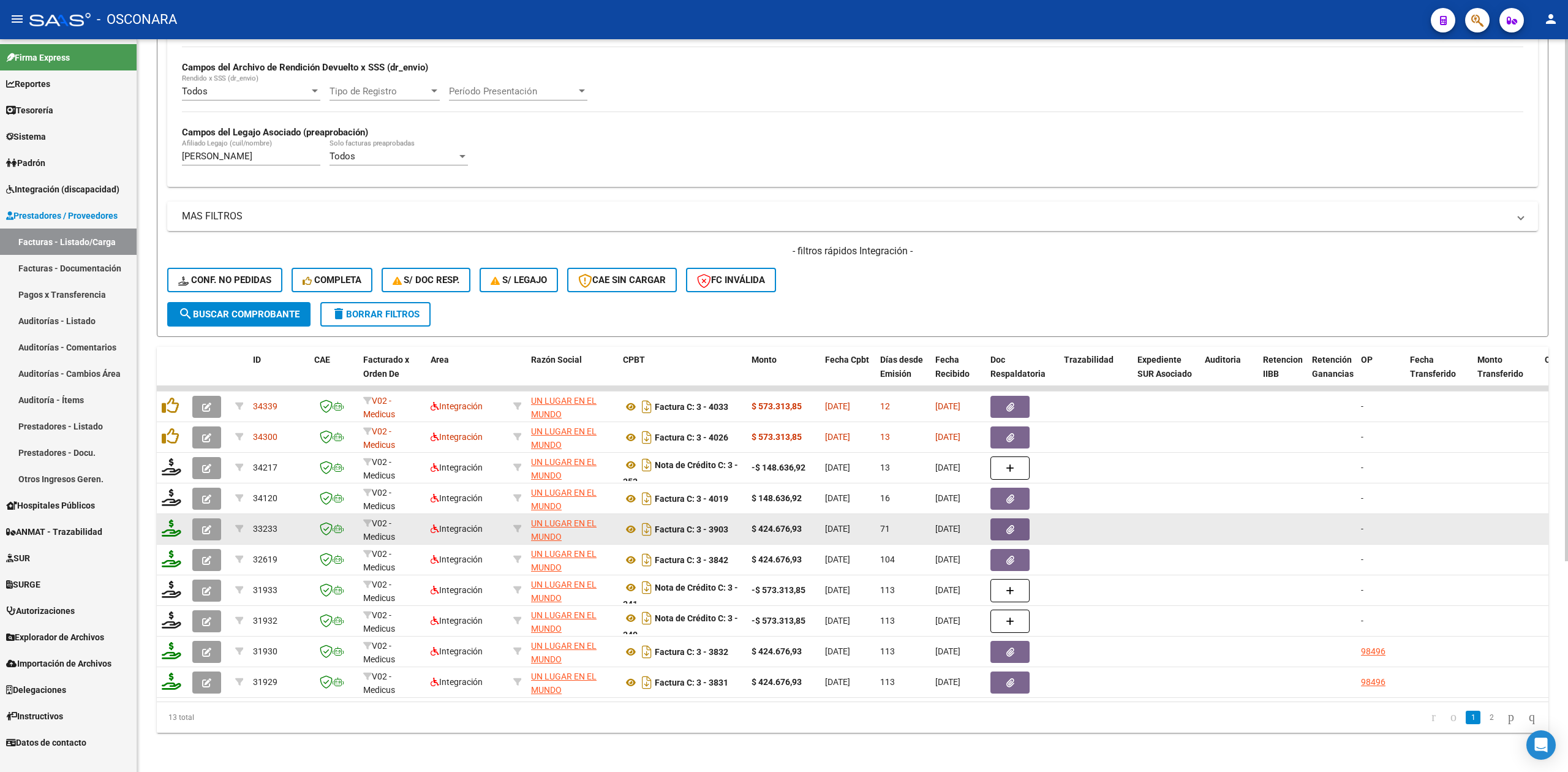
click at [203, 525] on icon "button" at bounding box center [207, 530] width 9 height 9
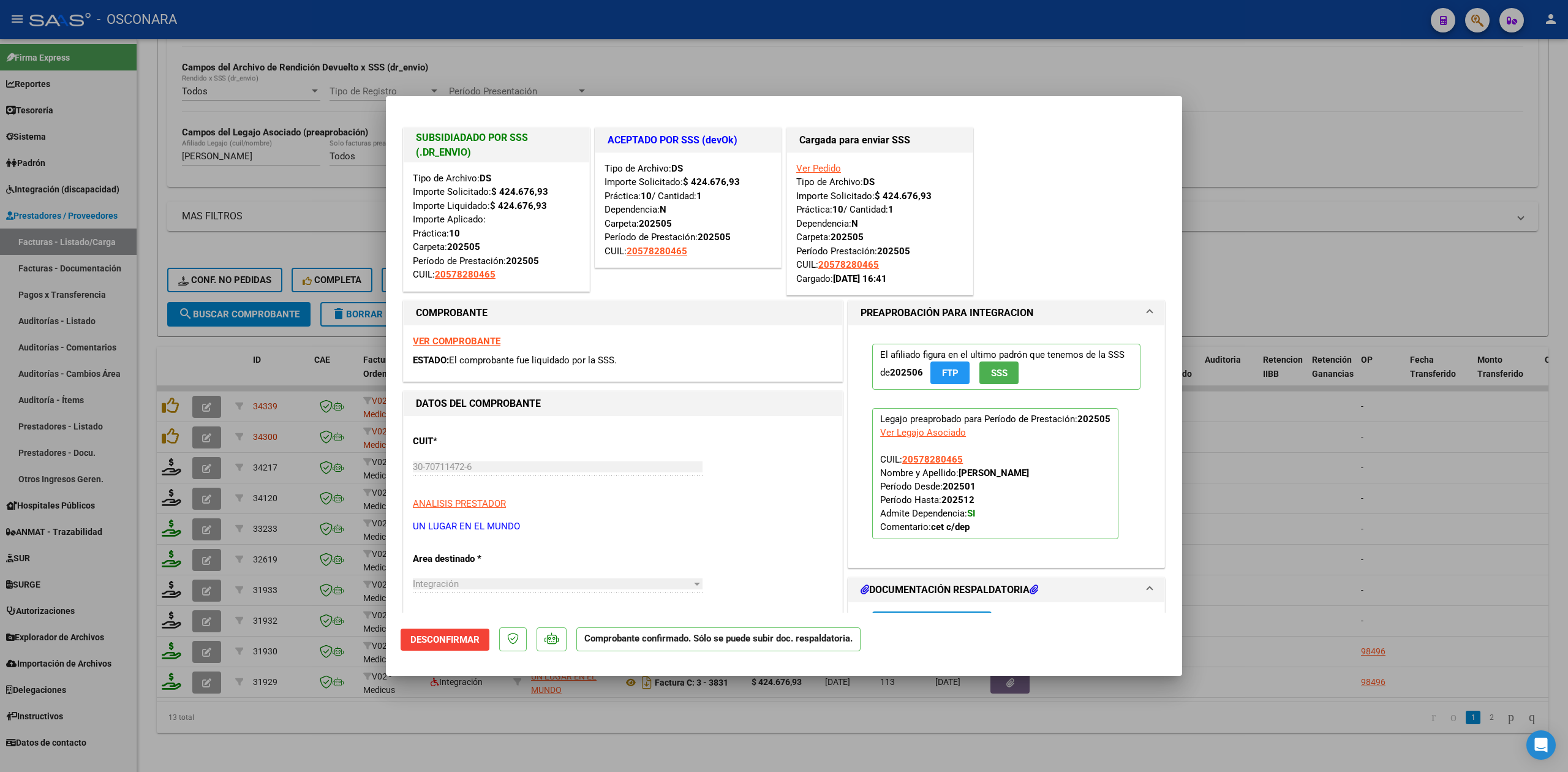
click at [615, 724] on div at bounding box center [784, 386] width 1568 height 772
type input "$ 0,00"
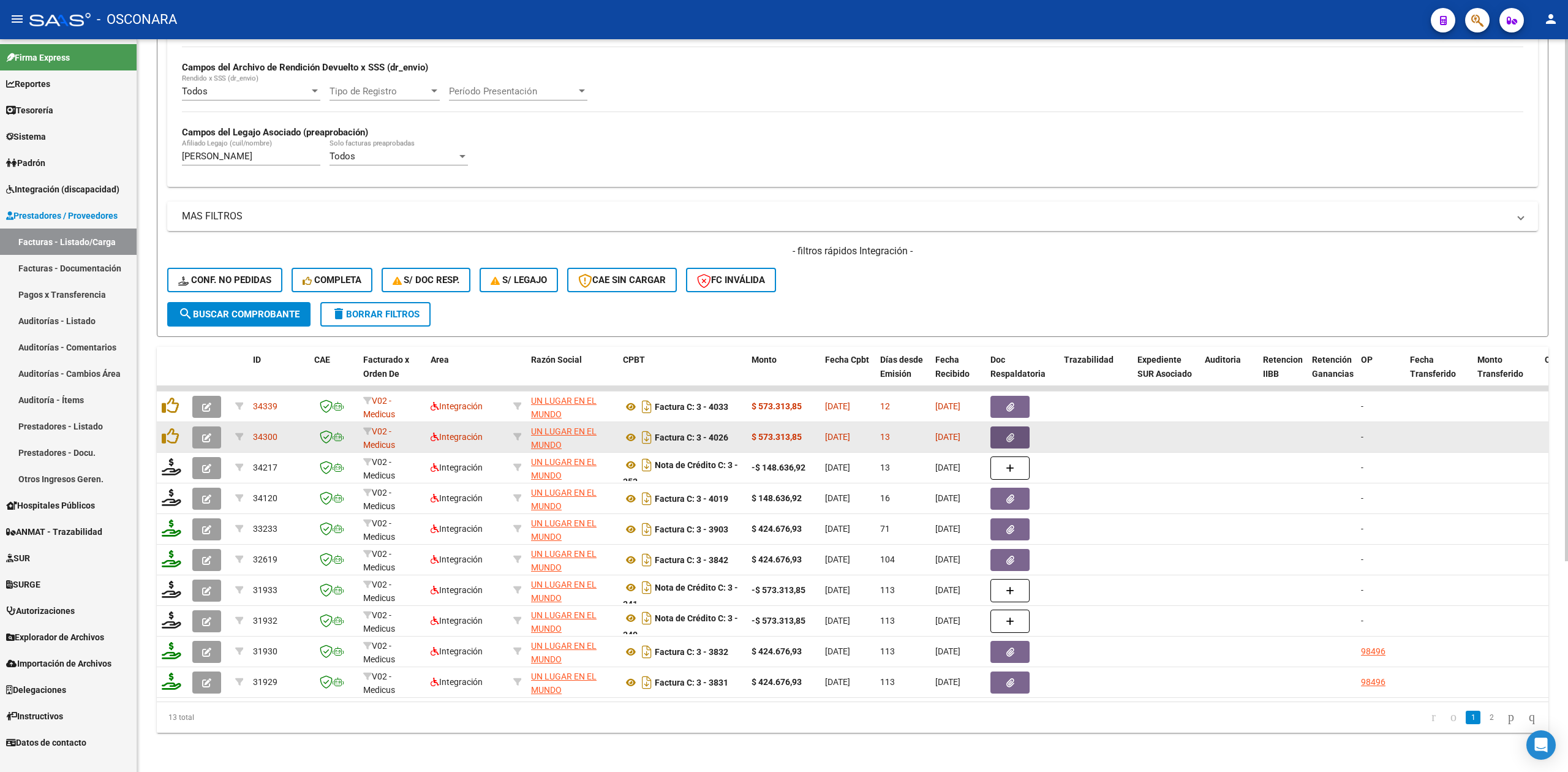
click at [1010, 433] on icon "button" at bounding box center [1010, 438] width 8 height 9
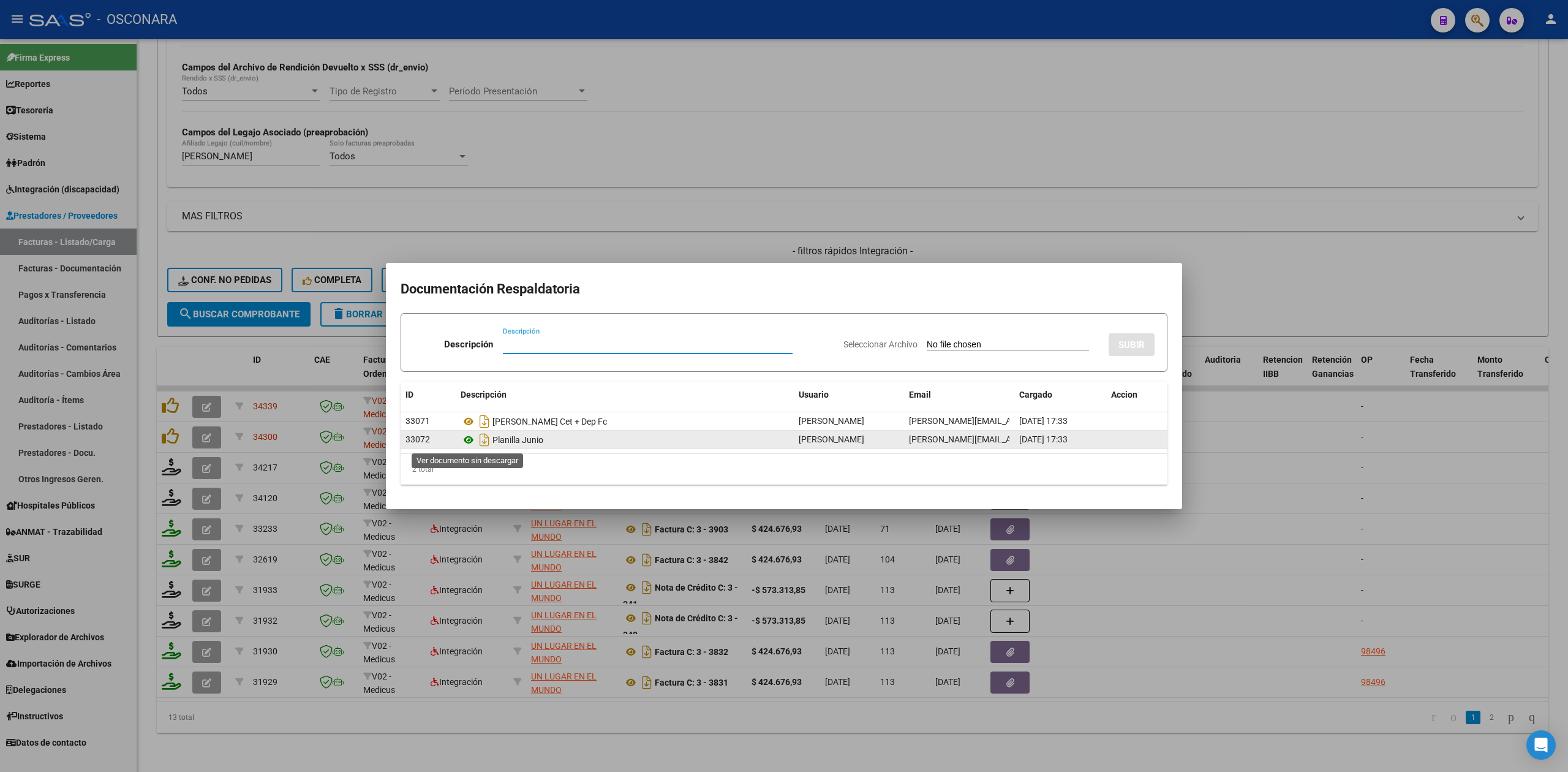
click at [469, 437] on icon at bounding box center [469, 440] width 16 height 15
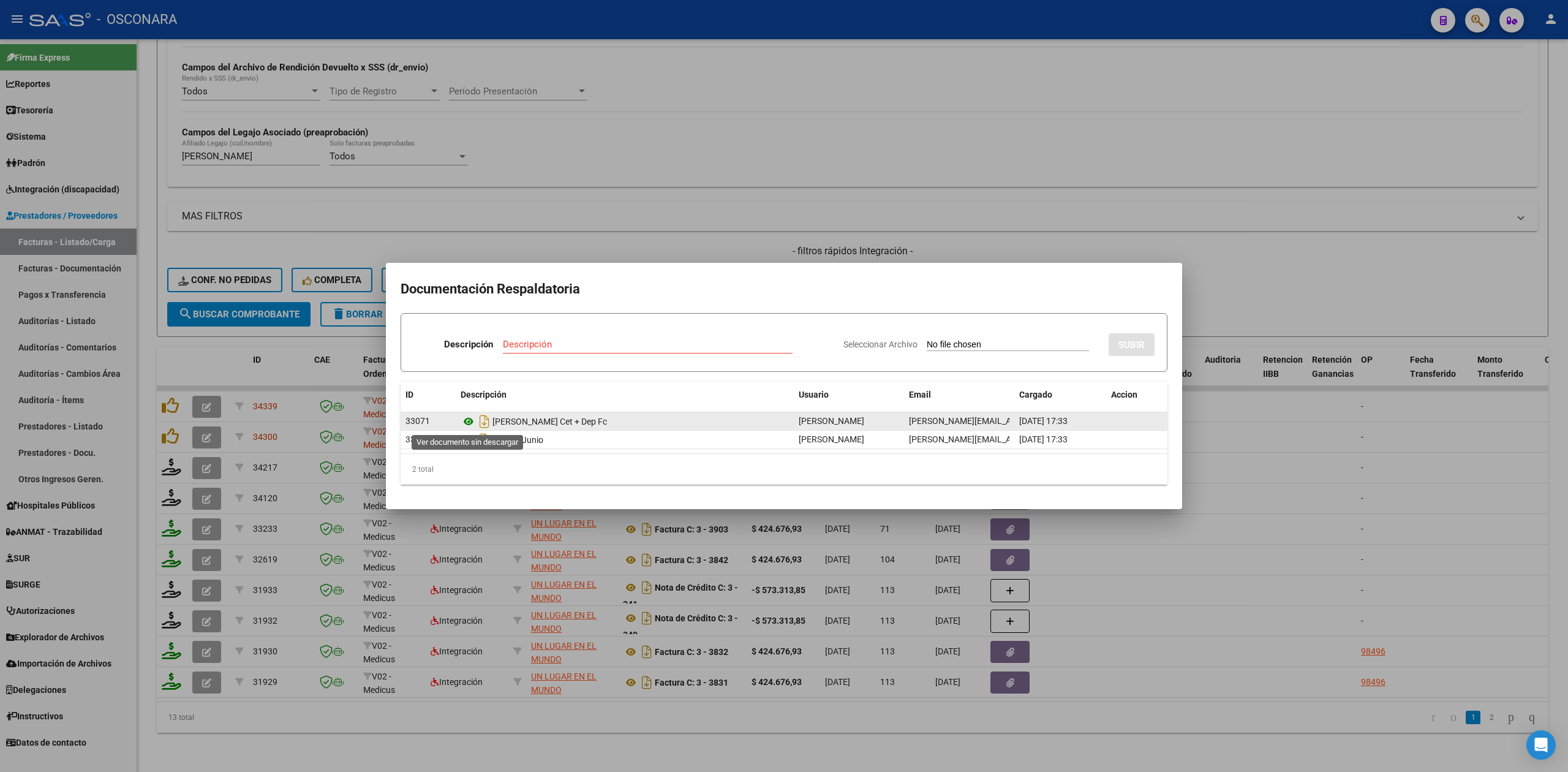
click at [469, 419] on icon at bounding box center [469, 422] width 16 height 15
click at [821, 242] on div at bounding box center [784, 386] width 1568 height 772
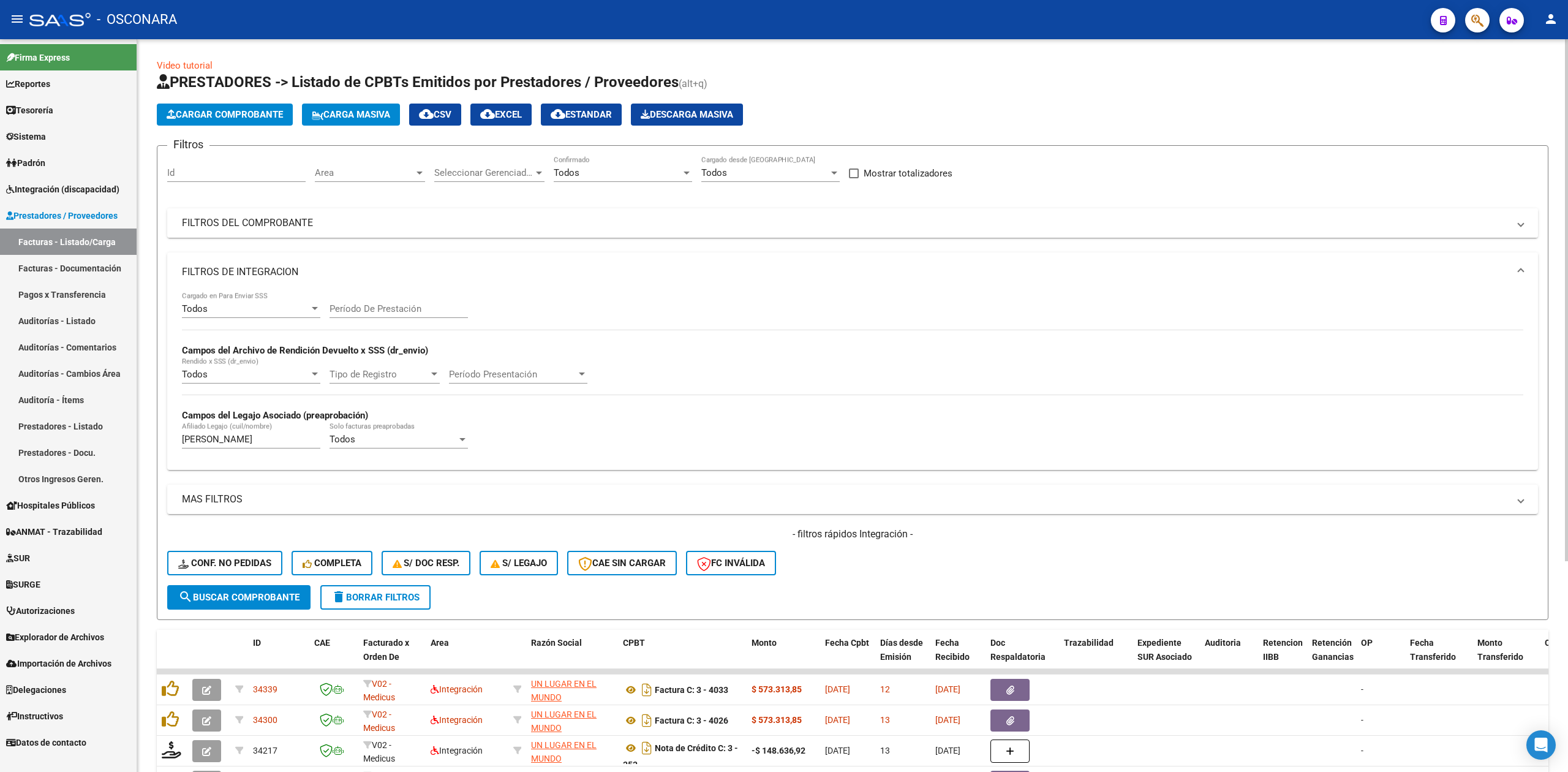
click at [819, 221] on mat-panel-title "FILTROS DEL COMPROBANTE" at bounding box center [845, 223] width 1327 height 13
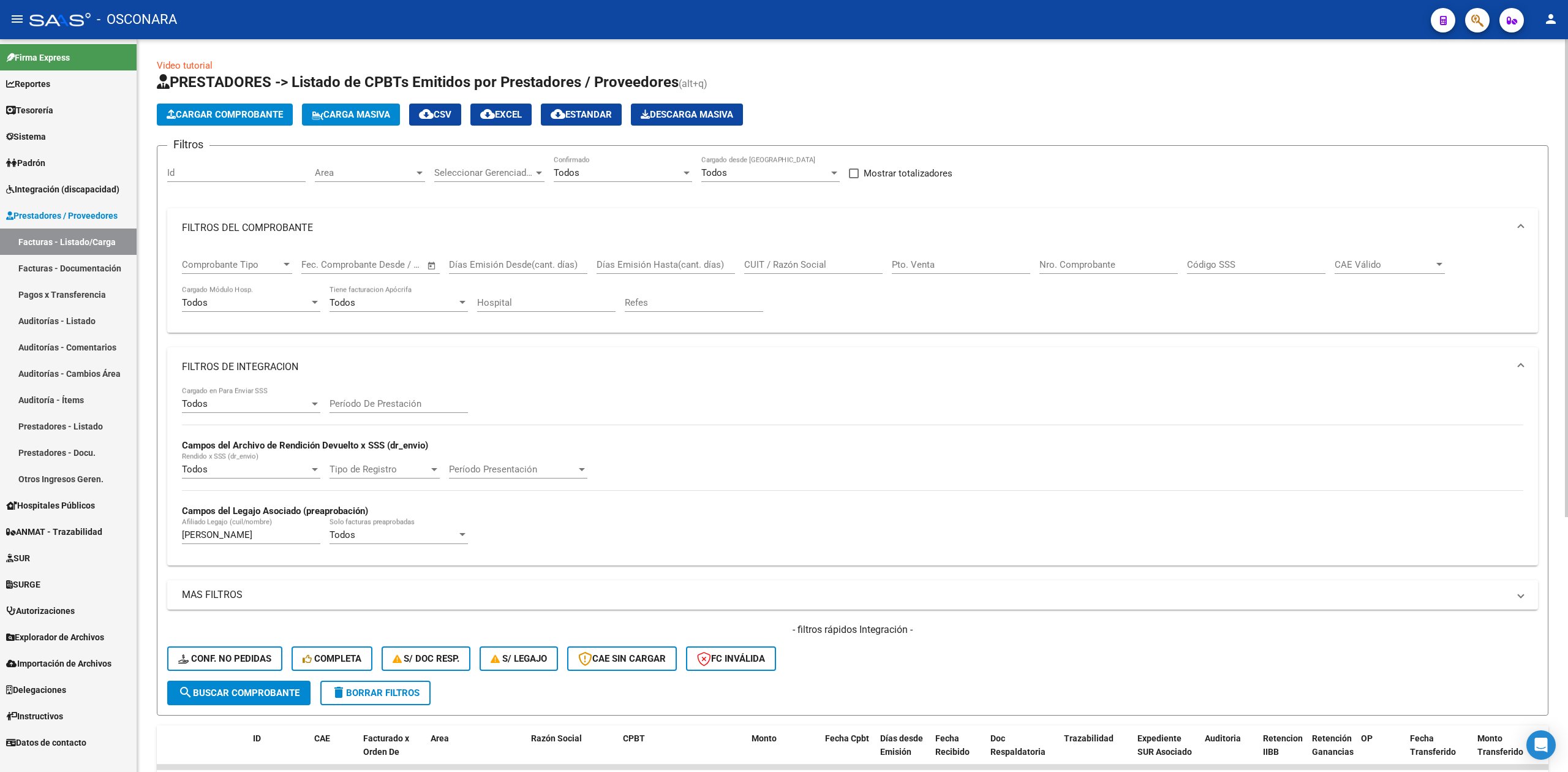
click at [294, 223] on mat-panel-title "FILTROS DEL COMPROBANTE" at bounding box center [845, 228] width 1327 height 13
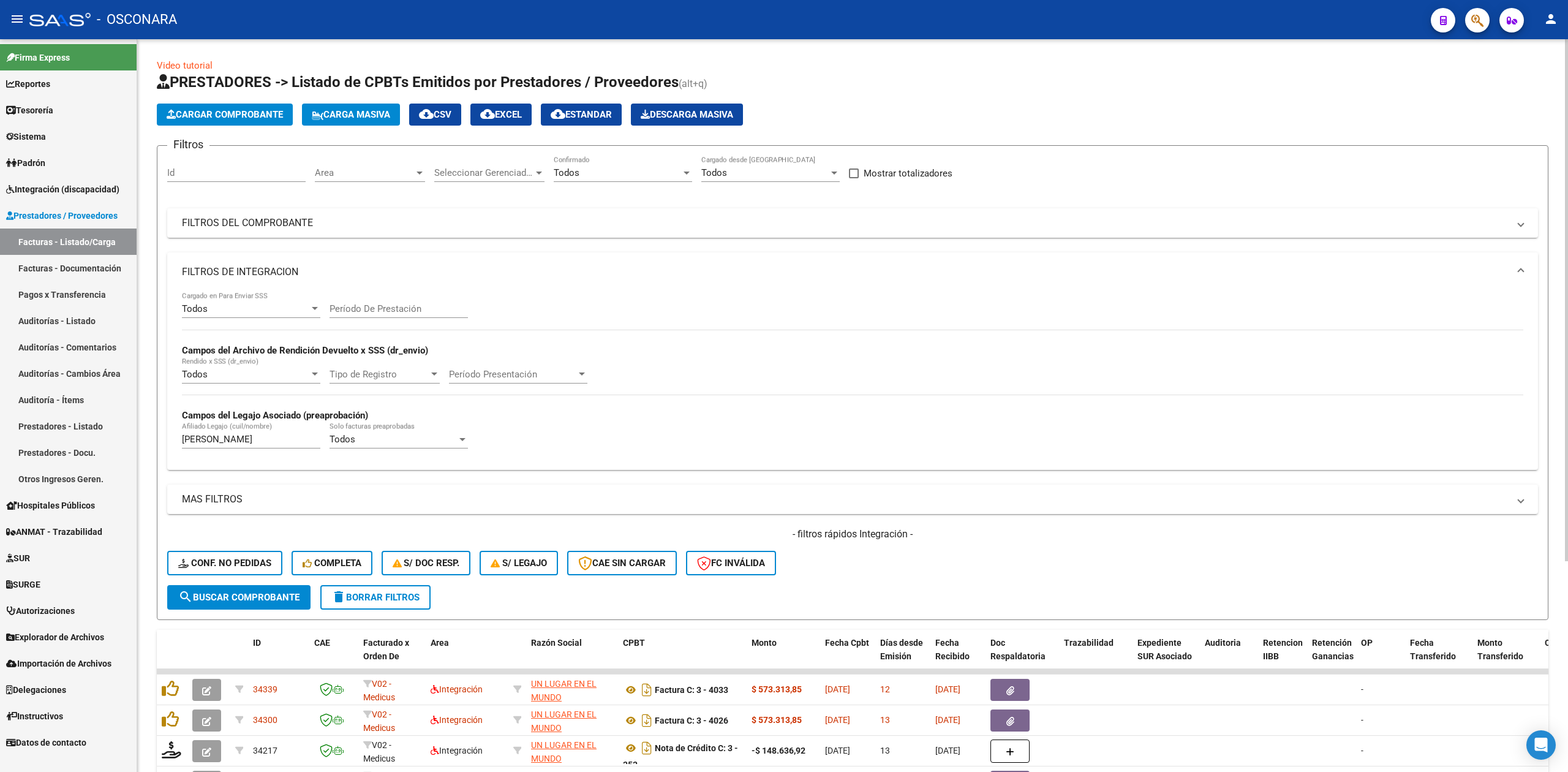
click at [833, 572] on div "- filtros rápidos Integración - Conf. no pedidas Completa S/ Doc Resp. S/ legaj…" at bounding box center [853, 557] width 1371 height 58
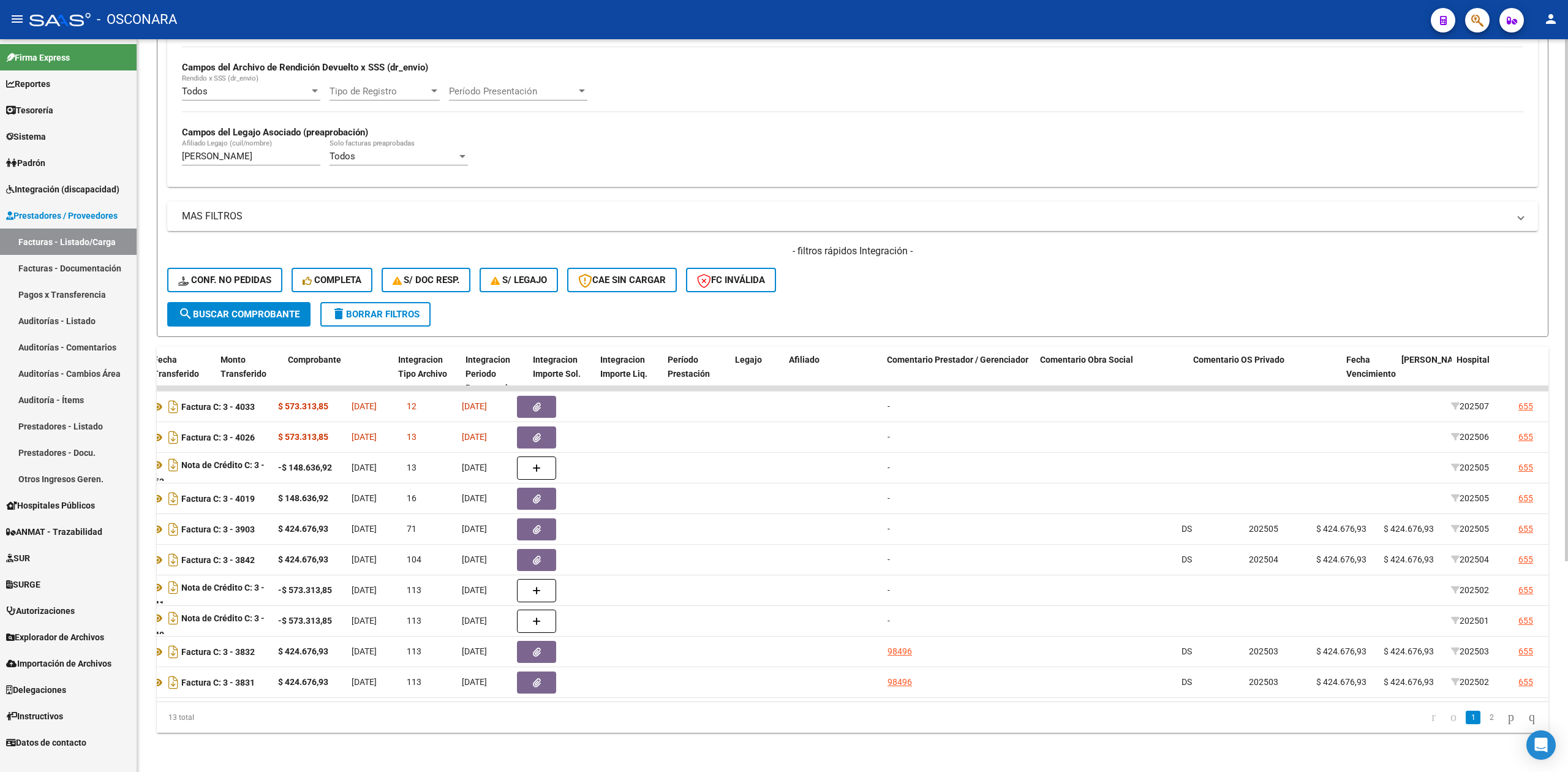
scroll to position [0, 1257]
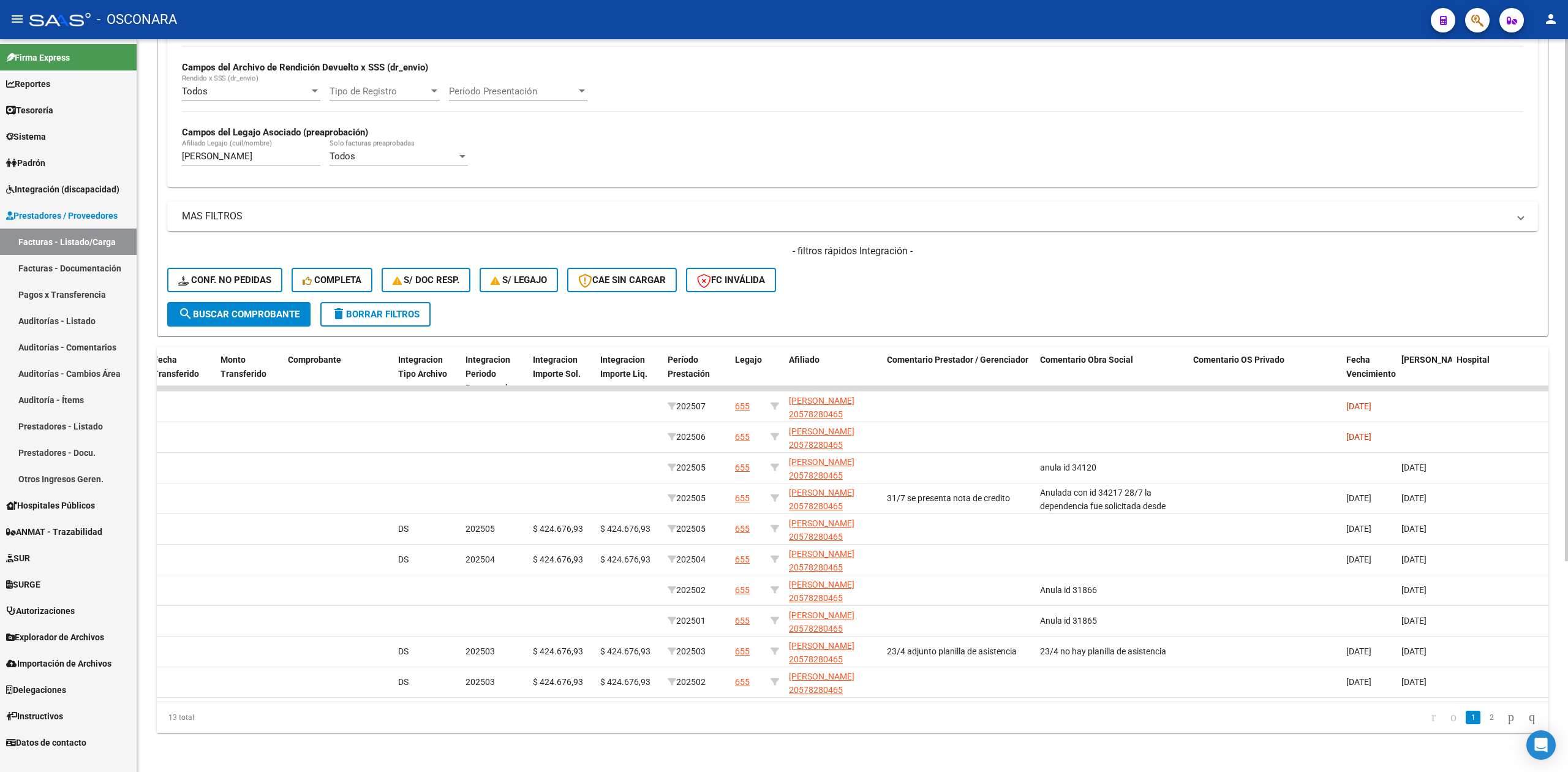
drag, startPoint x: 1475, startPoint y: 721, endPoint x: 1177, endPoint y: 756, distance: 300.0
click at [1484, 721] on link "2" at bounding box center [1491, 717] width 15 height 13
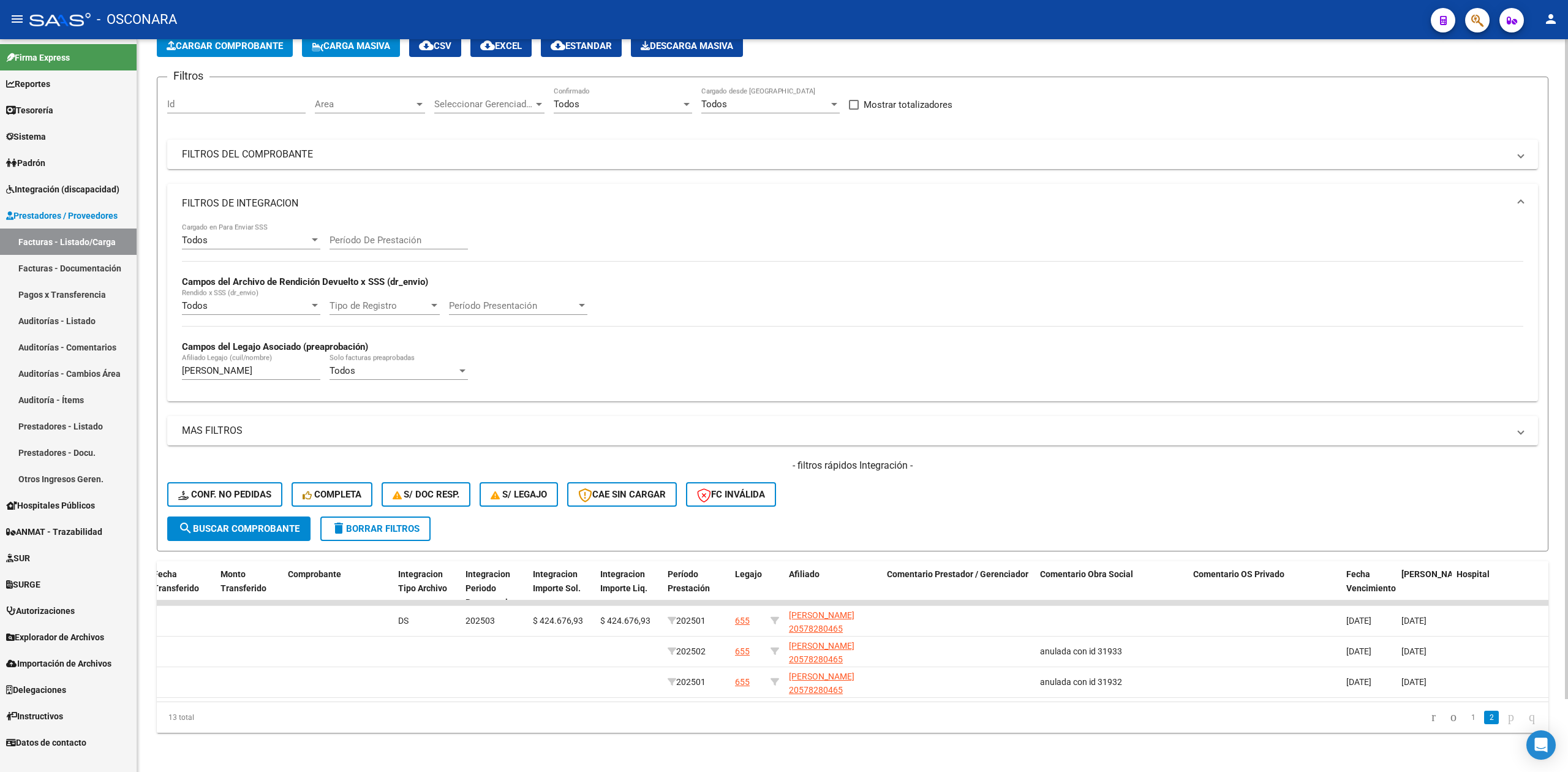
scroll to position [81, 0]
click at [1466, 718] on link "1" at bounding box center [1473, 717] width 15 height 13
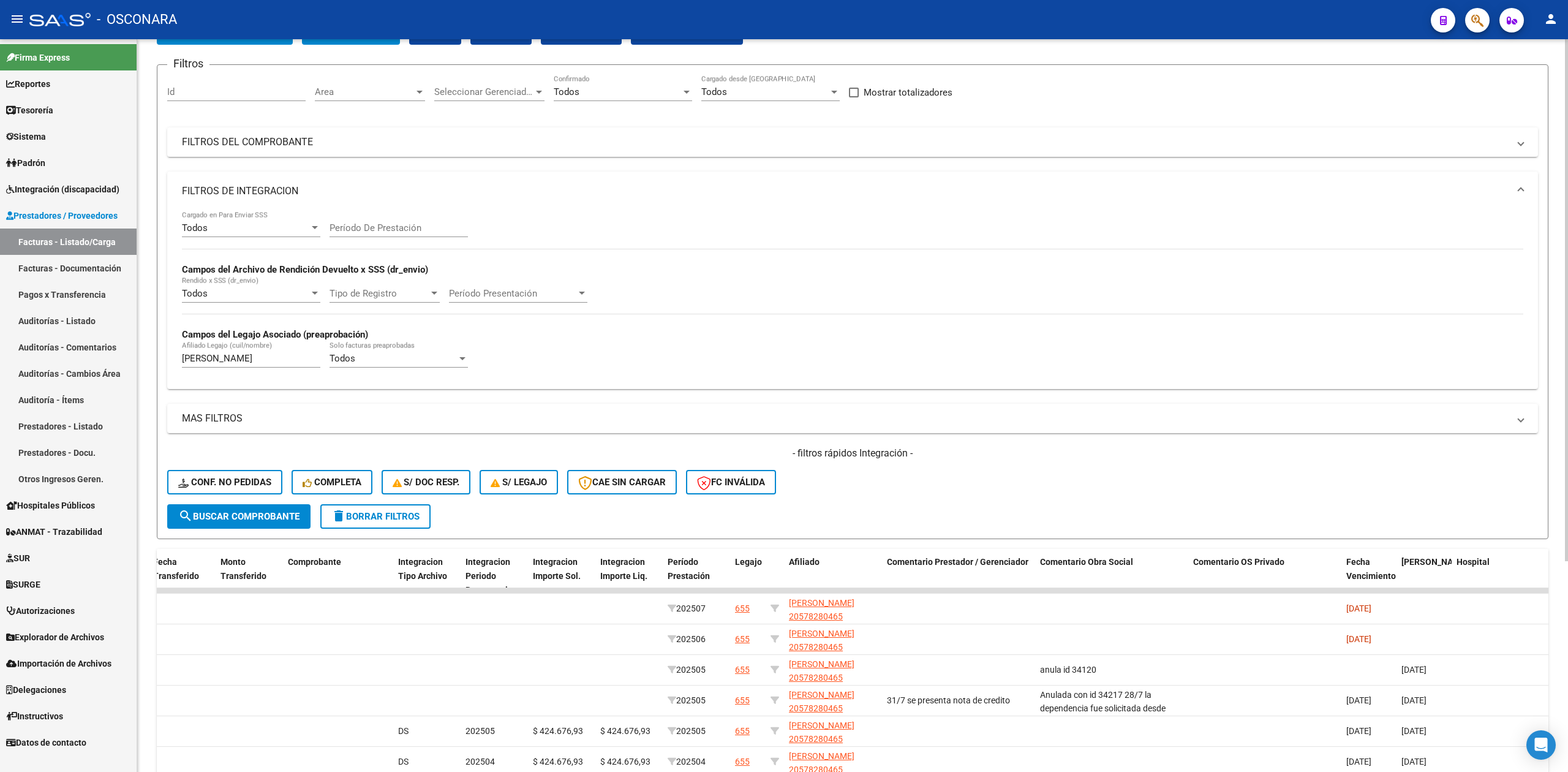
click at [866, 491] on div "- filtros rápidos Integración - Conf. no pedidas Completa S/ Doc Resp. S/ legaj…" at bounding box center [853, 476] width 1371 height 58
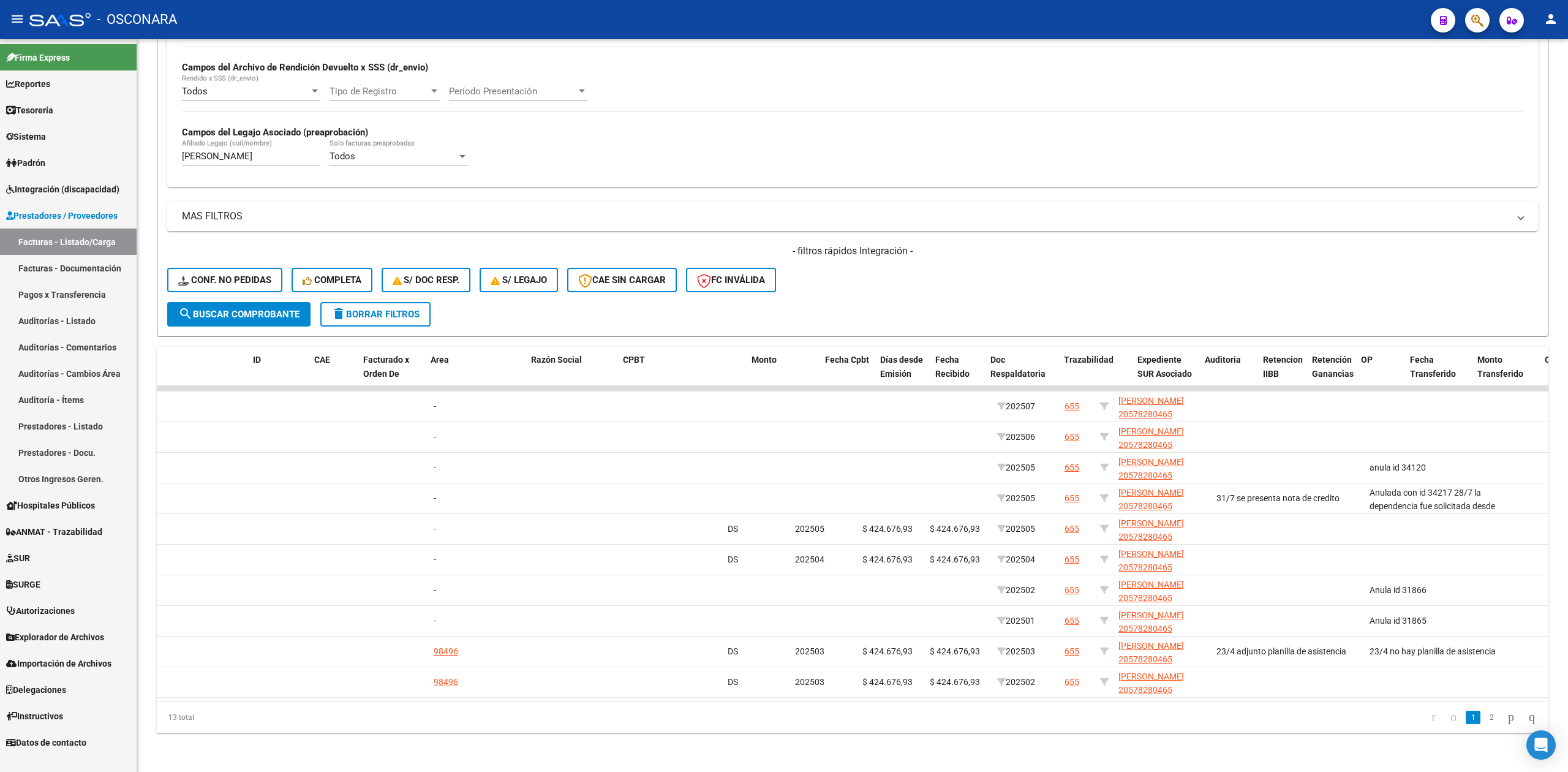
scroll to position [0, 0]
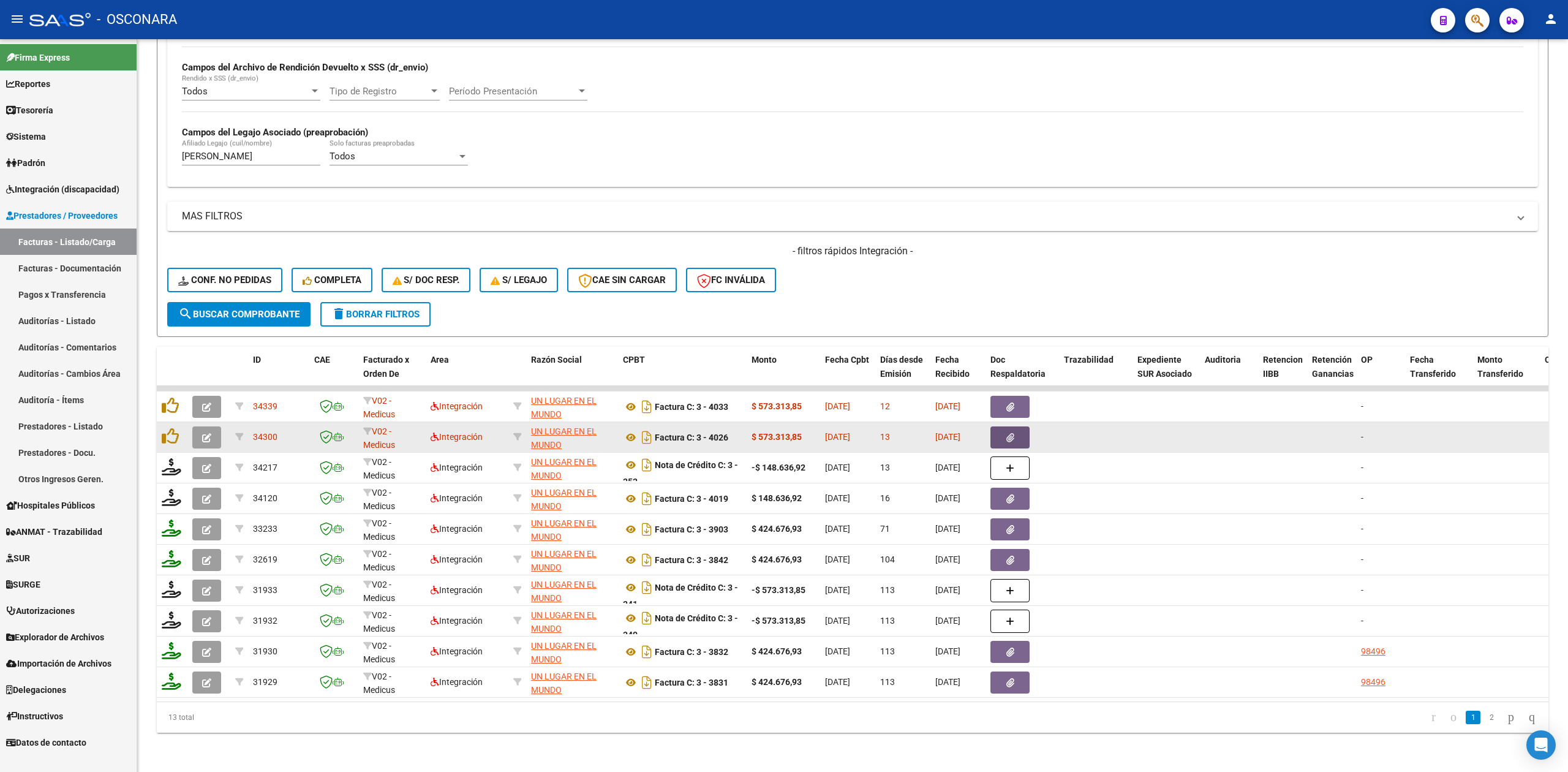
click at [1020, 427] on button "button" at bounding box center [1010, 437] width 39 height 22
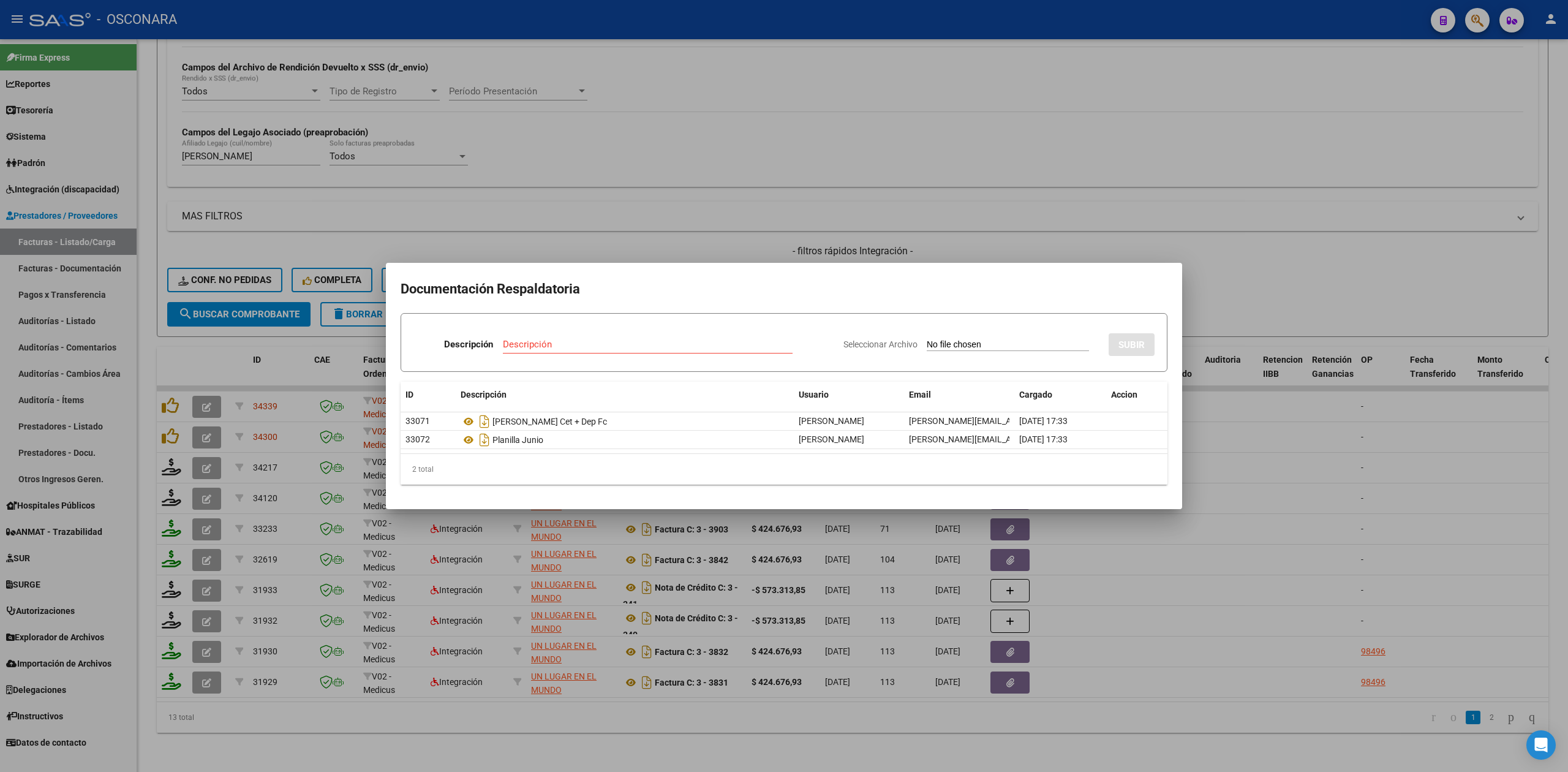
click at [1230, 289] on div at bounding box center [784, 386] width 1568 height 772
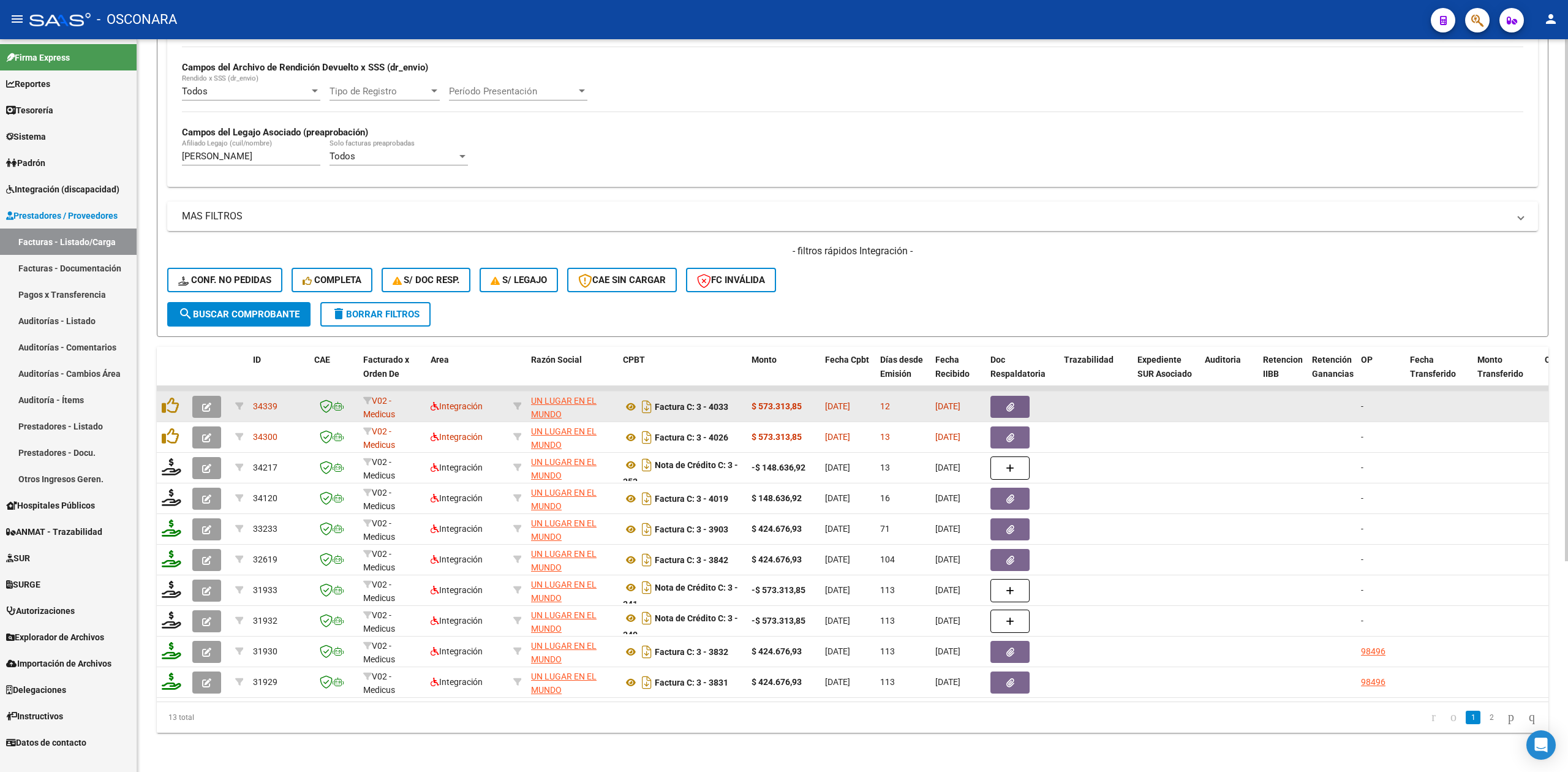
click at [1024, 396] on button "button" at bounding box center [1010, 407] width 39 height 22
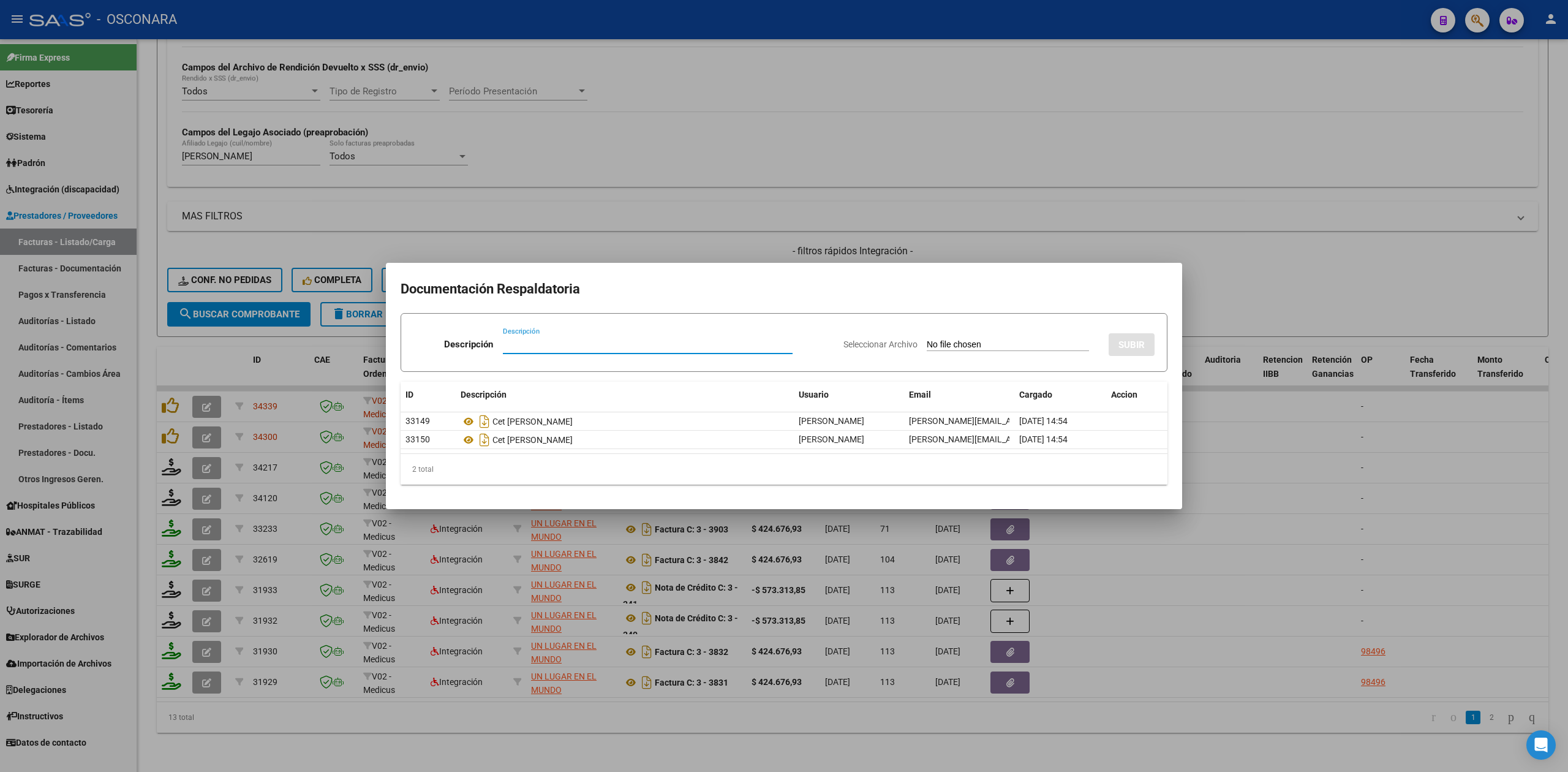
click at [1238, 291] on div at bounding box center [784, 386] width 1568 height 772
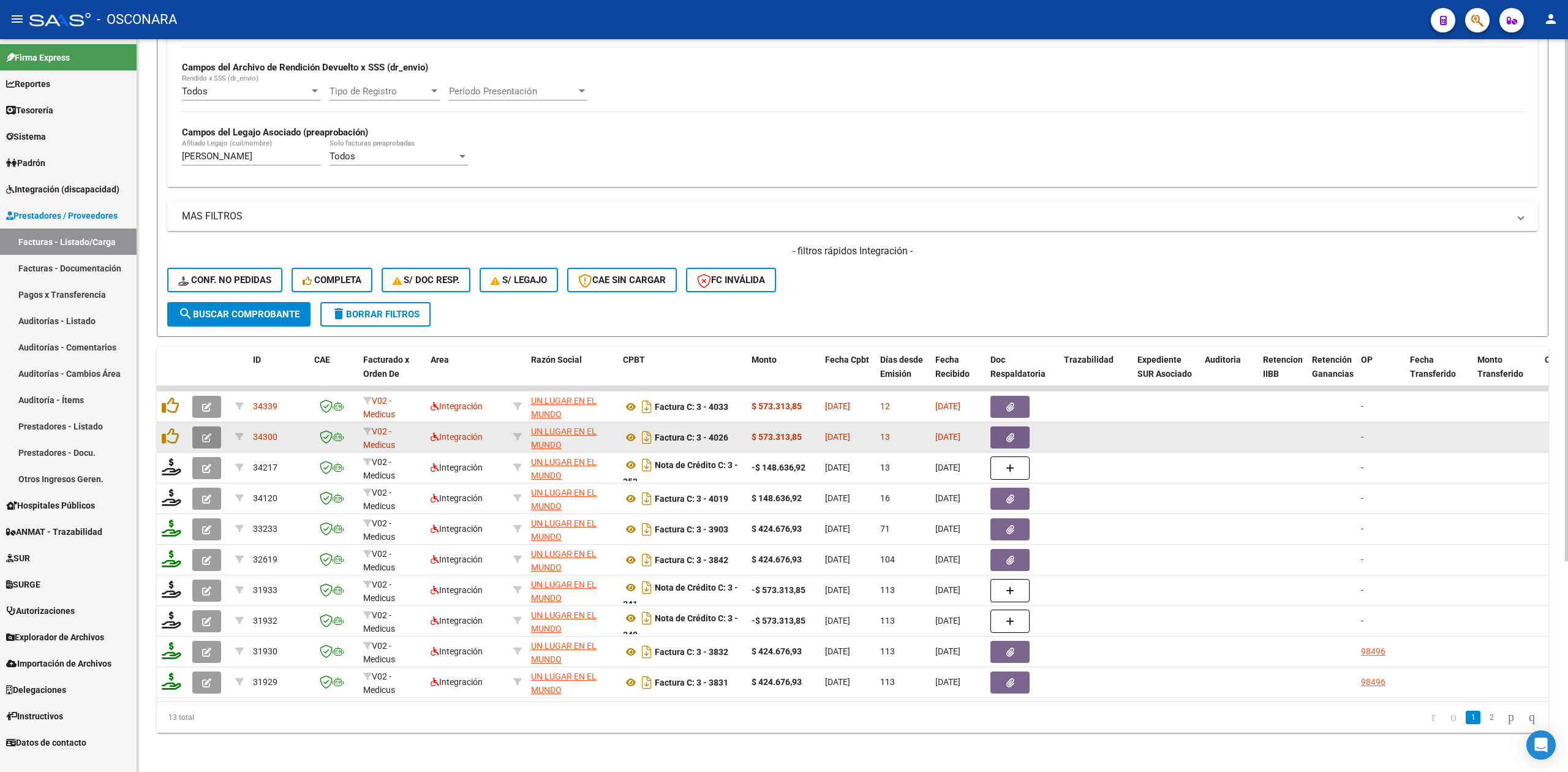
click at [204, 433] on icon "button" at bounding box center [207, 438] width 9 height 9
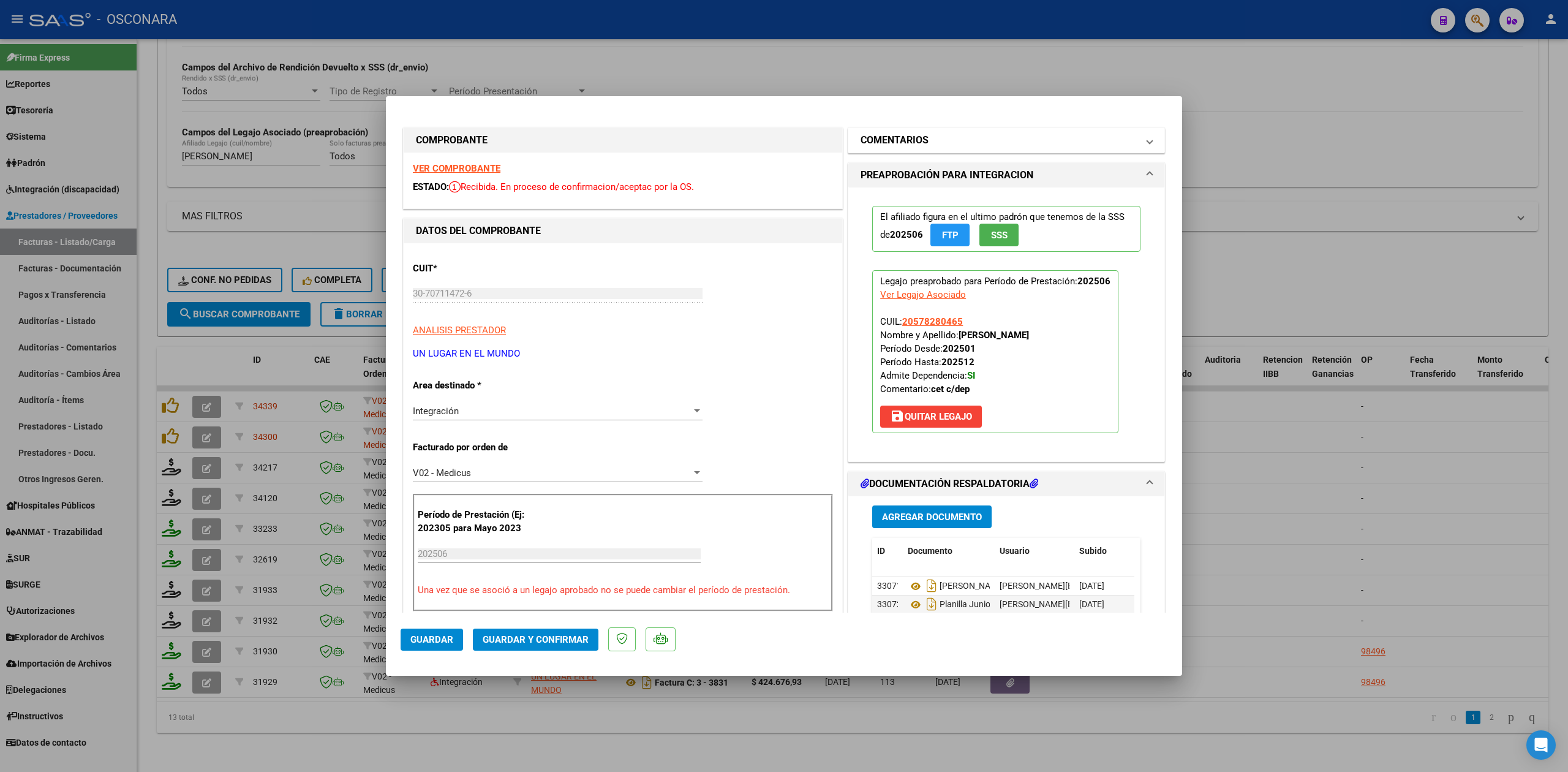
click at [939, 138] on mat-panel-title "COMENTARIOS" at bounding box center [999, 141] width 277 height 15
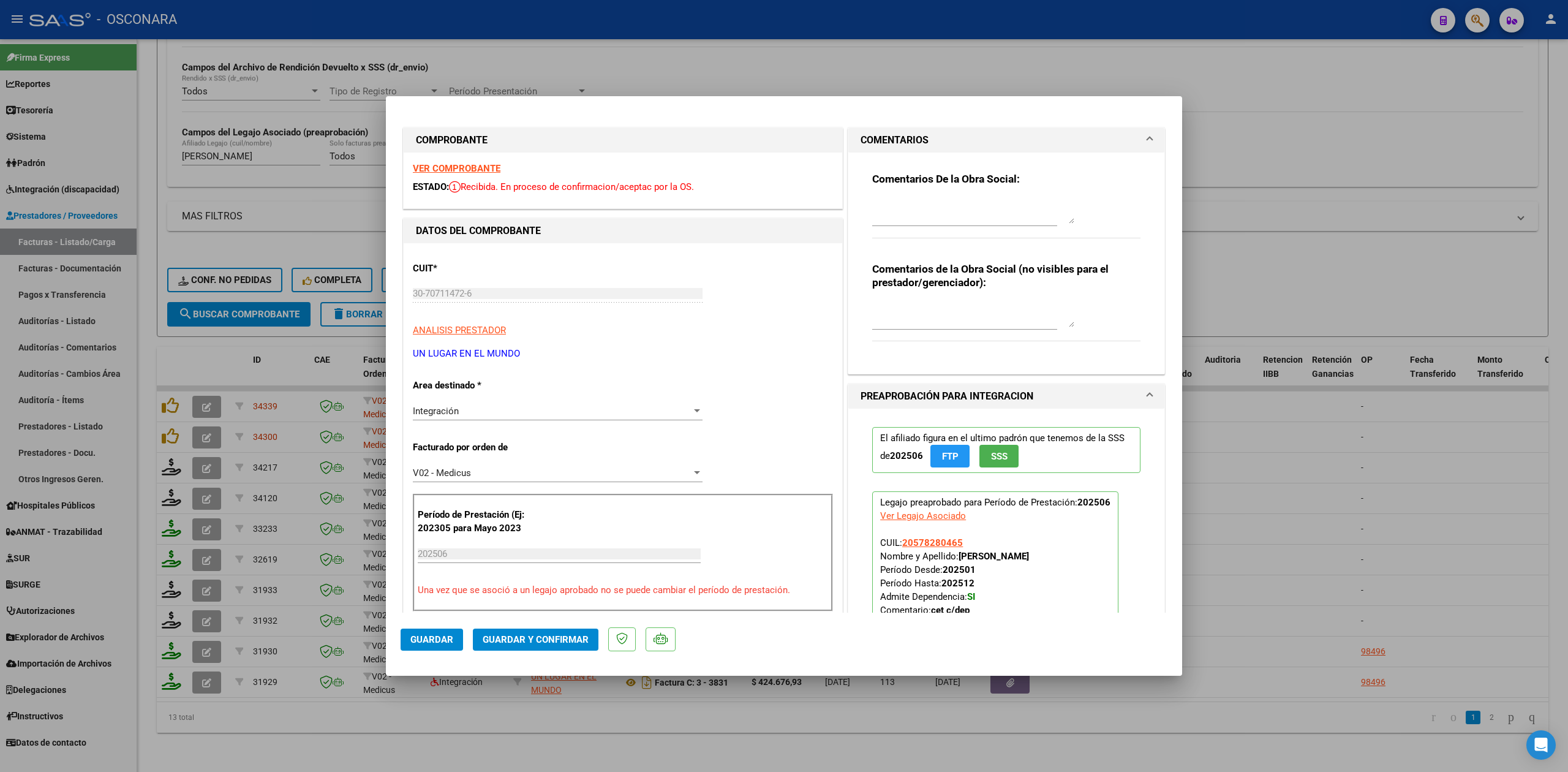
click at [916, 209] on textarea at bounding box center [973, 211] width 202 height 24
type textarea "13/8 falta informe evolutivo"
click at [430, 633] on button "Guardar" at bounding box center [432, 639] width 63 height 22
click at [533, 753] on div at bounding box center [784, 386] width 1568 height 772
type input "$ 0,00"
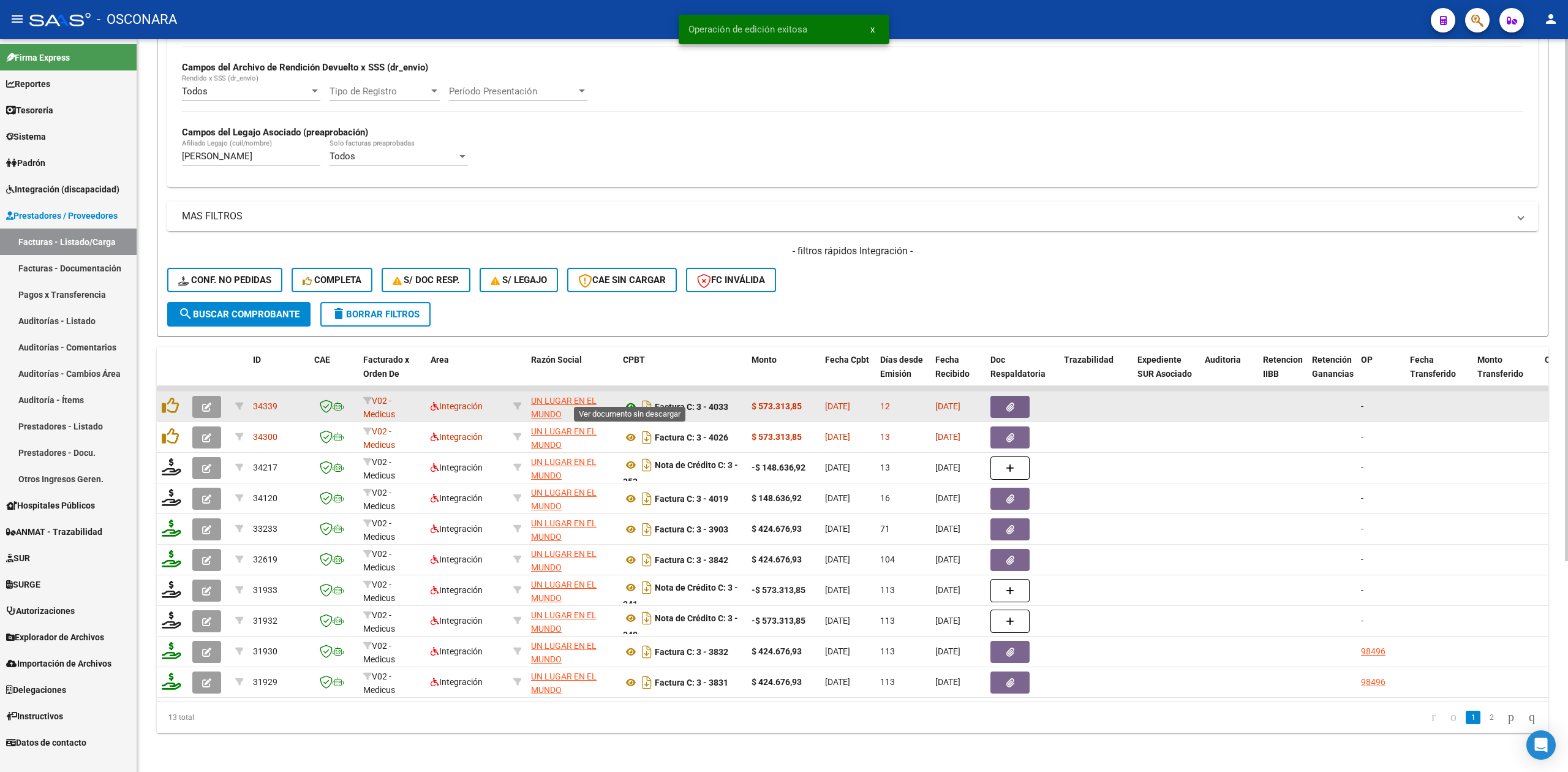
click at [631, 400] on icon at bounding box center [631, 407] width 16 height 15
click at [1014, 396] on button "button" at bounding box center [1010, 407] width 39 height 22
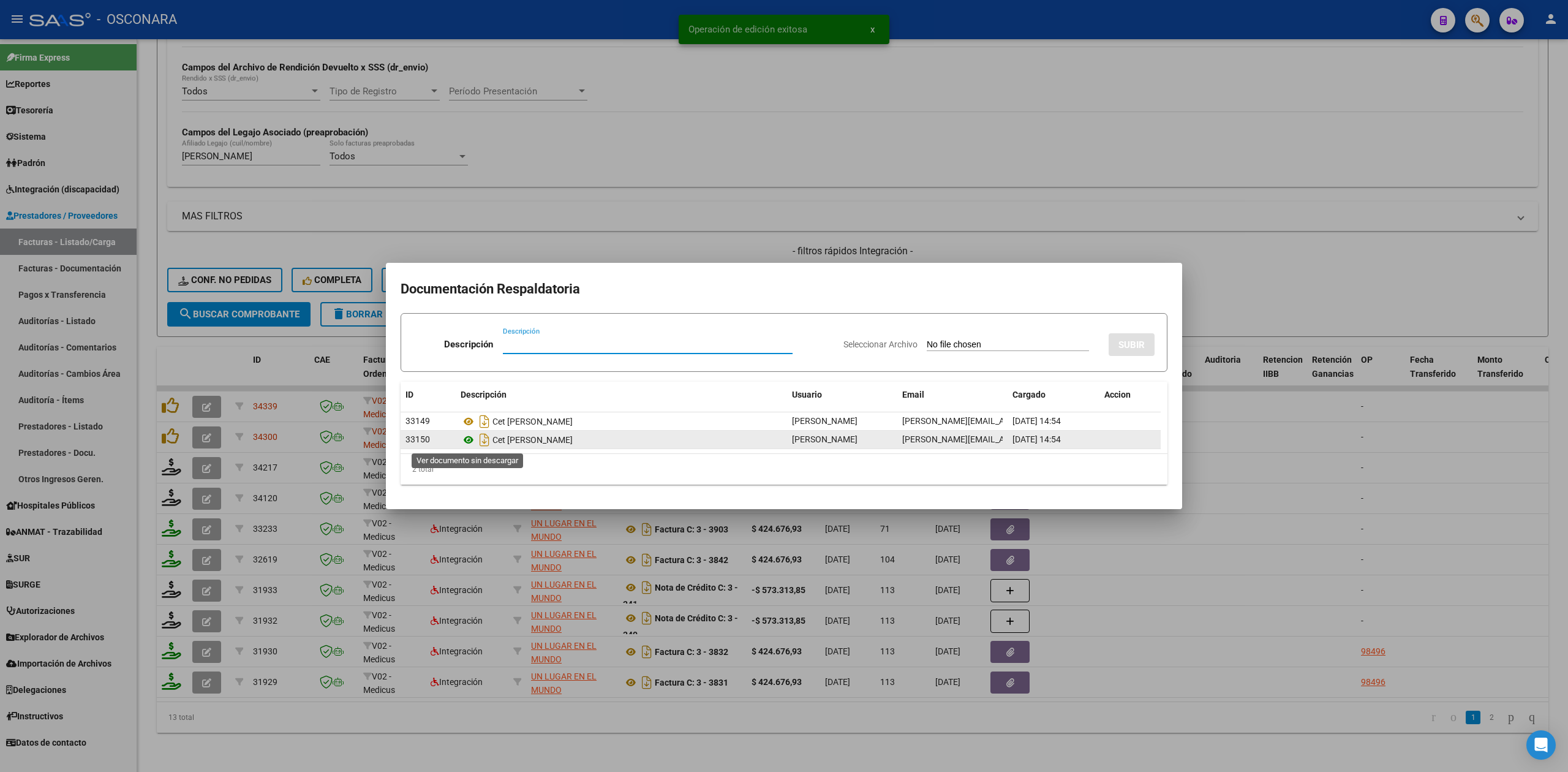
click at [467, 442] on icon at bounding box center [469, 440] width 16 height 15
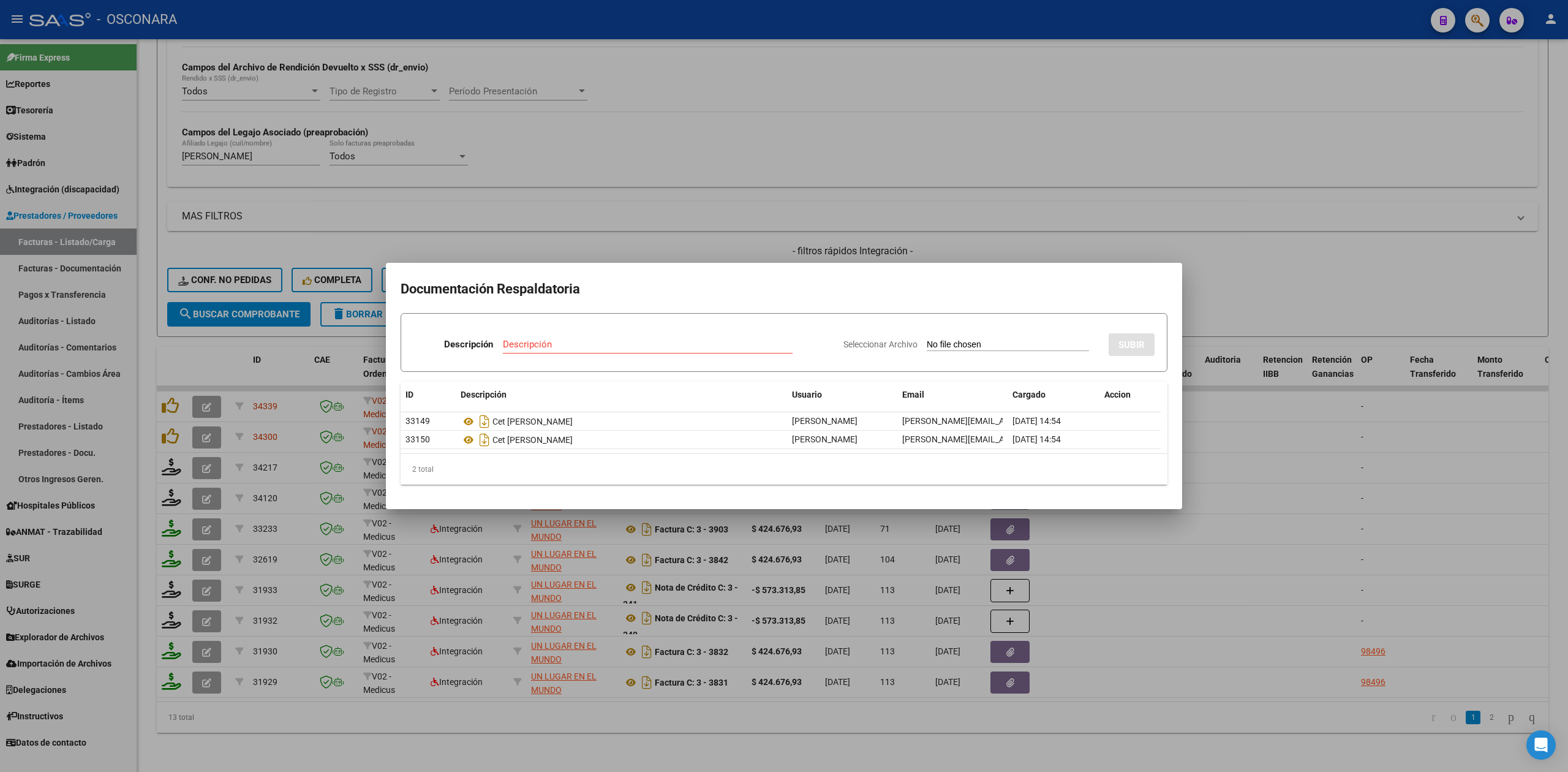
click at [211, 417] on div at bounding box center [784, 386] width 1568 height 772
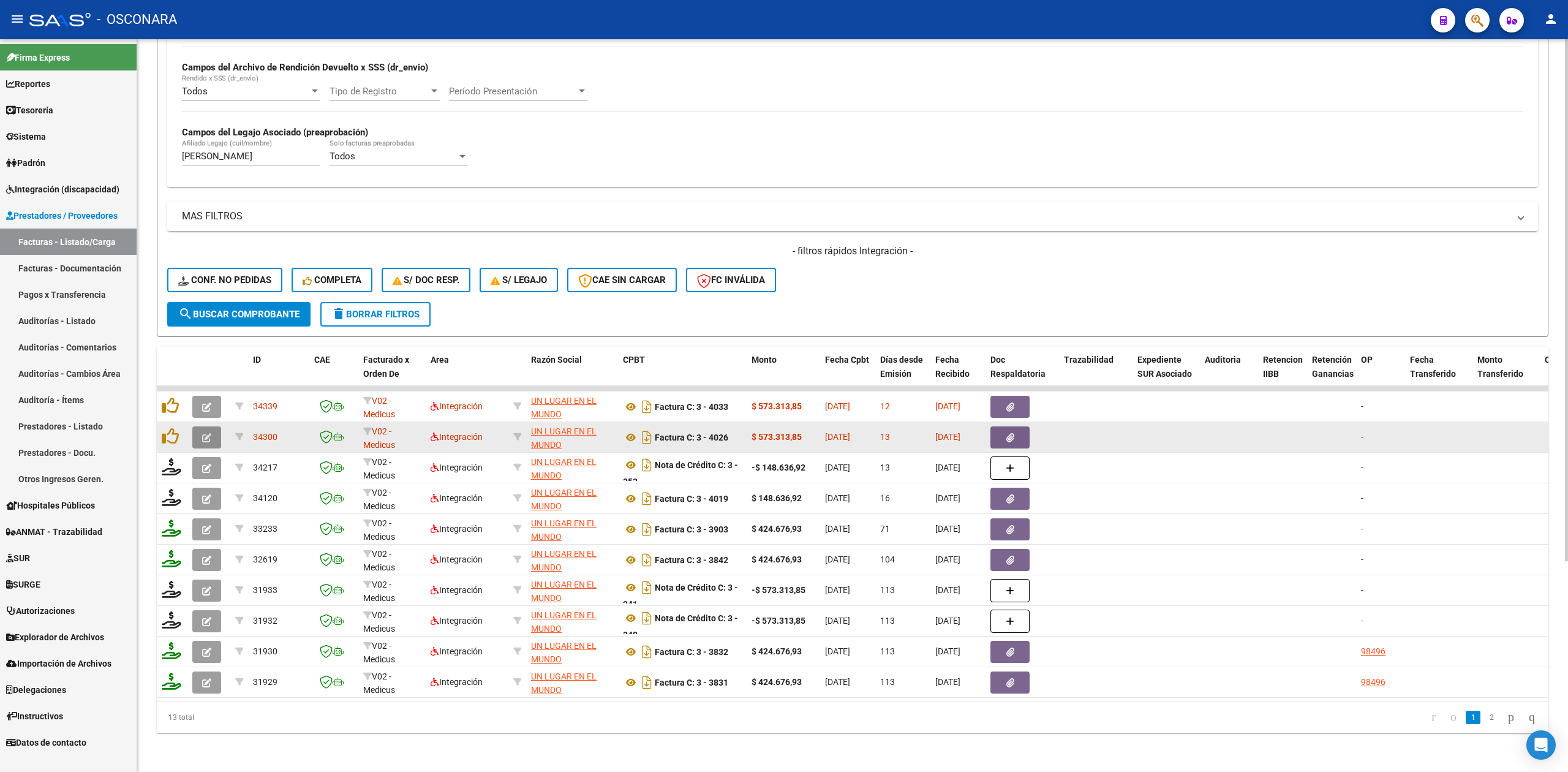
click at [212, 427] on button "button" at bounding box center [207, 437] width 29 height 22
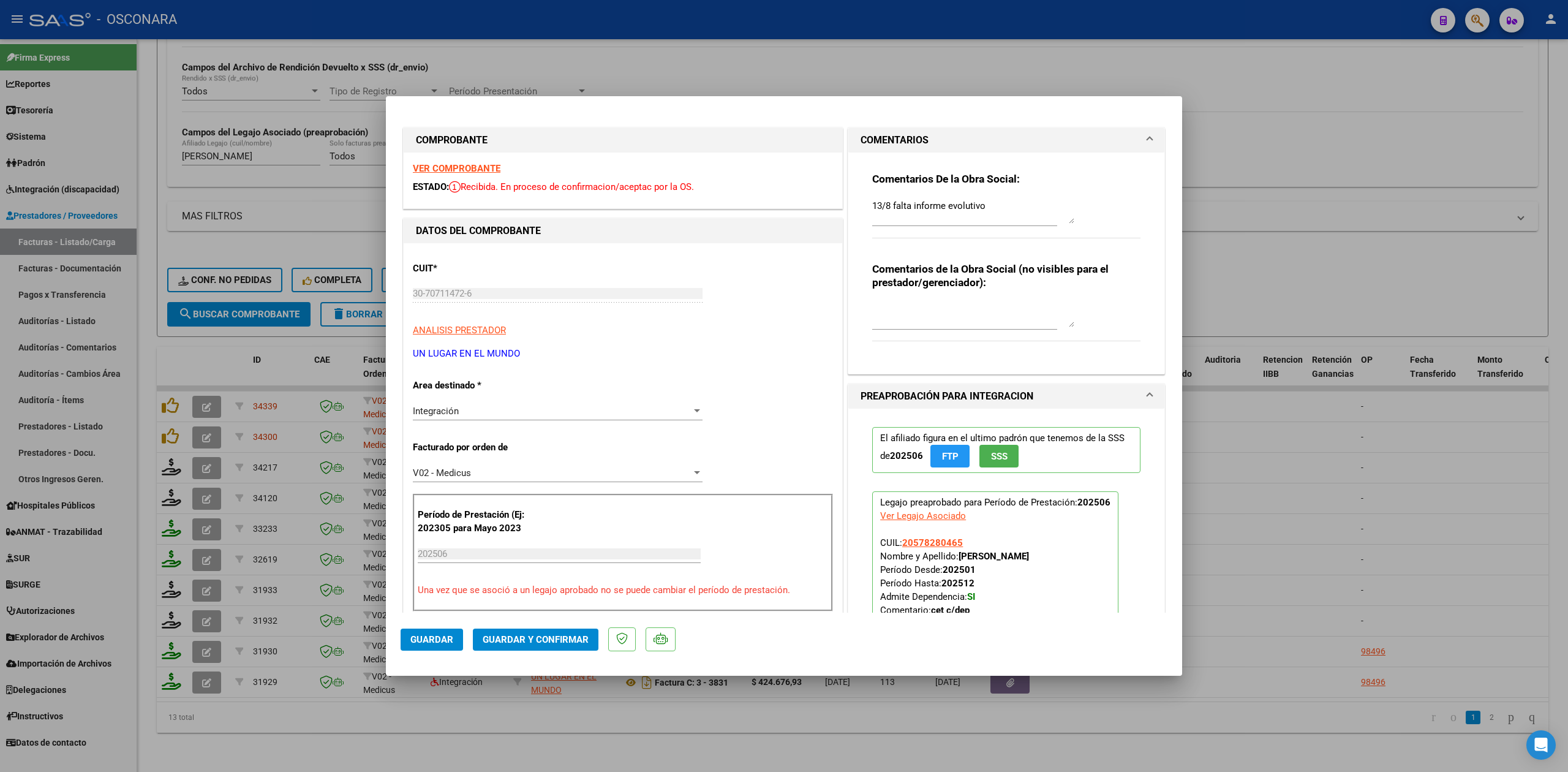
click at [989, 206] on textarea "13/8 falta informe evolutivo" at bounding box center [973, 211] width 202 height 24
drag, startPoint x: 988, startPoint y: 204, endPoint x: 1007, endPoint y: 219, distance: 24.2
click at [1007, 219] on textarea "13/8 falta informe evolutivo y la planilla no tiene firma y sello de prestador" at bounding box center [973, 211] width 202 height 24
type textarea "13/8 falta informe evolutivo y la planilla no tiene firma y sello de prestador"
click at [452, 633] on button "Guardar" at bounding box center [432, 639] width 63 height 22
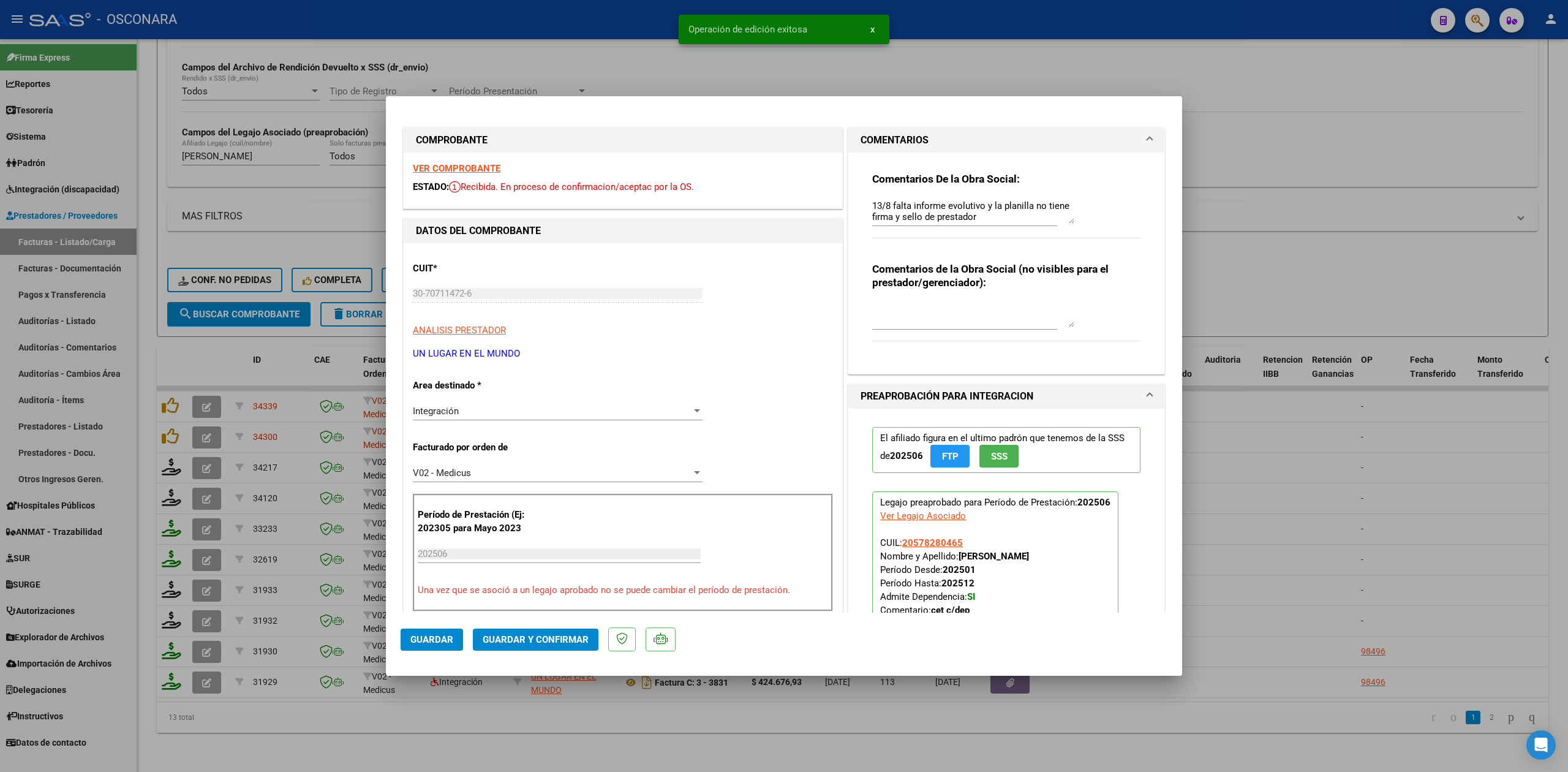
click at [212, 394] on div at bounding box center [784, 386] width 1568 height 772
type input "$ 0,00"
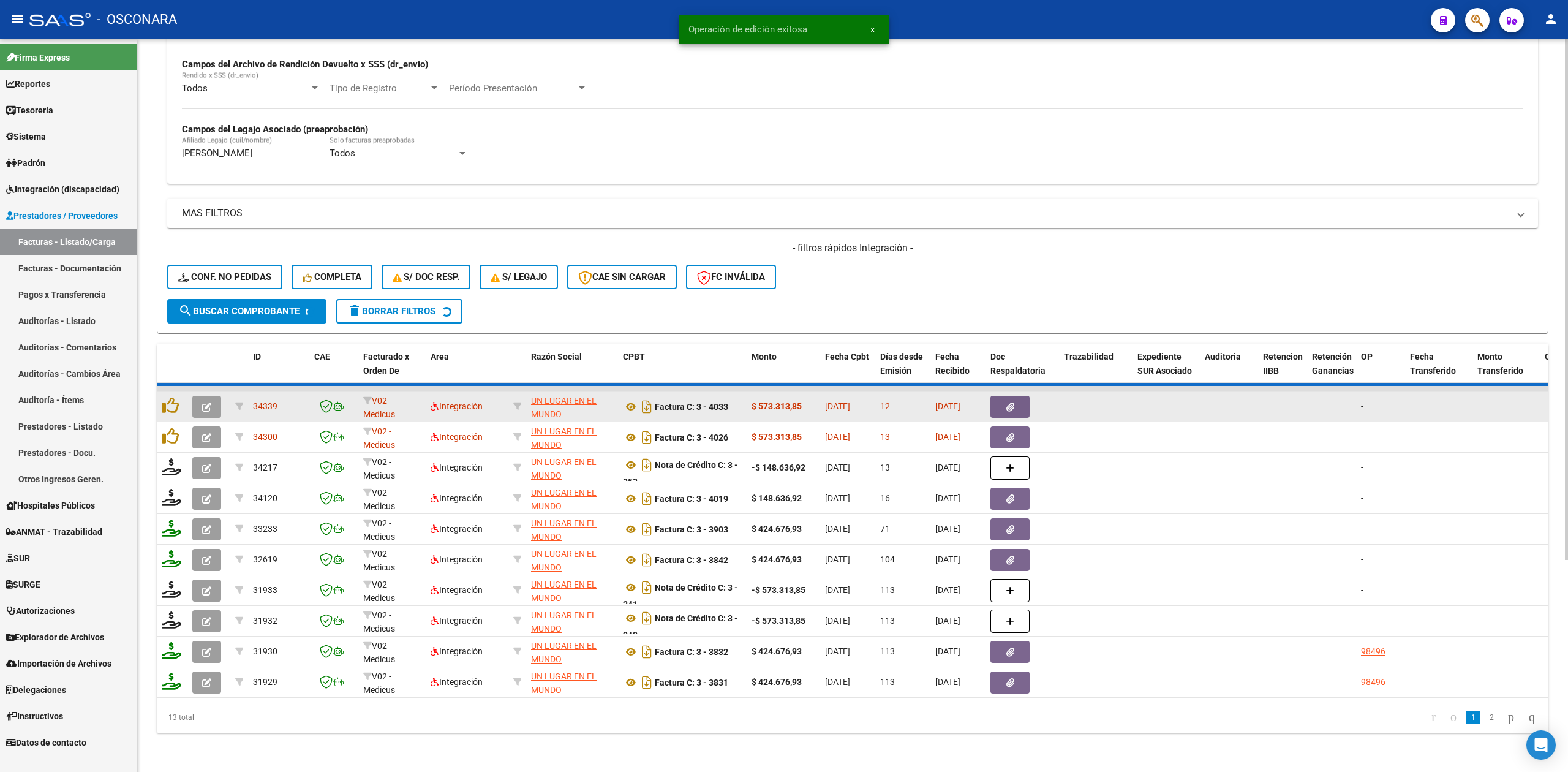
click at [209, 402] on icon "button" at bounding box center [207, 407] width 9 height 9
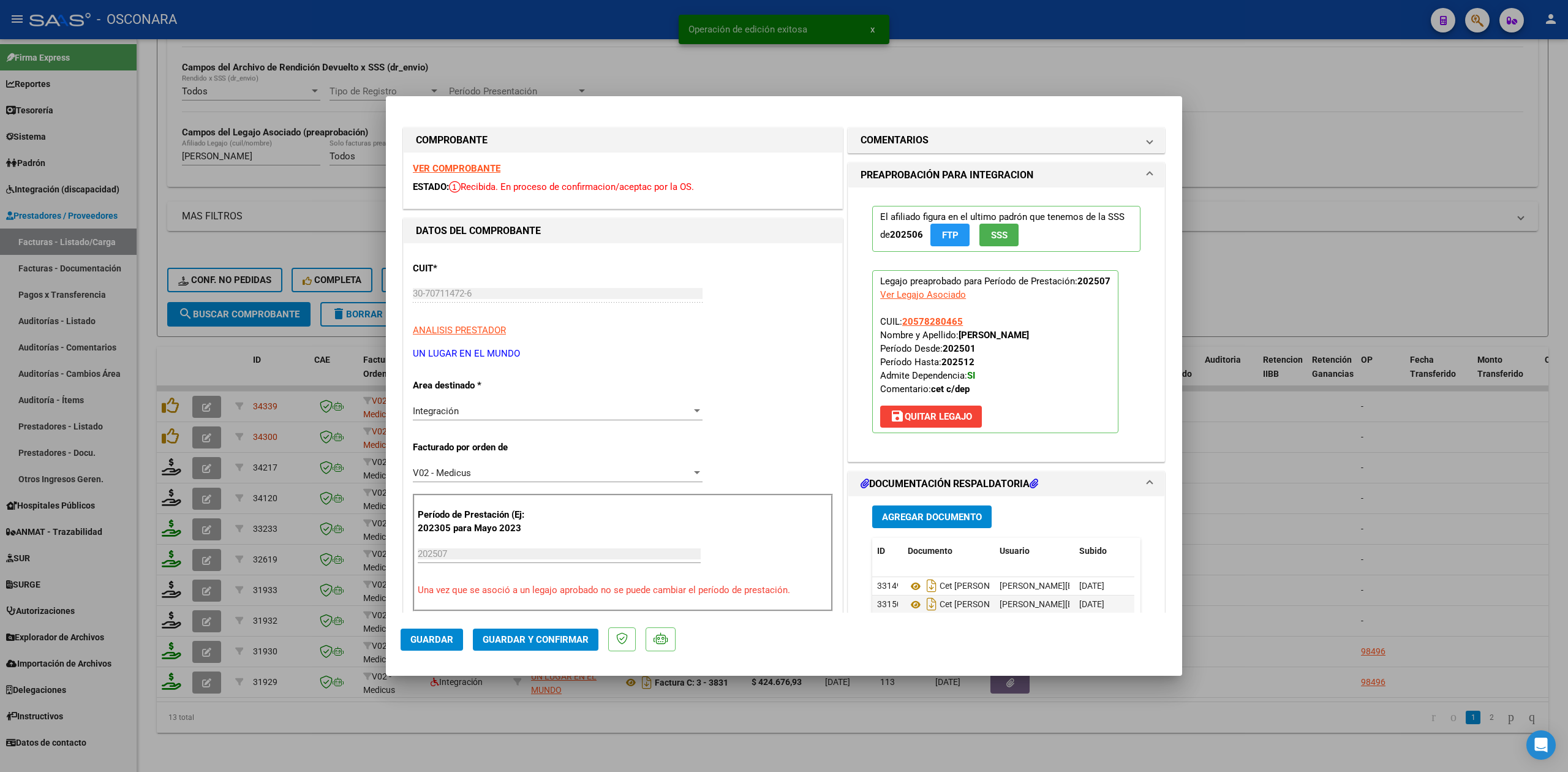
click at [932, 153] on mat-expansion-panel "COMENTARIOS Comentarios De la Obra Social: Comentarios de la Obra Social (no vi…" at bounding box center [1006, 140] width 318 height 26
click at [929, 130] on mat-expansion-panel-header "COMENTARIOS" at bounding box center [1006, 140] width 316 height 24
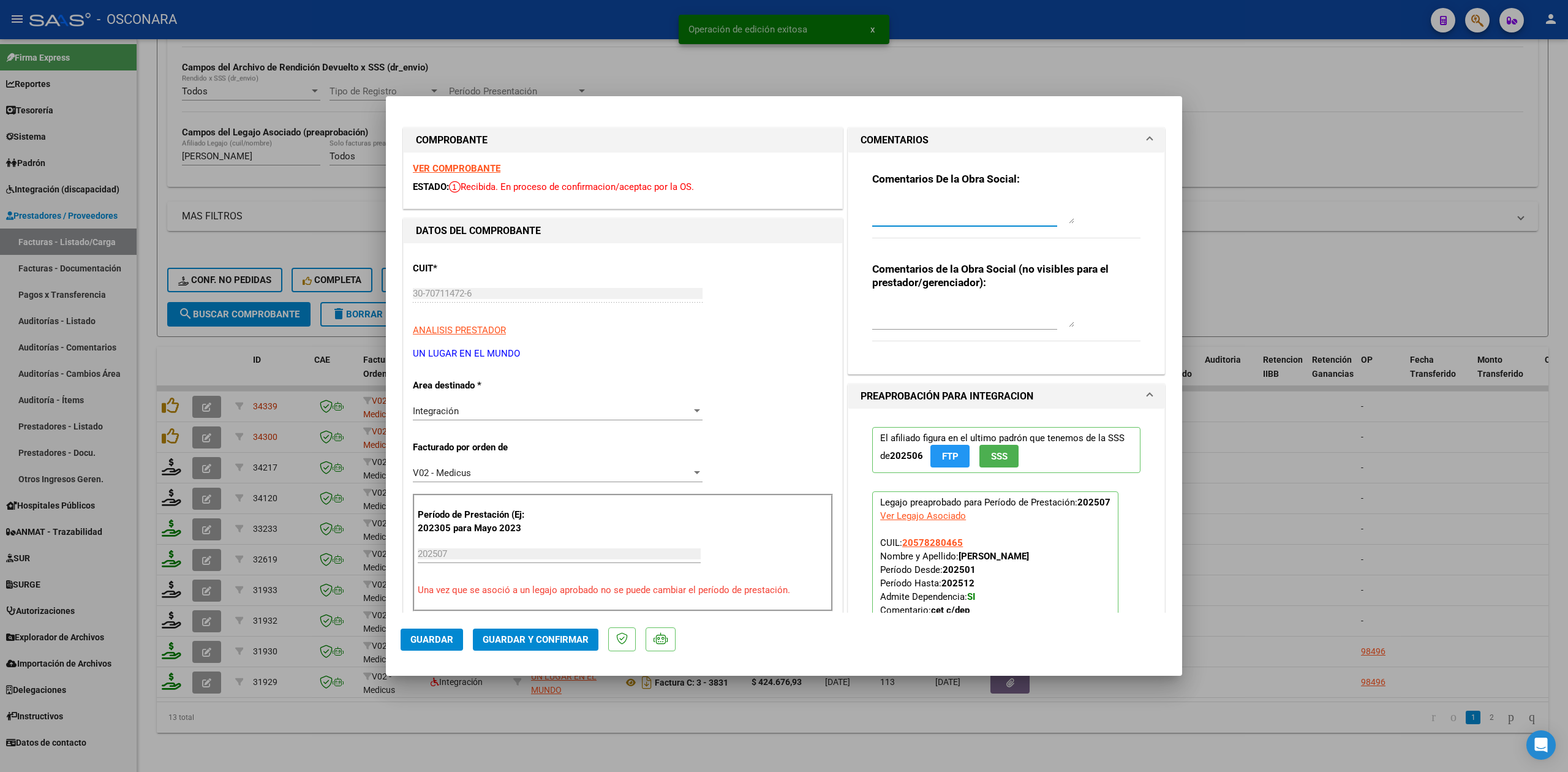
click at [916, 209] on textarea at bounding box center [973, 211] width 202 height 24
paste textarea "la planilla no tiene firma y sello de prestador"
type textarea "13/8 la planilla no tiene firma y sello de prestador"
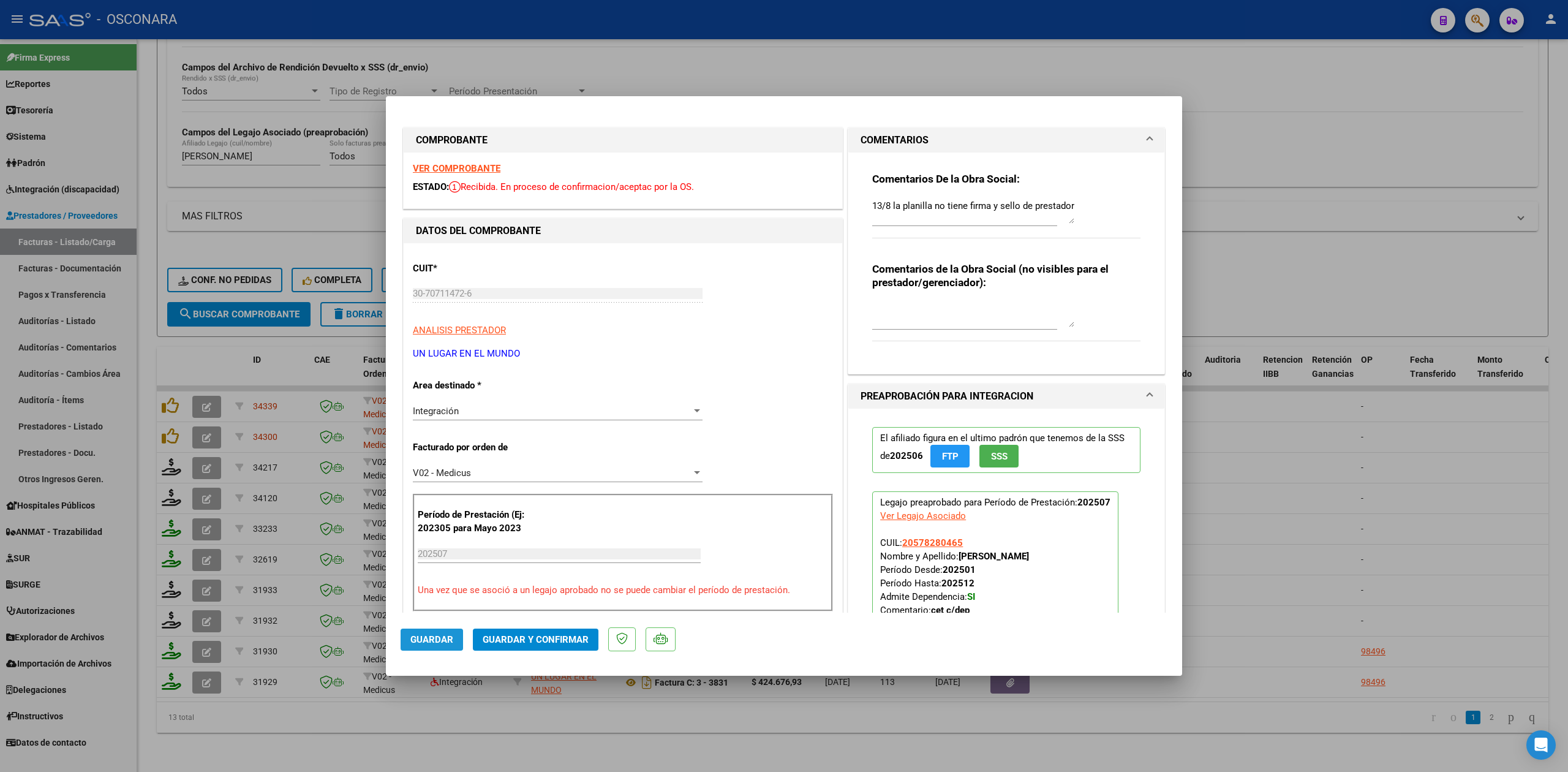
click at [435, 640] on span "Guardar" at bounding box center [432, 639] width 43 height 11
click at [498, 757] on div at bounding box center [784, 386] width 1568 height 772
type input "$ 0,00"
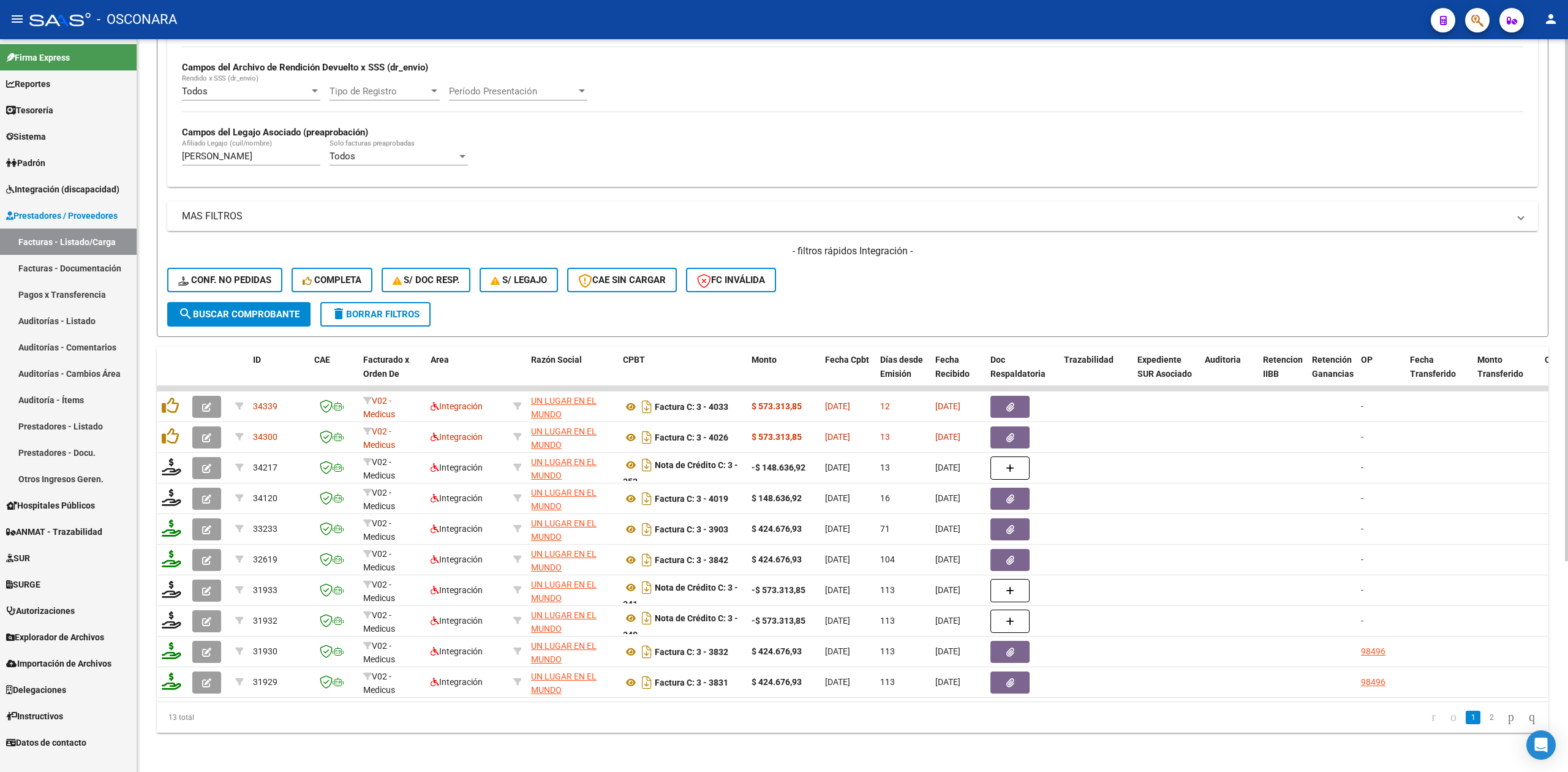
click at [1005, 262] on div "- filtros rápidos Integración - Conf. no pedidas Completa S/ Doc Resp. S/ legaj…" at bounding box center [853, 273] width 1371 height 58
